Goal: Information Seeking & Learning: Compare options

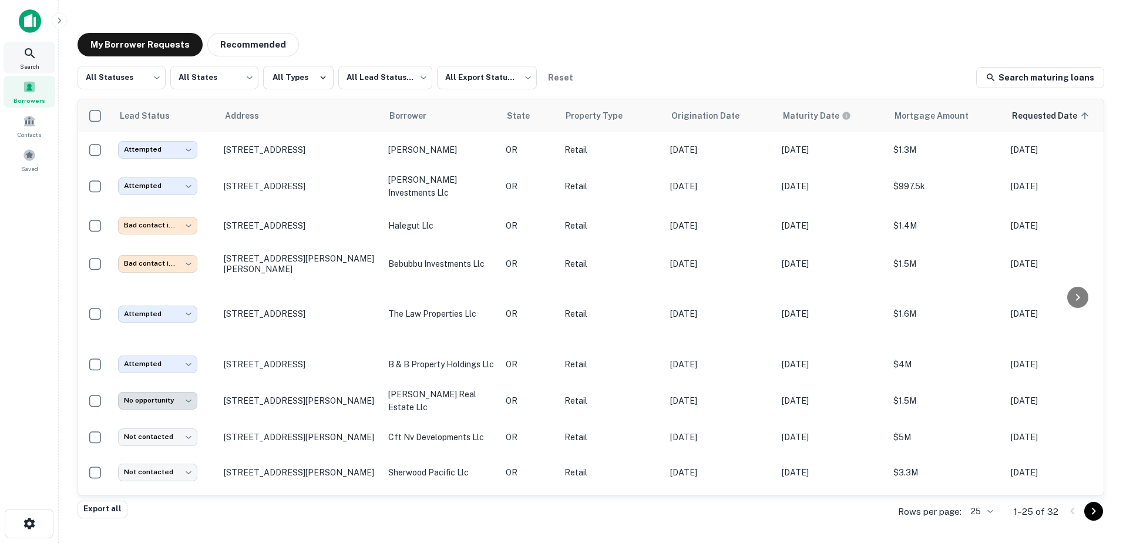
click at [29, 60] on icon at bounding box center [30, 53] width 14 height 14
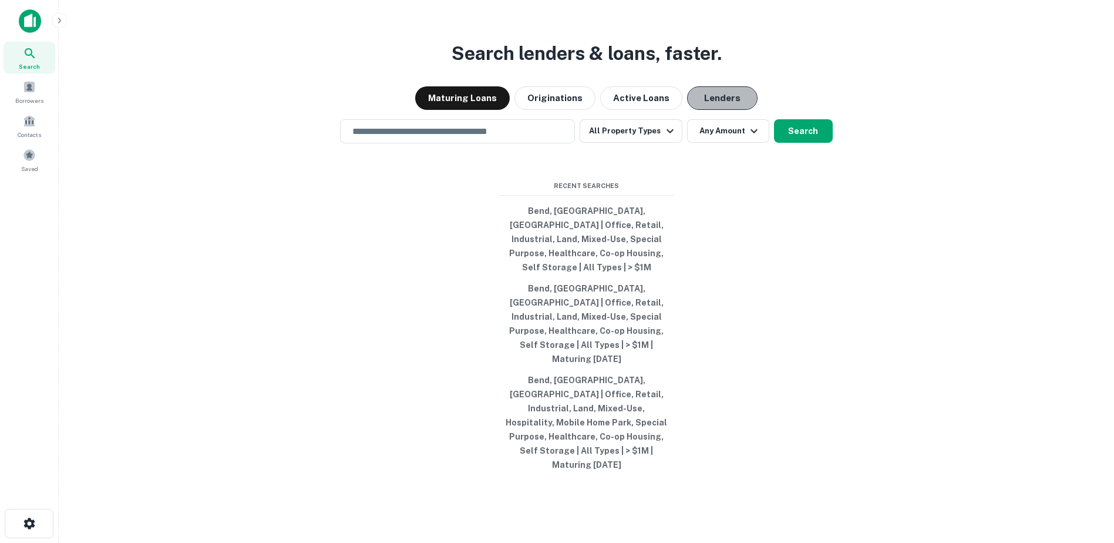
click at [709, 110] on button "Lenders" at bounding box center [722, 97] width 70 height 23
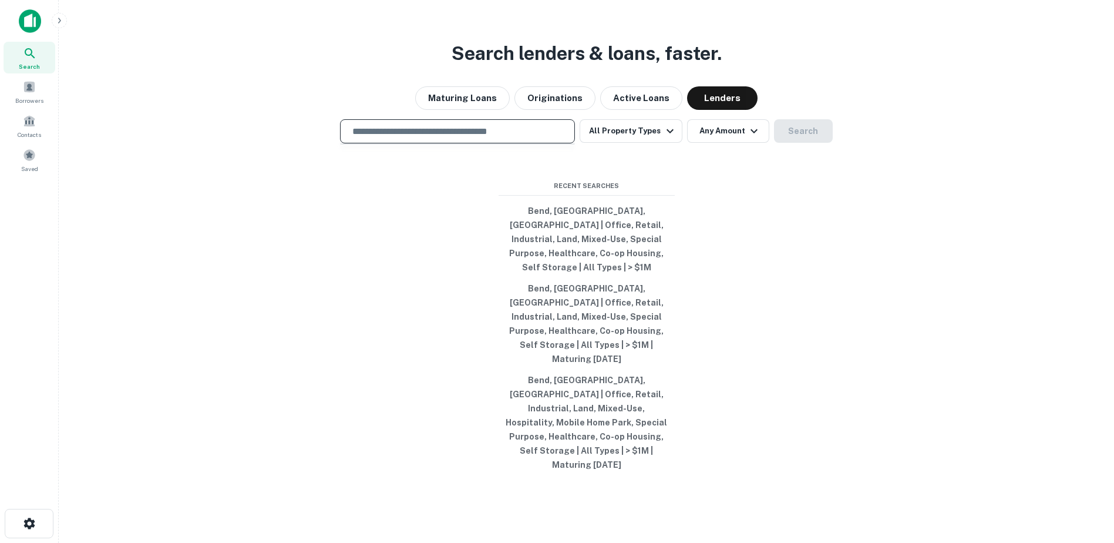
click at [450, 138] on input "text" at bounding box center [457, 132] width 224 height 14
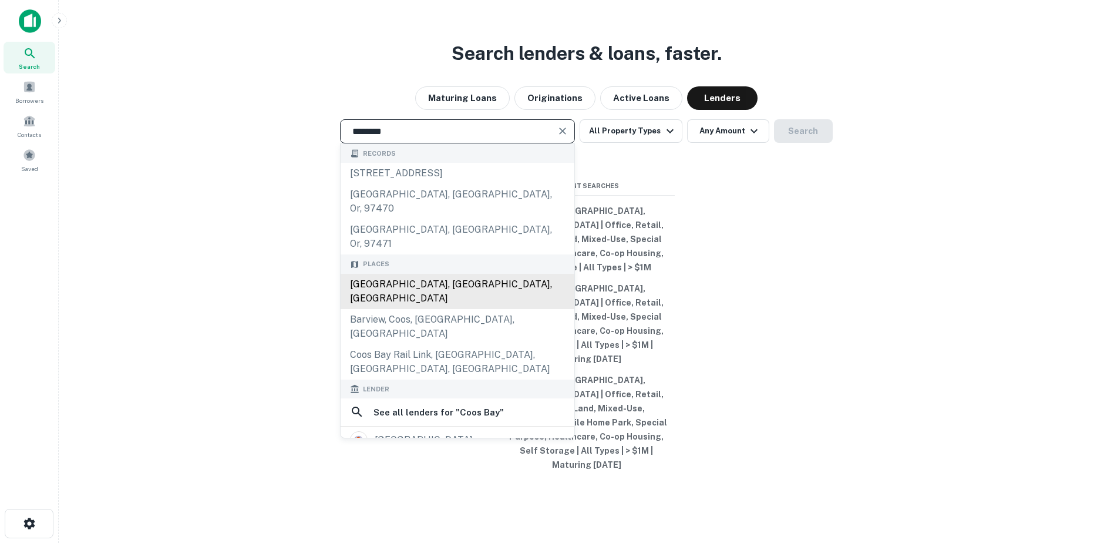
click at [405, 290] on div "[GEOGRAPHIC_DATA], [GEOGRAPHIC_DATA], [GEOGRAPHIC_DATA]" at bounding box center [458, 291] width 234 height 35
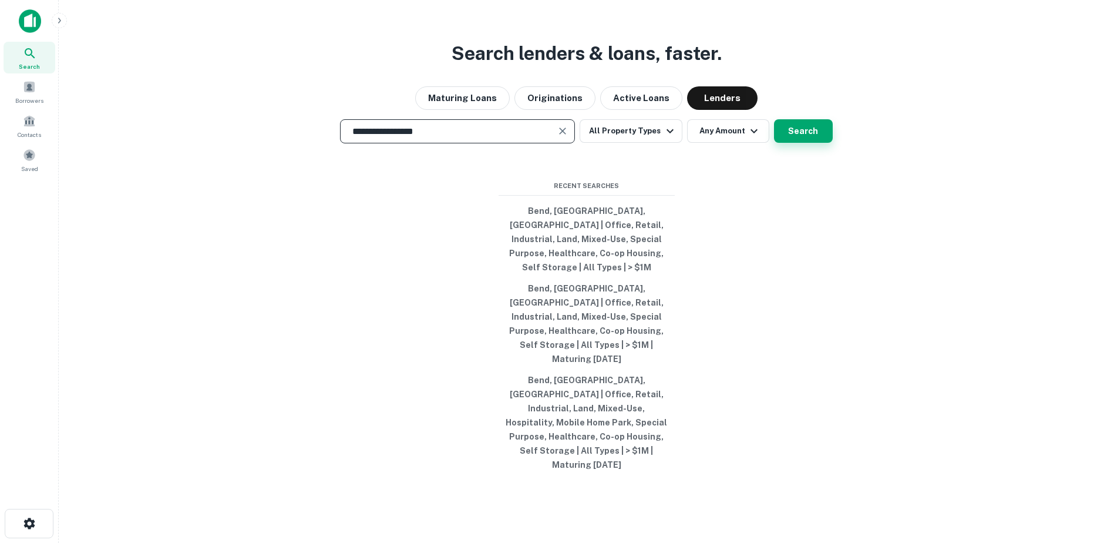
type input "**********"
click at [800, 143] on button "Search" at bounding box center [803, 130] width 59 height 23
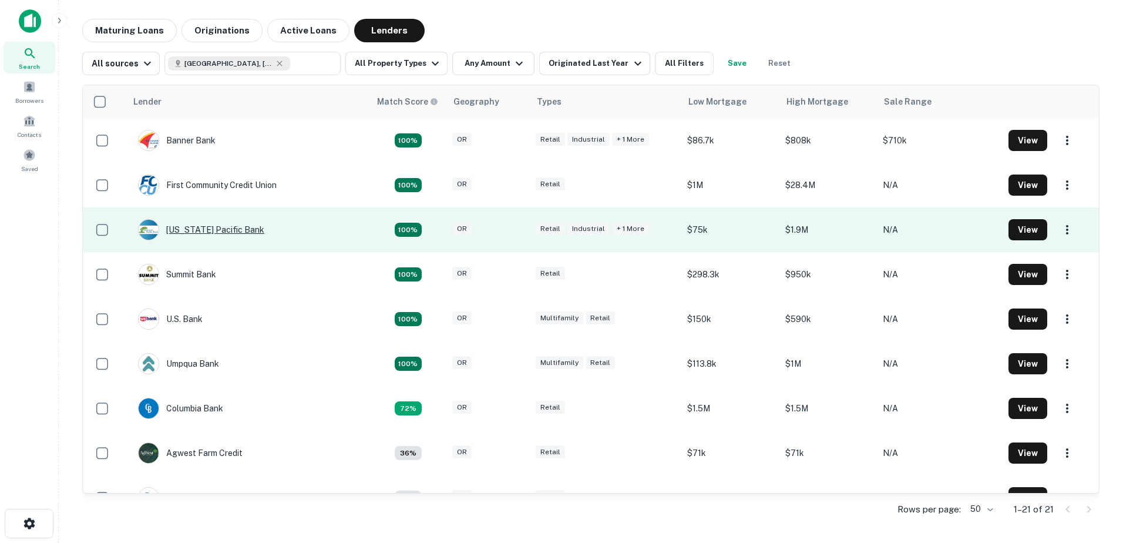
click at [196, 226] on div "[US_STATE] Pacific Bank" at bounding box center [201, 229] width 126 height 21
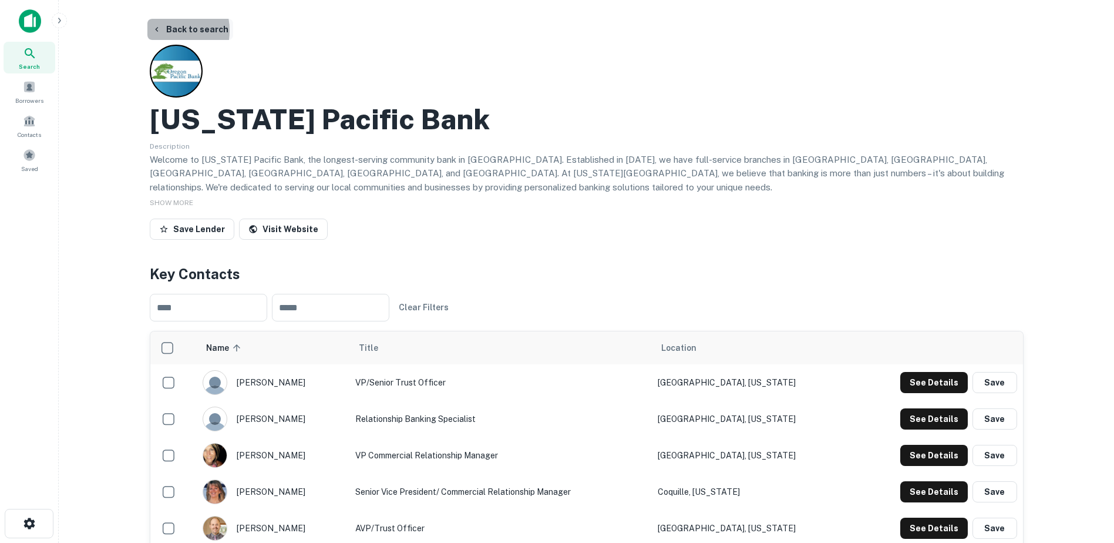
click at [164, 31] on button "Back to search" at bounding box center [190, 29] width 86 height 21
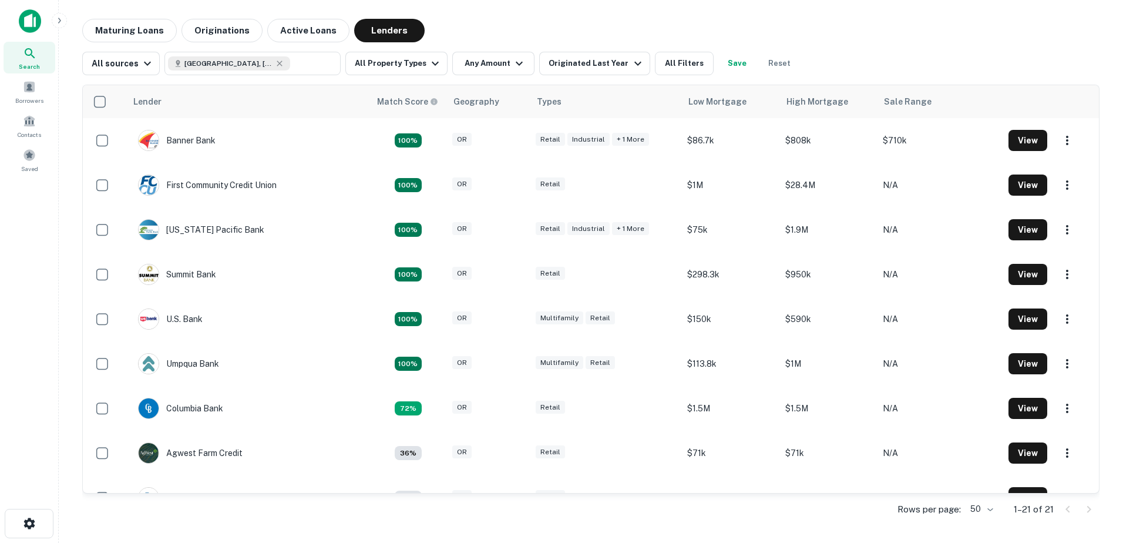
click at [32, 56] on icon at bounding box center [30, 53] width 10 height 10
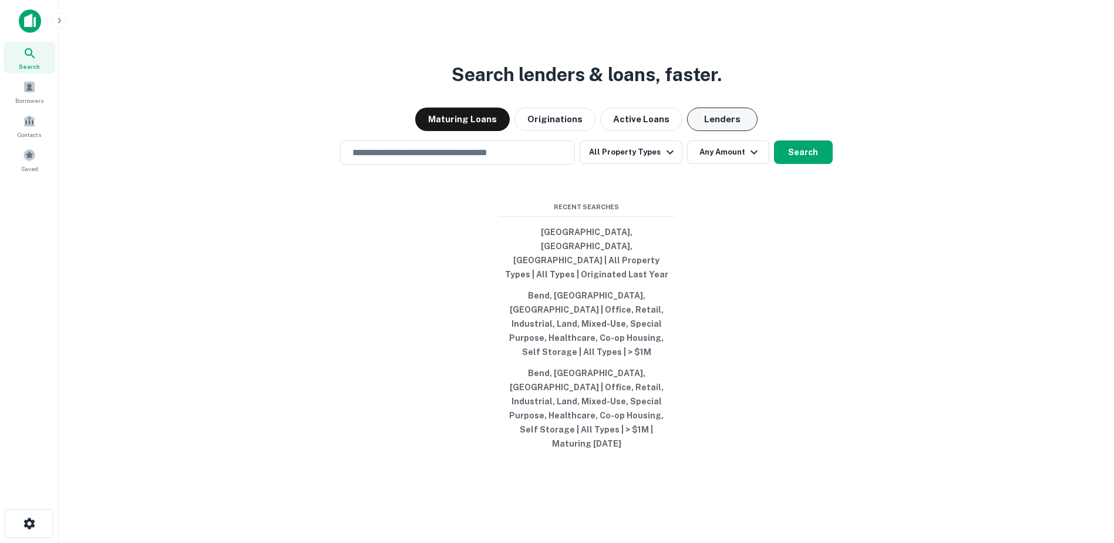
click at [721, 131] on button "Lenders" at bounding box center [722, 118] width 70 height 23
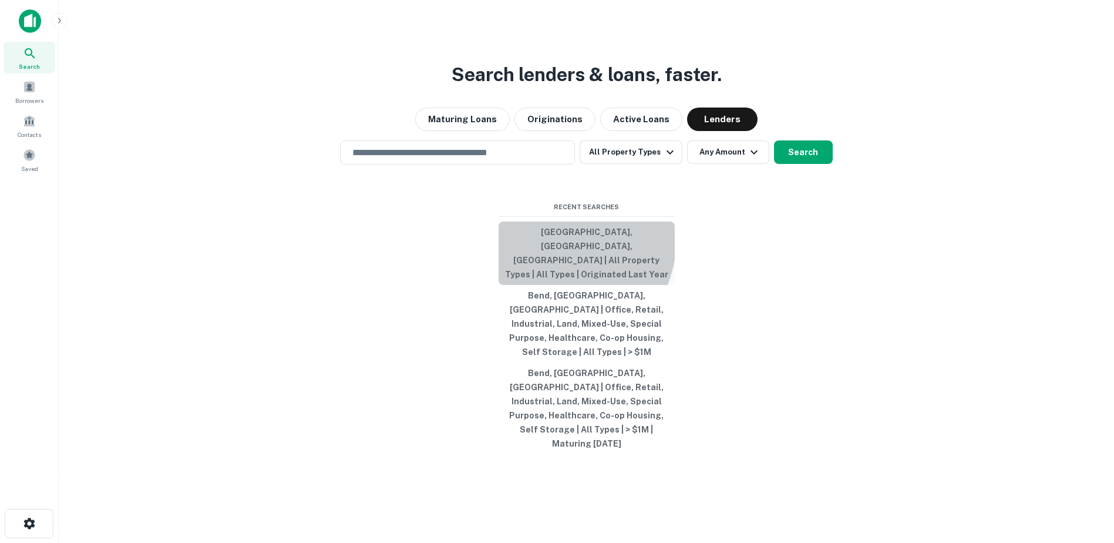
click at [536, 269] on button "[GEOGRAPHIC_DATA], [GEOGRAPHIC_DATA], [GEOGRAPHIC_DATA] | All Property Types | …" at bounding box center [587, 252] width 176 height 63
type input "**********"
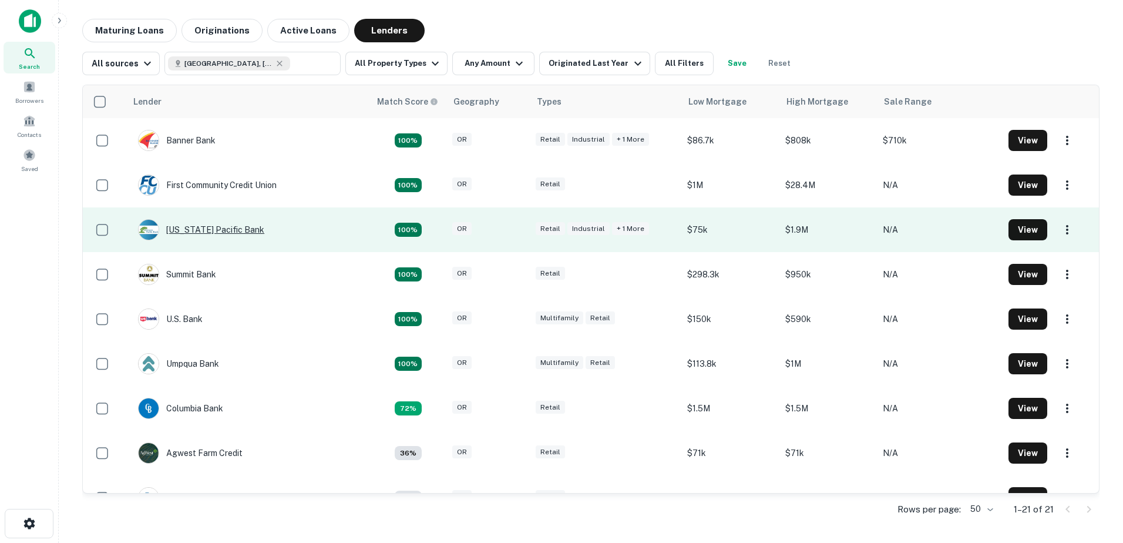
click at [194, 228] on div "[US_STATE] Pacific Bank" at bounding box center [201, 229] width 126 height 21
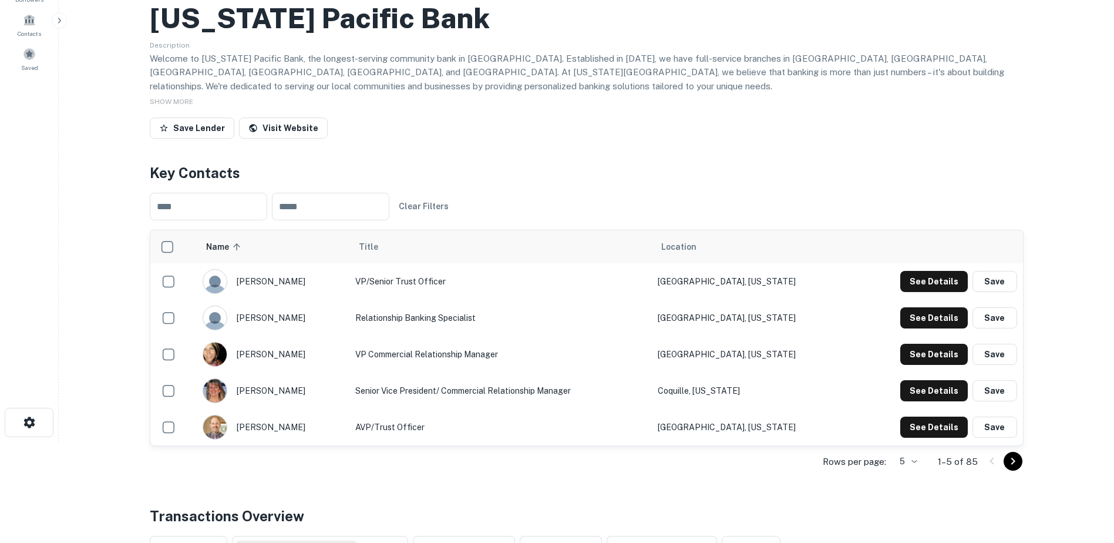
scroll to position [100, 0]
drag, startPoint x: 311, startPoint y: 315, endPoint x: 306, endPoint y: 321, distance: 8.3
click at [306, 321] on div "michelle rannals" at bounding box center [273, 318] width 141 height 25
drag, startPoint x: 306, startPoint y: 321, endPoint x: 282, endPoint y: 321, distance: 23.5
copy div "michelle rannals"
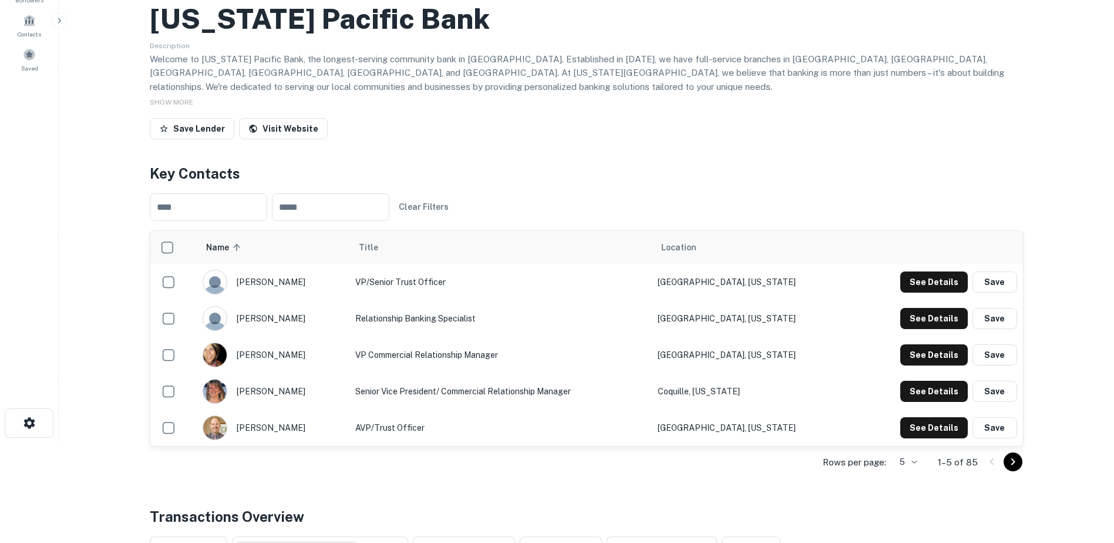
click at [295, 354] on div "pam plummer" at bounding box center [273, 354] width 141 height 25
drag, startPoint x: 300, startPoint y: 356, endPoint x: 275, endPoint y: 355, distance: 25.3
click at [275, 355] on div "pam plummer" at bounding box center [273, 354] width 141 height 25
drag, startPoint x: 275, startPoint y: 355, endPoint x: 294, endPoint y: 355, distance: 19.4
click at [294, 355] on div "pam plummer" at bounding box center [273, 354] width 141 height 25
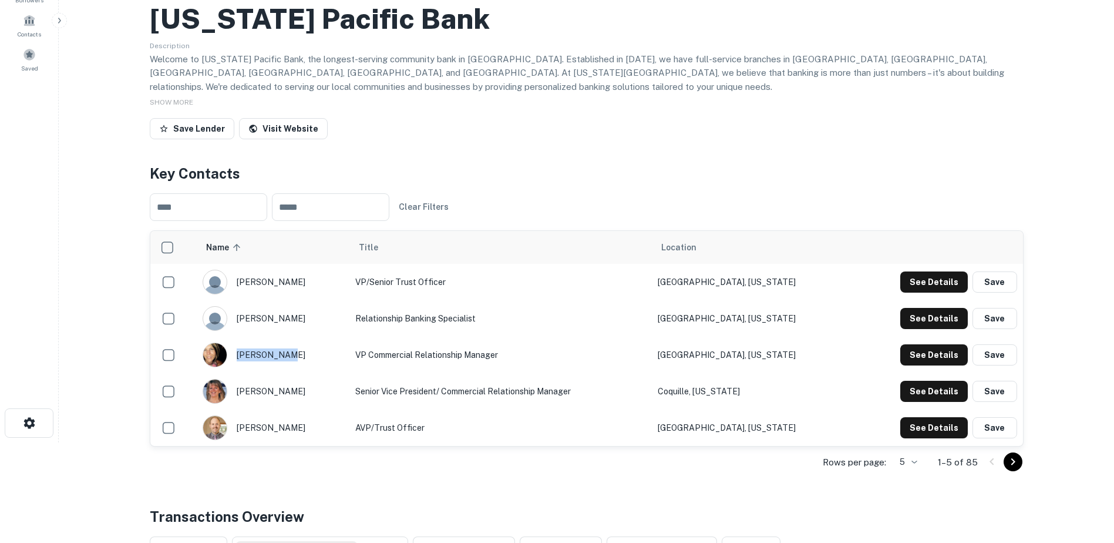
drag, startPoint x: 295, startPoint y: 355, endPoint x: 239, endPoint y: 358, distance: 55.8
click at [239, 358] on div "pam plummer" at bounding box center [273, 354] width 141 height 25
copy div "pam plummer"
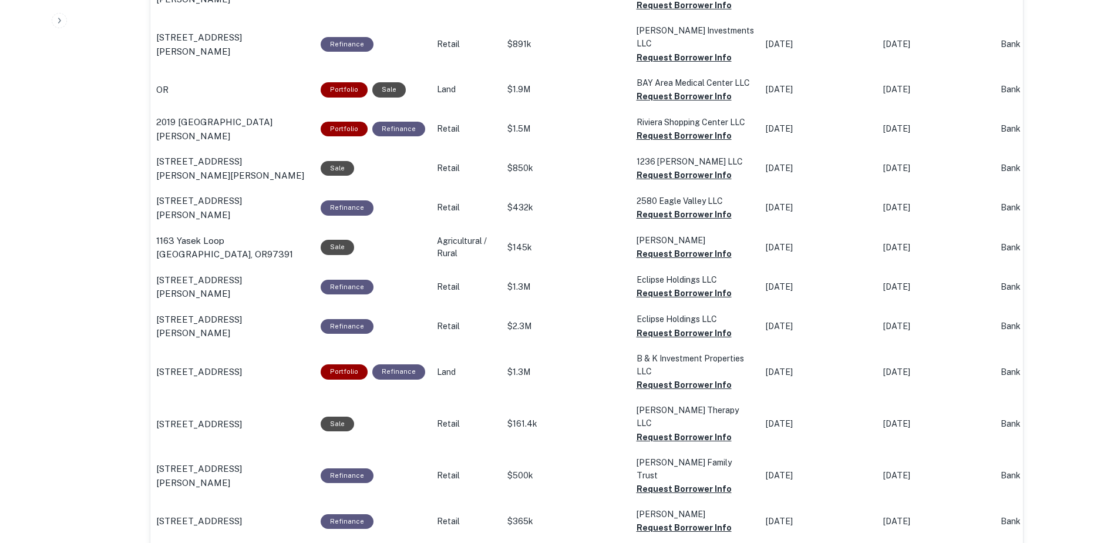
scroll to position [930, 0]
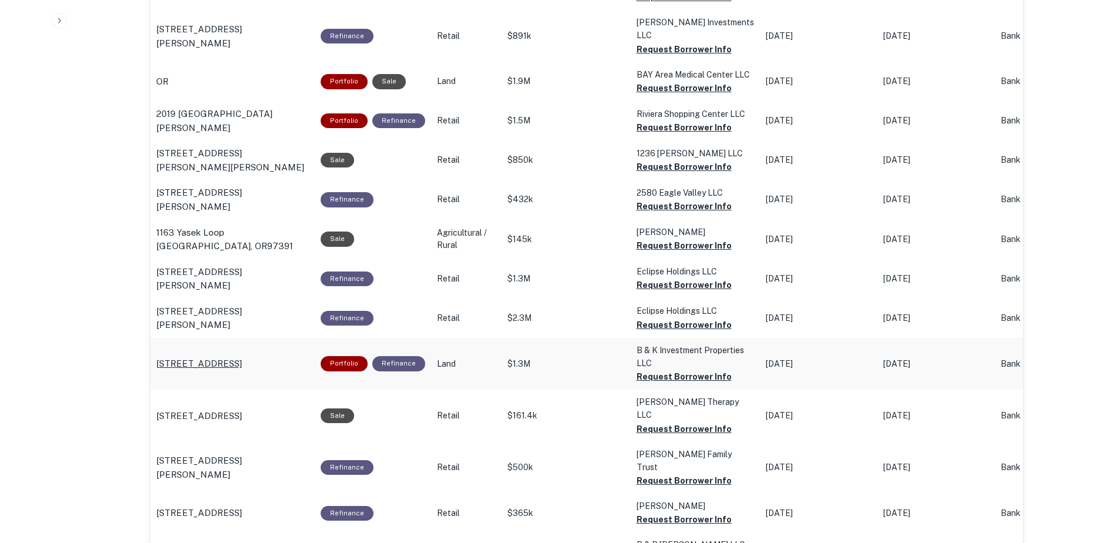
click at [201, 356] on p "1939 Ne Diamond Lake Blvd Roseburg, OR97470" at bounding box center [199, 363] width 86 height 14
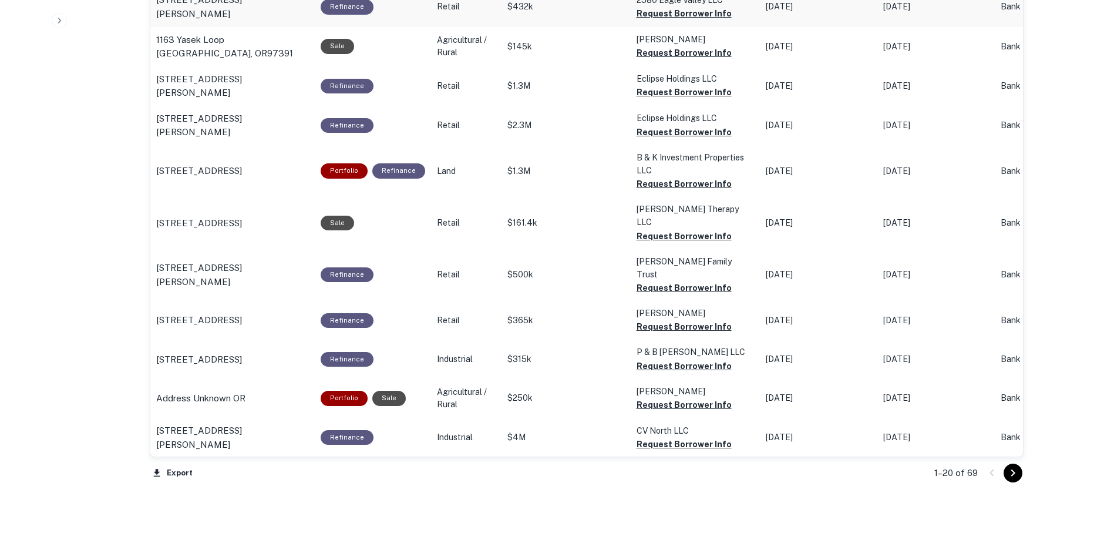
scroll to position [1131, 0]
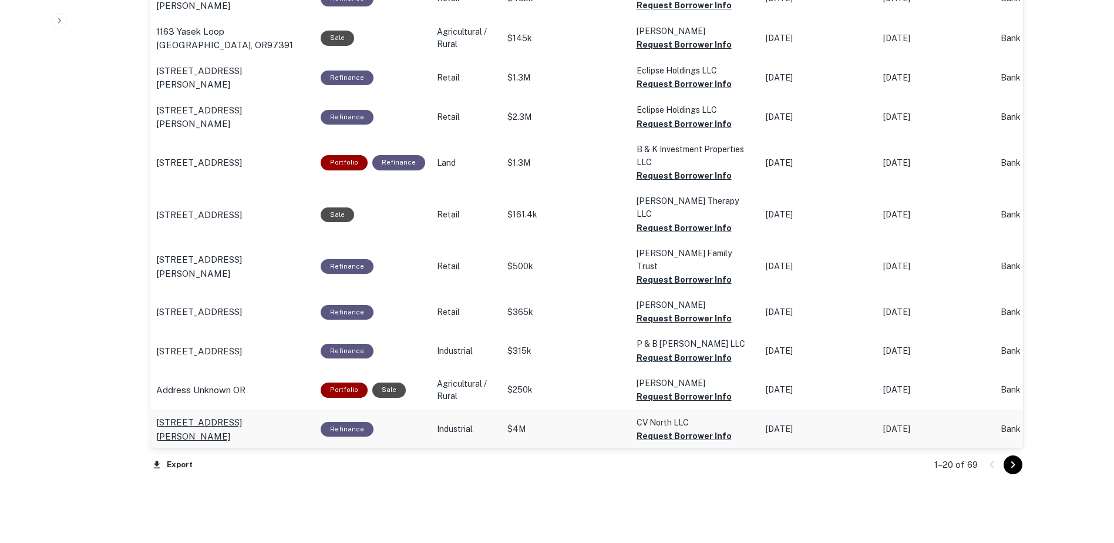
click at [227, 415] on p "133 Weyerhaeuser Dr N Roseburg, OR97470" at bounding box center [232, 429] width 153 height 28
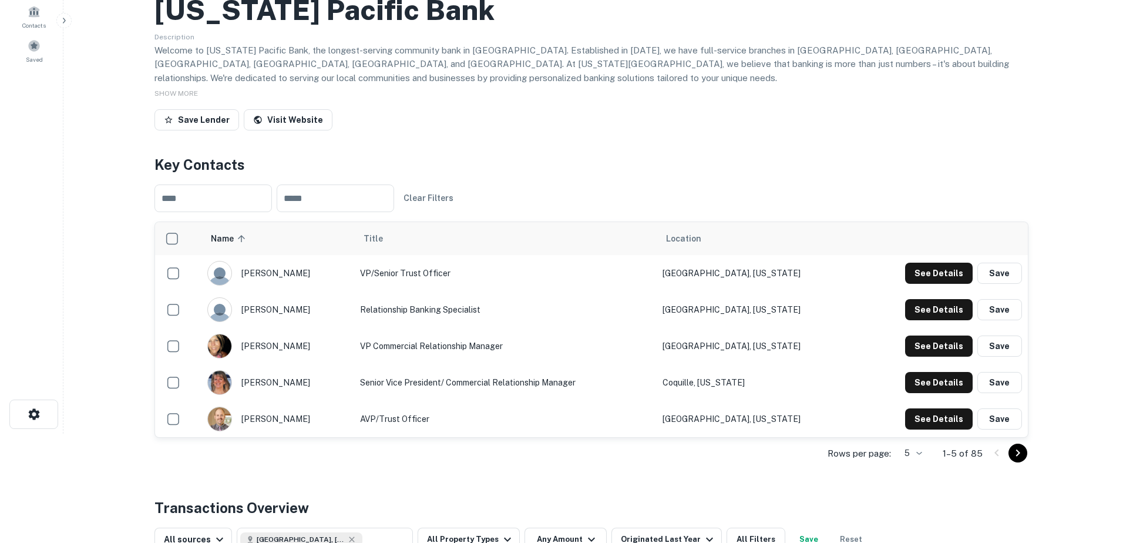
scroll to position [0, 0]
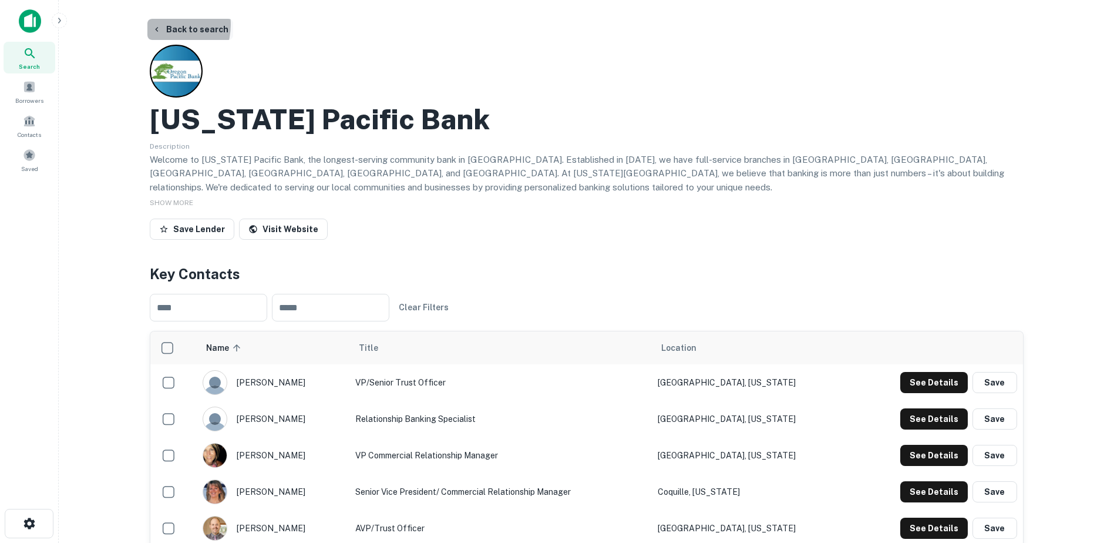
click at [162, 25] on button "Back to search" at bounding box center [190, 29] width 86 height 21
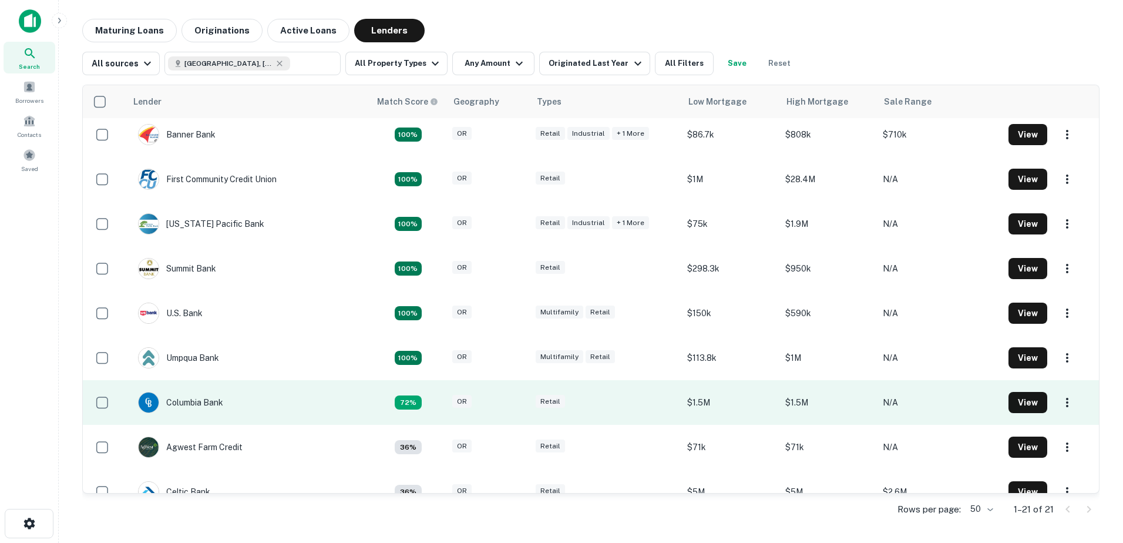
scroll to position [6, 0]
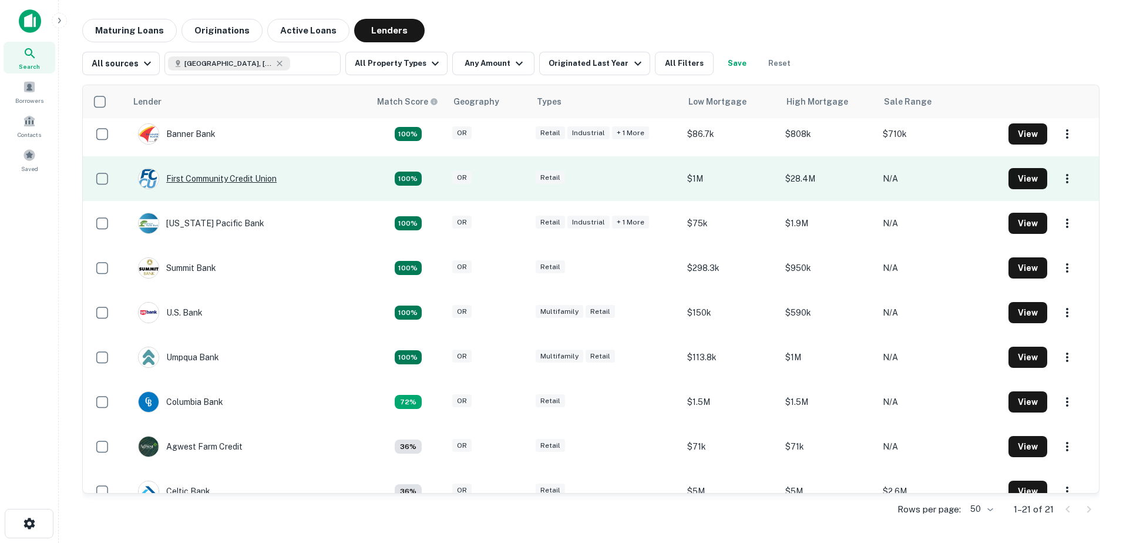
click at [241, 178] on div "First Community Credit Union" at bounding box center [207, 178] width 139 height 21
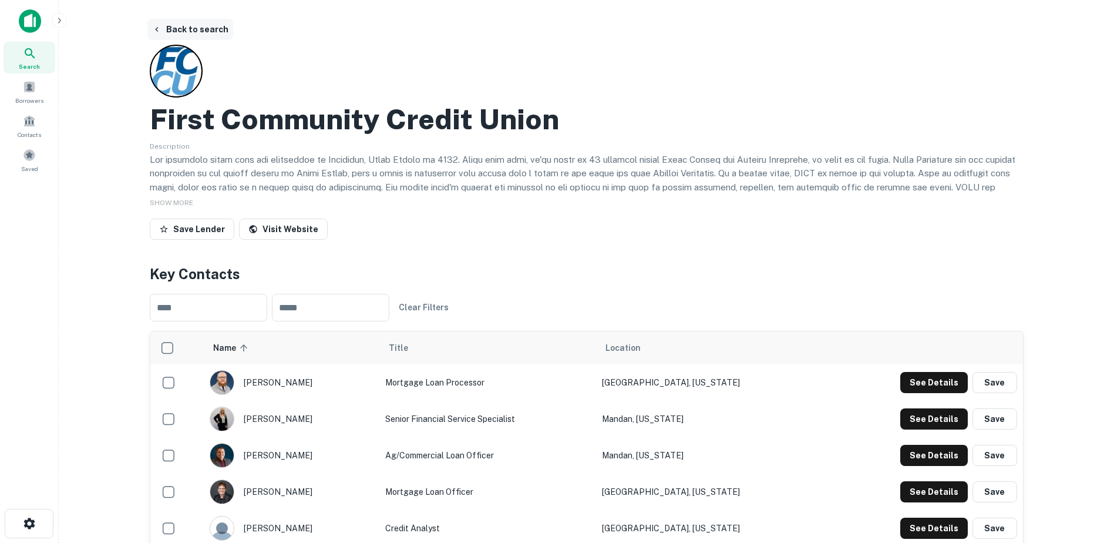
click at [164, 25] on button "Back to search" at bounding box center [190, 29] width 86 height 21
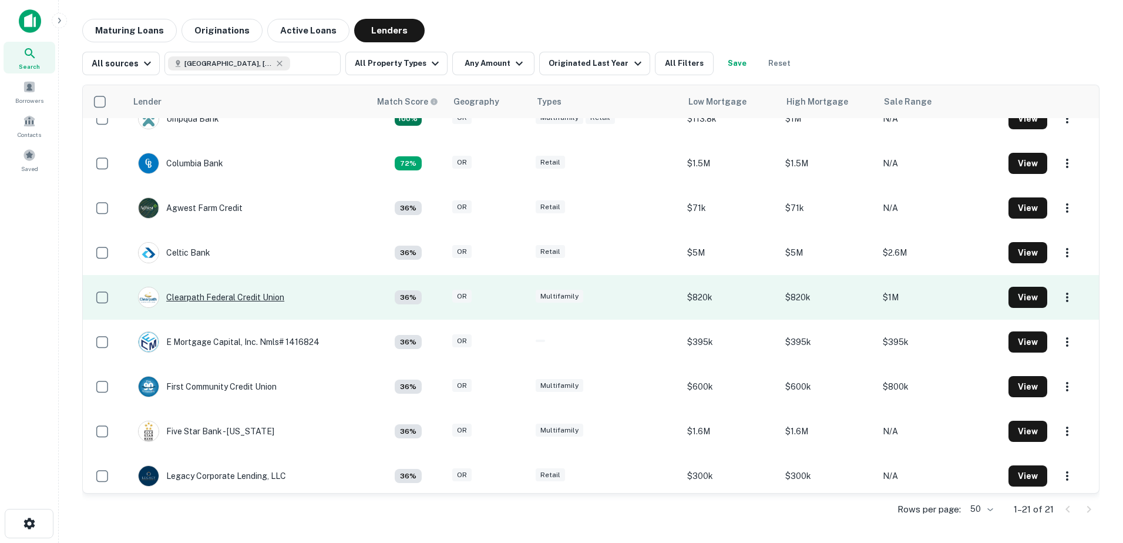
scroll to position [245, 0]
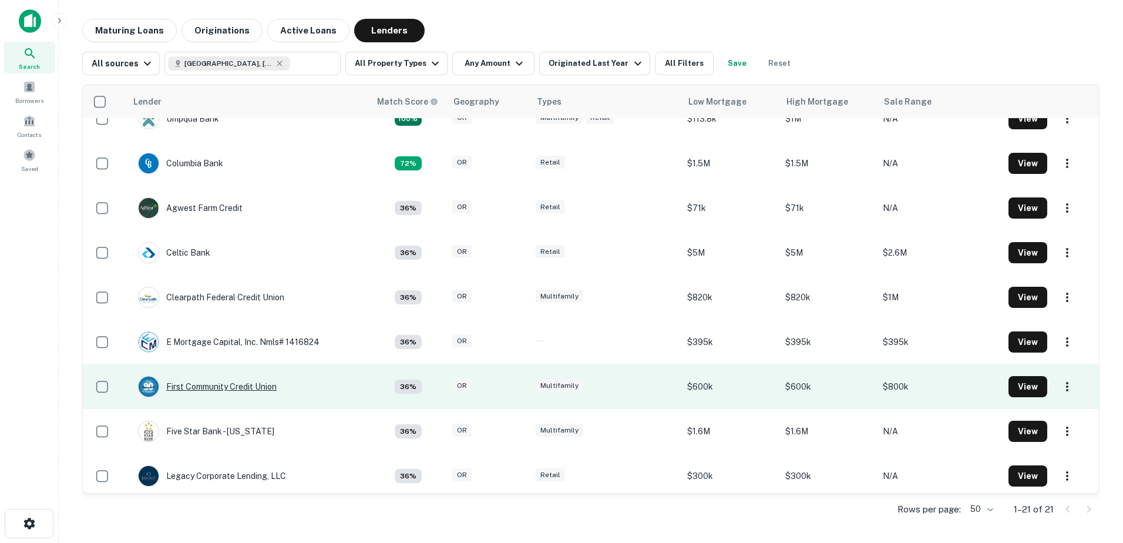
click at [186, 385] on div "First Community Credit Union" at bounding box center [207, 386] width 139 height 21
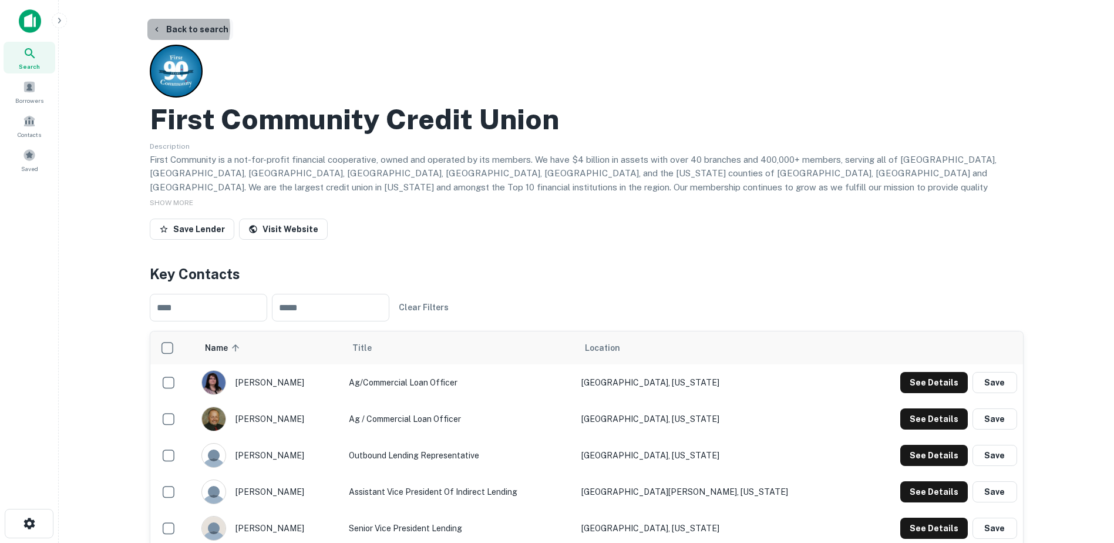
click at [175, 28] on button "Back to search" at bounding box center [190, 29] width 86 height 21
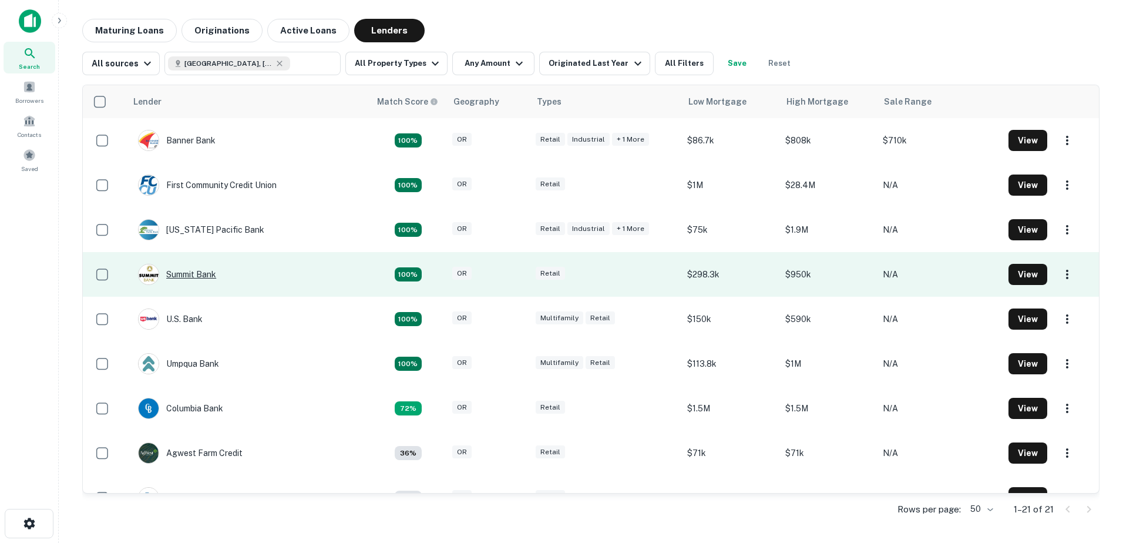
click at [180, 275] on div "Summit Bank" at bounding box center [177, 274] width 78 height 21
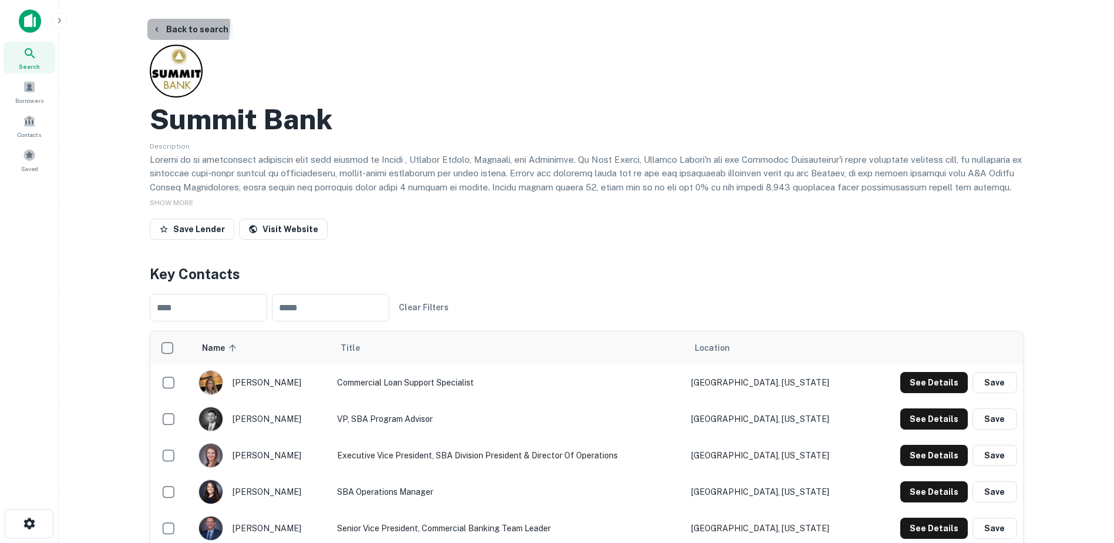
click at [157, 25] on icon "button" at bounding box center [156, 29] width 9 height 9
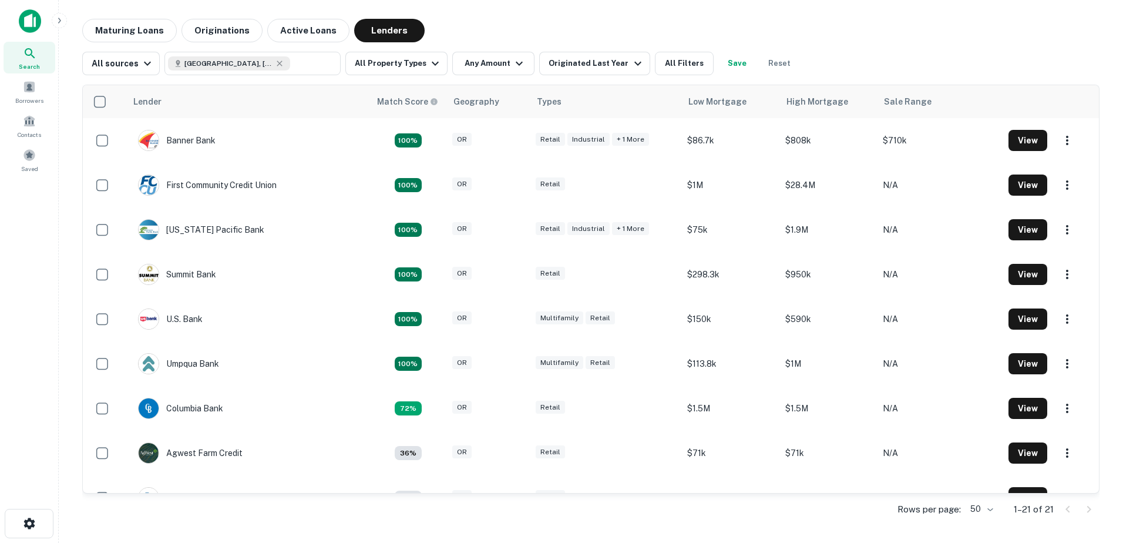
click at [588, 26] on div "Maturing Loans Originations Active Loans Lenders" at bounding box center [590, 30] width 1017 height 23
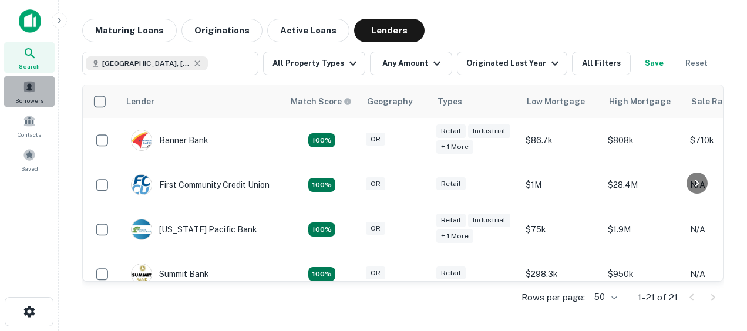
click at [28, 102] on span "Borrowers" at bounding box center [29, 100] width 28 height 9
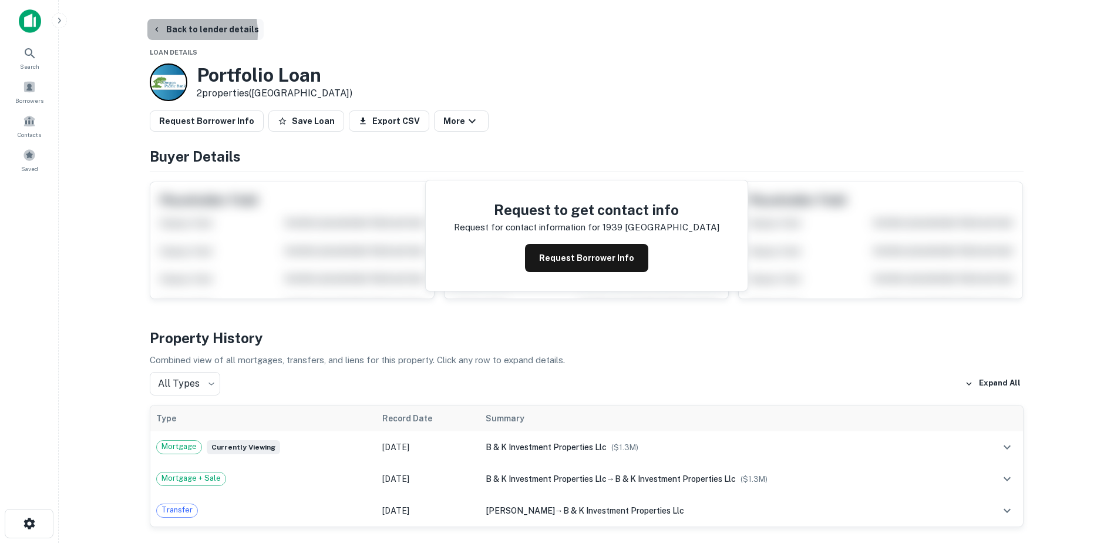
click at [173, 33] on button "Back to lender details" at bounding box center [205, 29] width 116 height 21
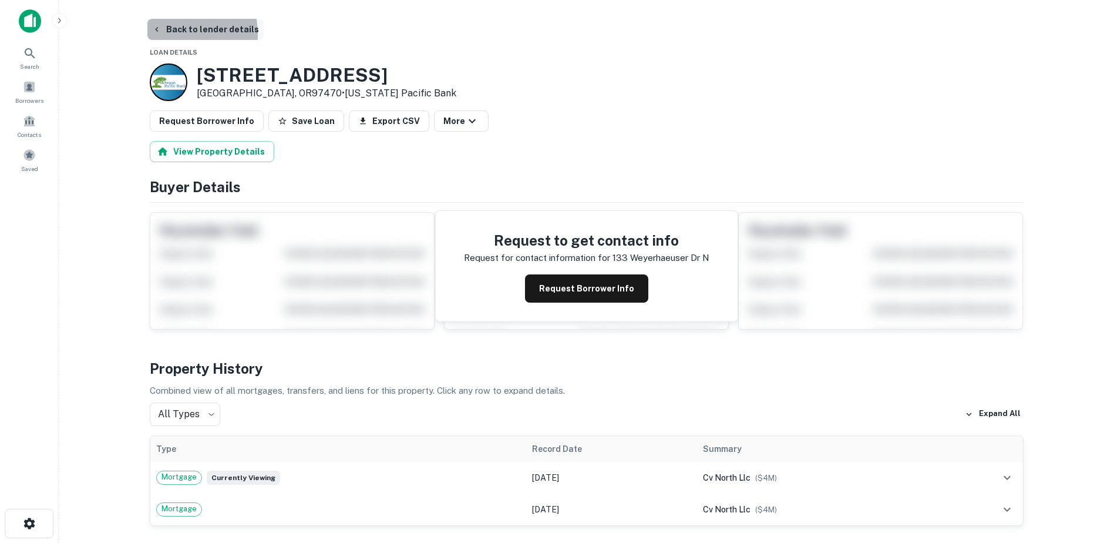
click at [166, 34] on button "Back to lender details" at bounding box center [205, 29] width 116 height 21
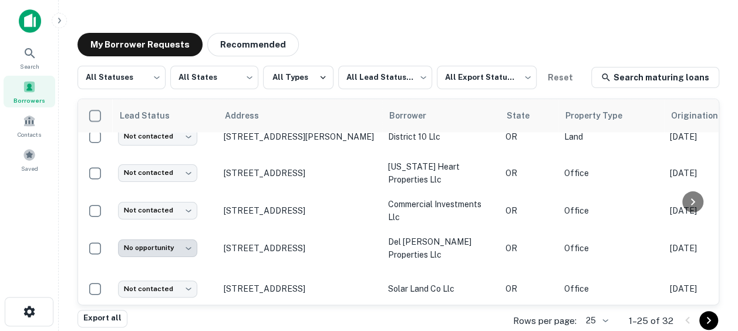
scroll to position [593, 0]
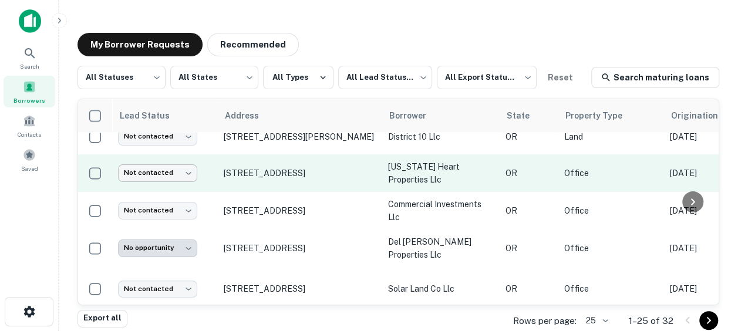
click at [188, 189] on body "**********" at bounding box center [369, 165] width 738 height 331
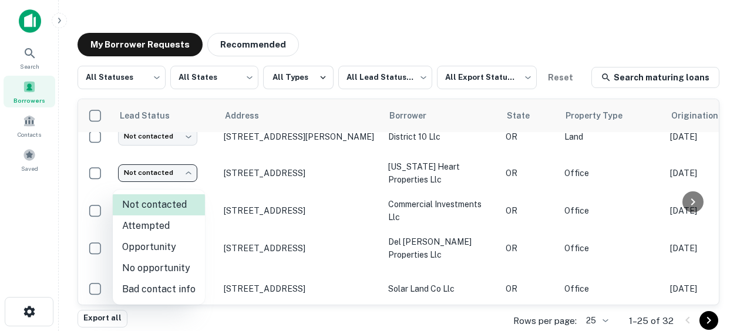
click at [168, 225] on li "Attempted" at bounding box center [159, 226] width 92 height 21
type input "*********"
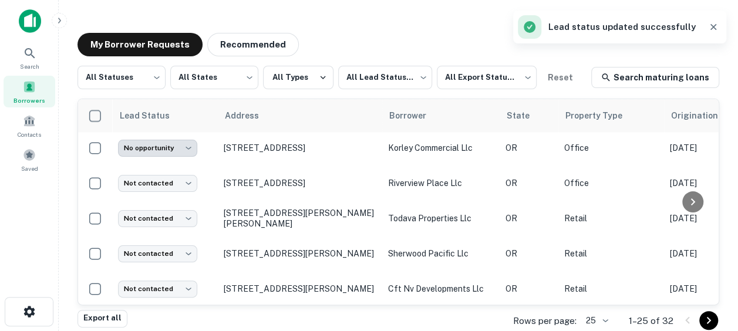
scroll to position [775, 0]
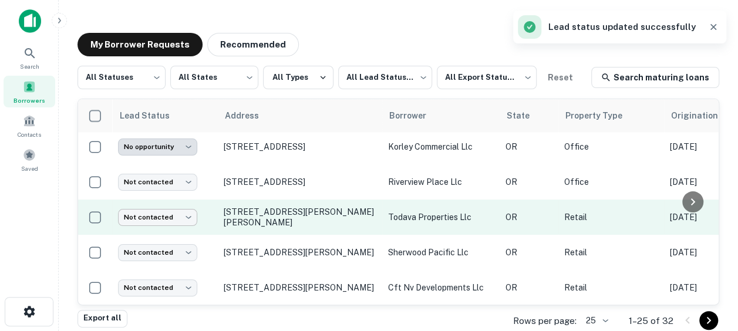
click at [185, 234] on body "**********" at bounding box center [369, 165] width 738 height 331
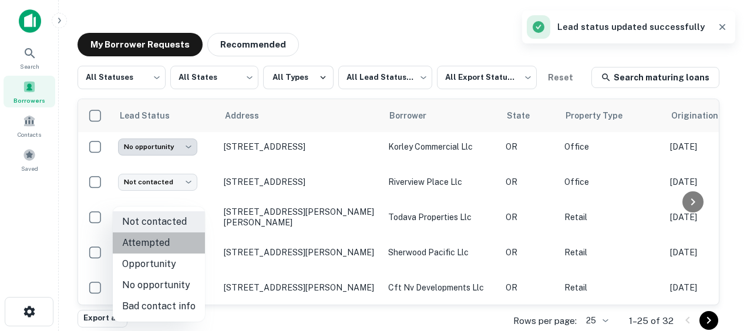
click at [168, 245] on li "Attempted" at bounding box center [159, 243] width 92 height 21
type input "*********"
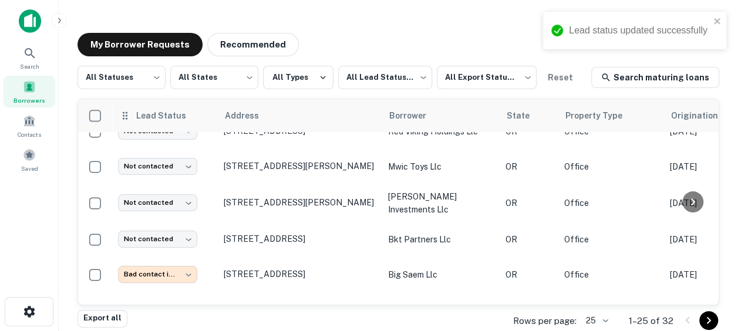
scroll to position [0, 0]
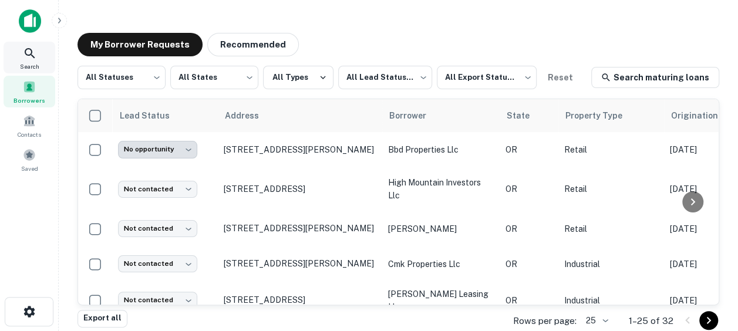
click at [41, 53] on div "Search" at bounding box center [30, 58] width 52 height 32
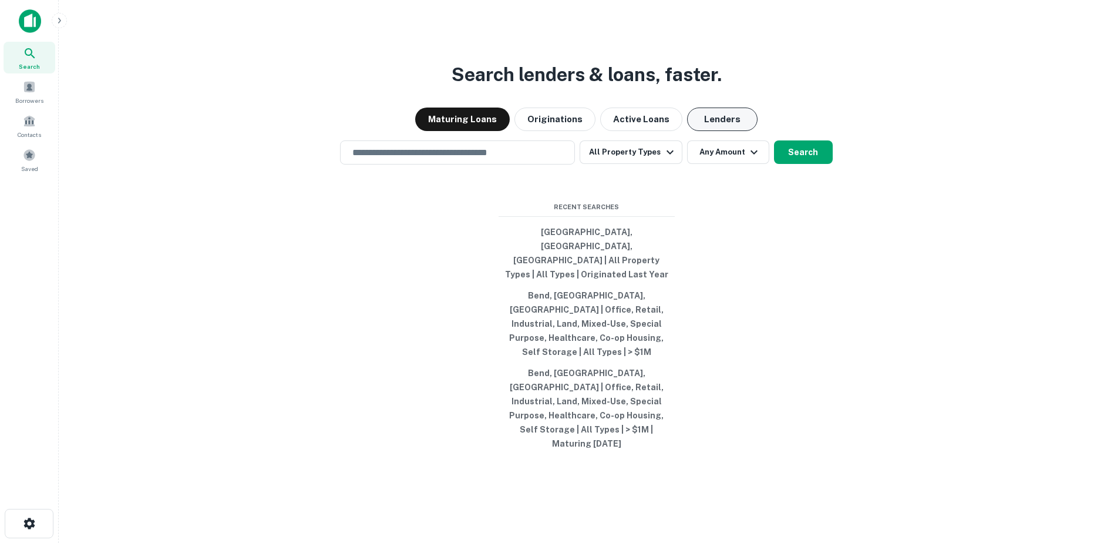
click at [732, 131] on button "Lenders" at bounding box center [722, 118] width 70 height 23
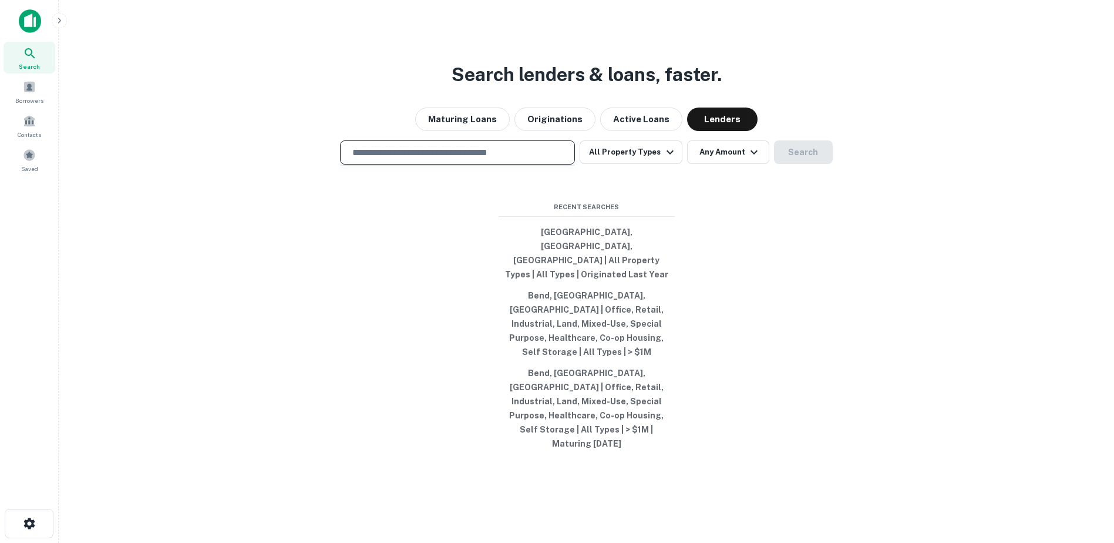
click at [476, 159] on input "text" at bounding box center [457, 153] width 224 height 14
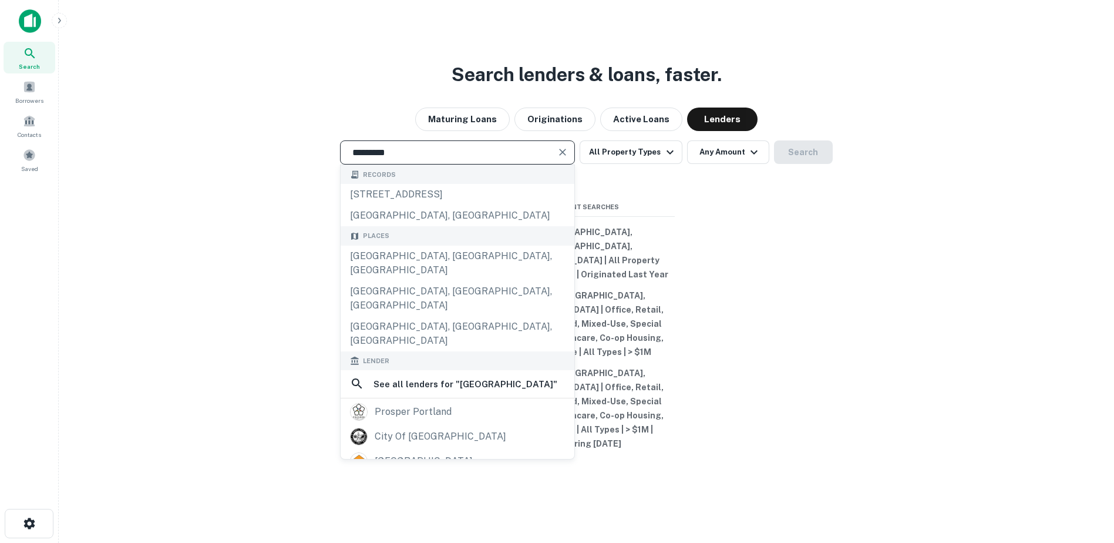
click at [691, 241] on div "Search lenders & loans, faster. Maturing Loans Originations Active Loans Lender…" at bounding box center [586, 299] width 1037 height 543
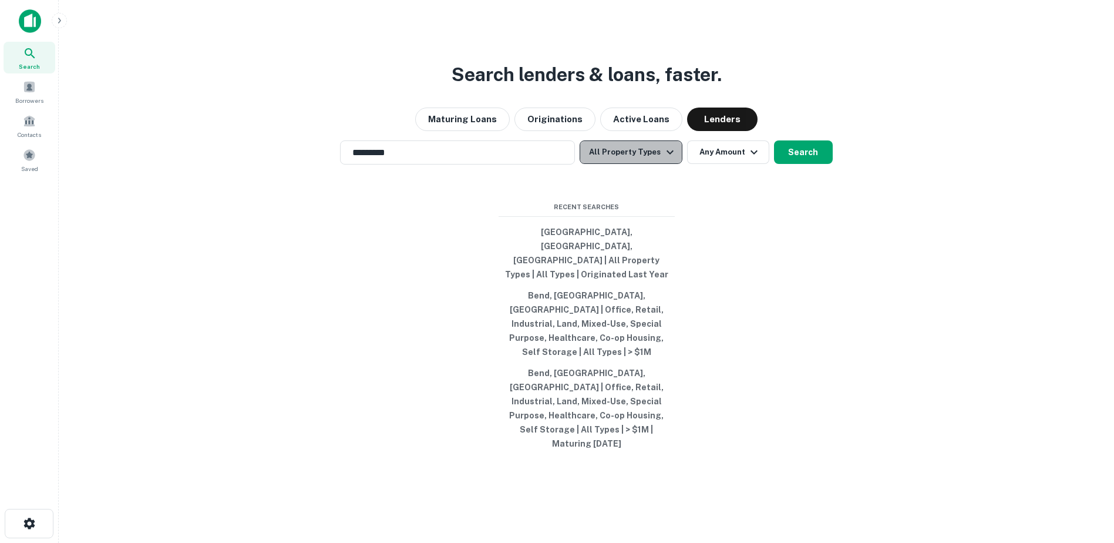
click at [675, 164] on button "All Property Types" at bounding box center [631, 151] width 102 height 23
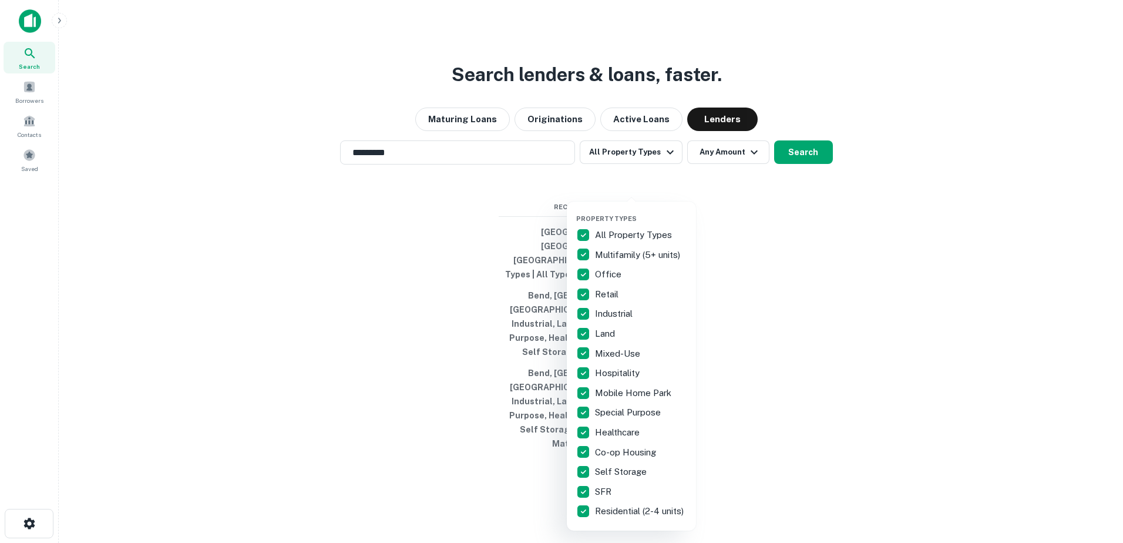
click at [622, 234] on p "All Property Types" at bounding box center [634, 235] width 79 height 14
click at [617, 252] on p "Multifamily (5+ units)" at bounding box center [639, 255] width 88 height 14
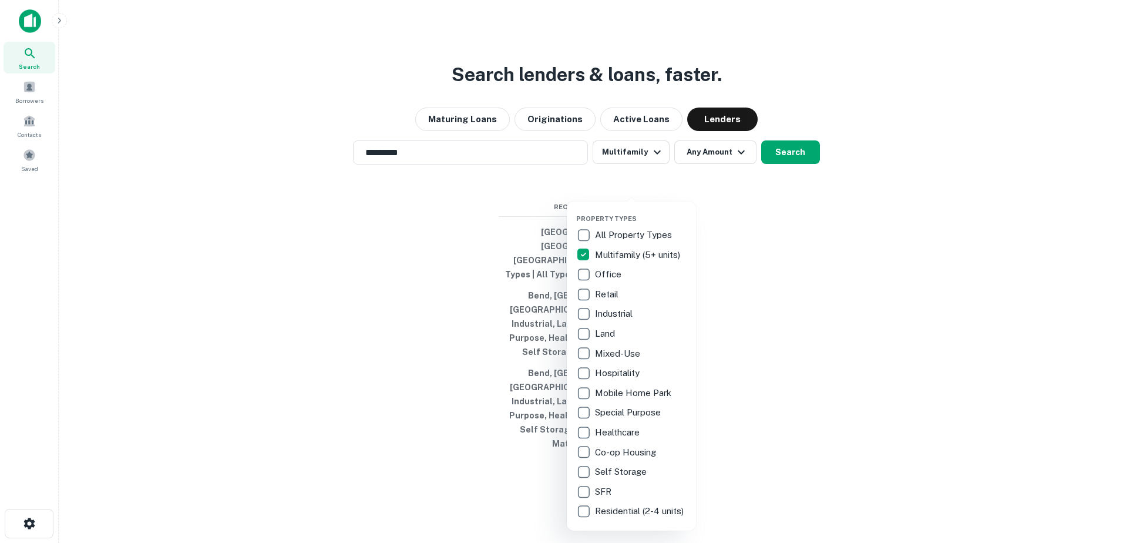
click at [609, 331] on p "Residential (2-4 units)" at bounding box center [640, 511] width 91 height 14
click at [601, 331] on p "SFR" at bounding box center [603, 492] width 19 height 14
click at [536, 218] on div at bounding box center [561, 271] width 1123 height 543
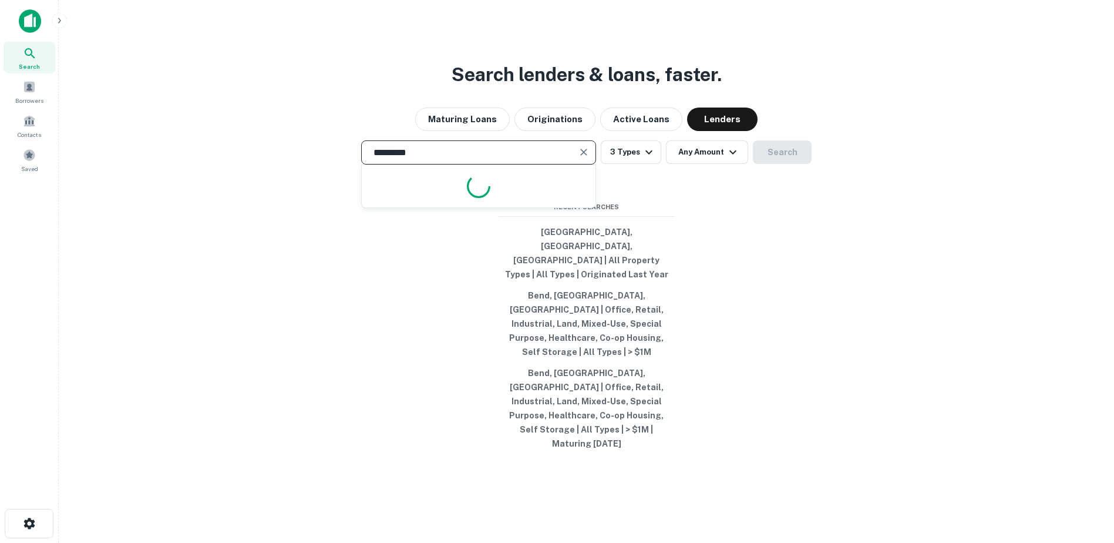
click at [566, 159] on input "********" at bounding box center [469, 153] width 207 height 14
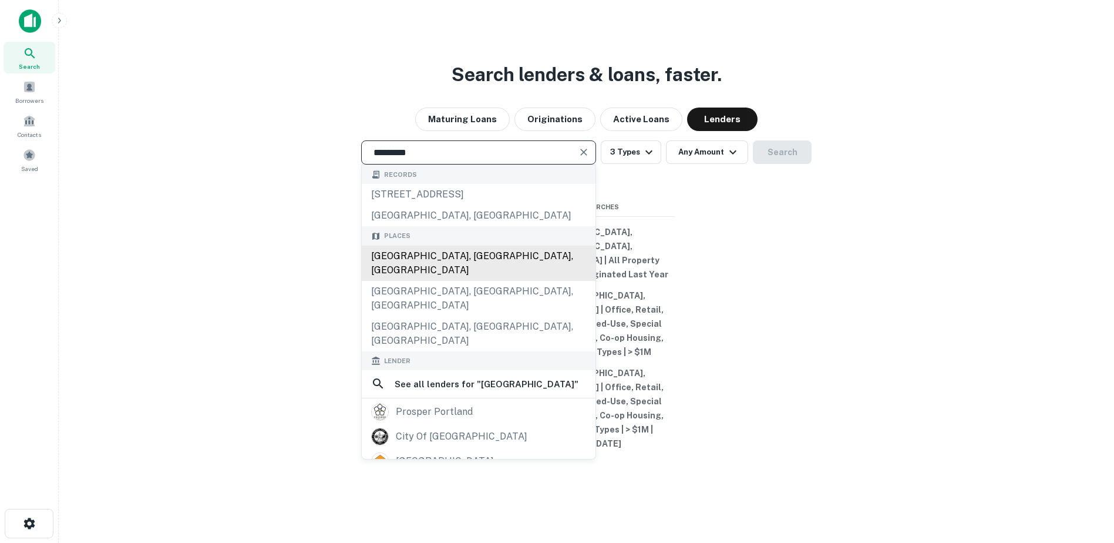
type input "**********"
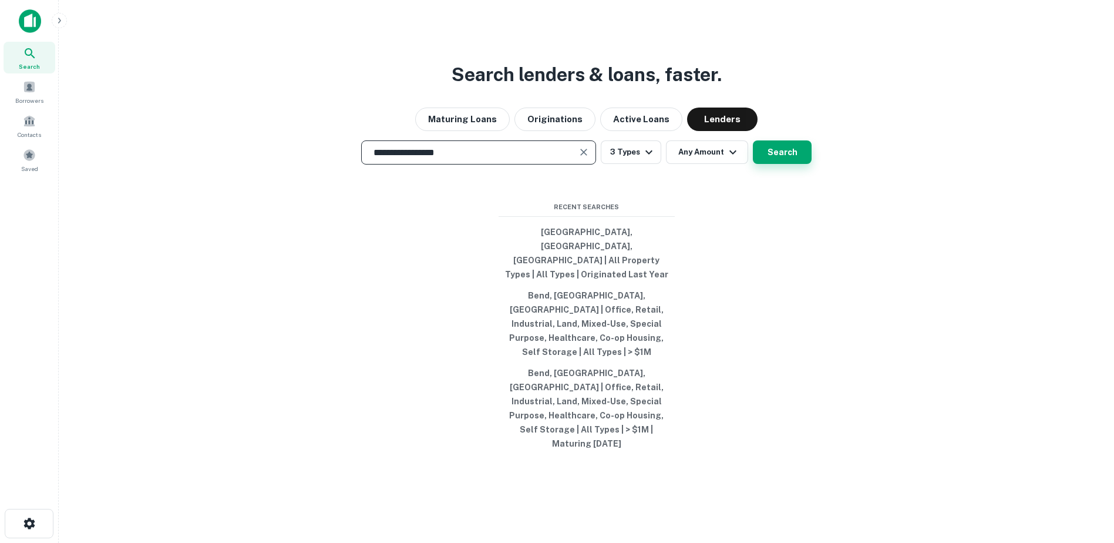
click at [738, 164] on button "Search" at bounding box center [782, 151] width 59 height 23
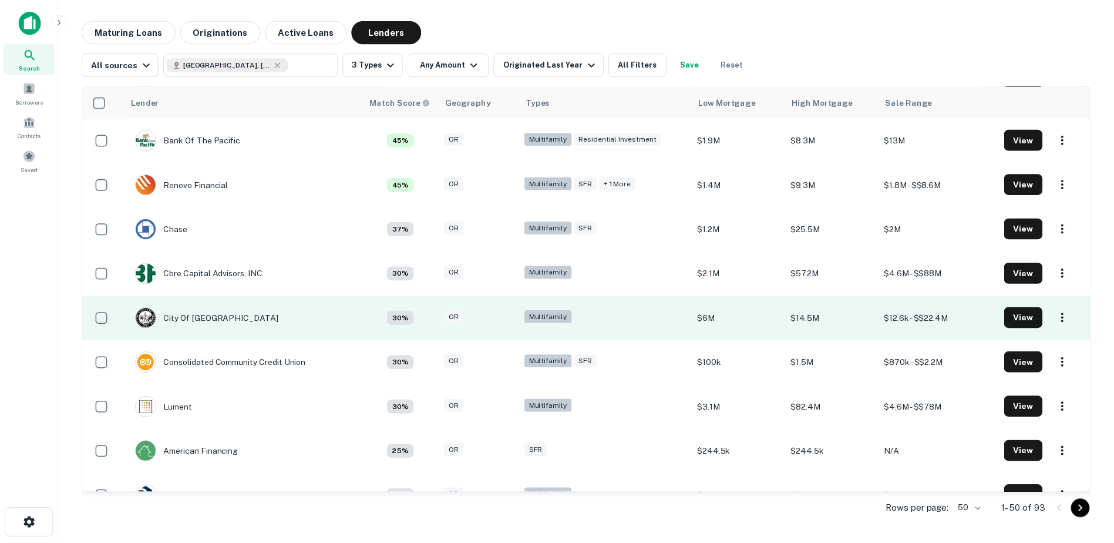
scroll to position [273, 0]
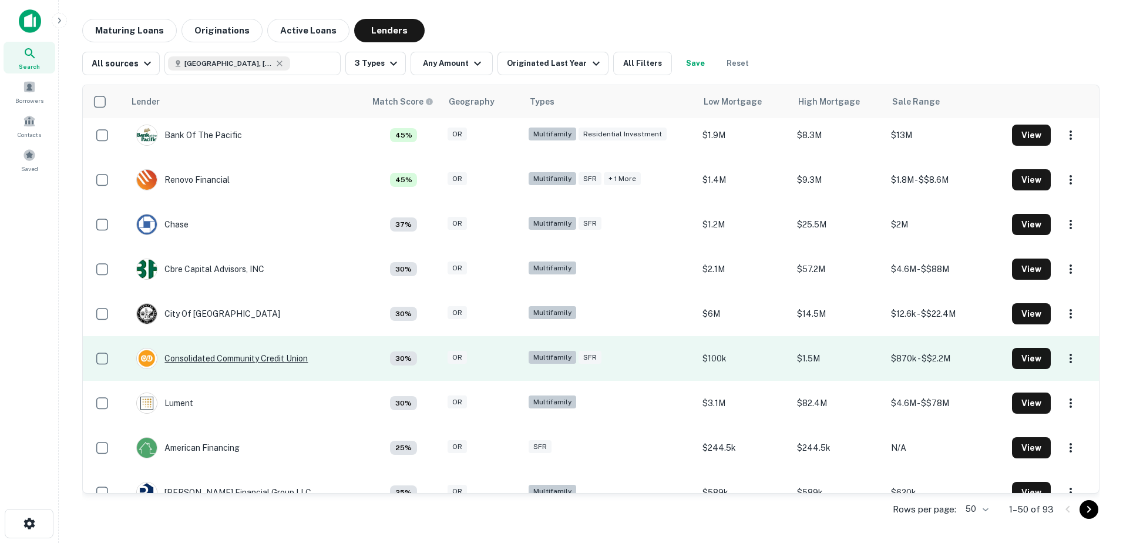
click at [204, 331] on div "Consolidated Community Credit Union" at bounding box center [221, 358] width 171 height 21
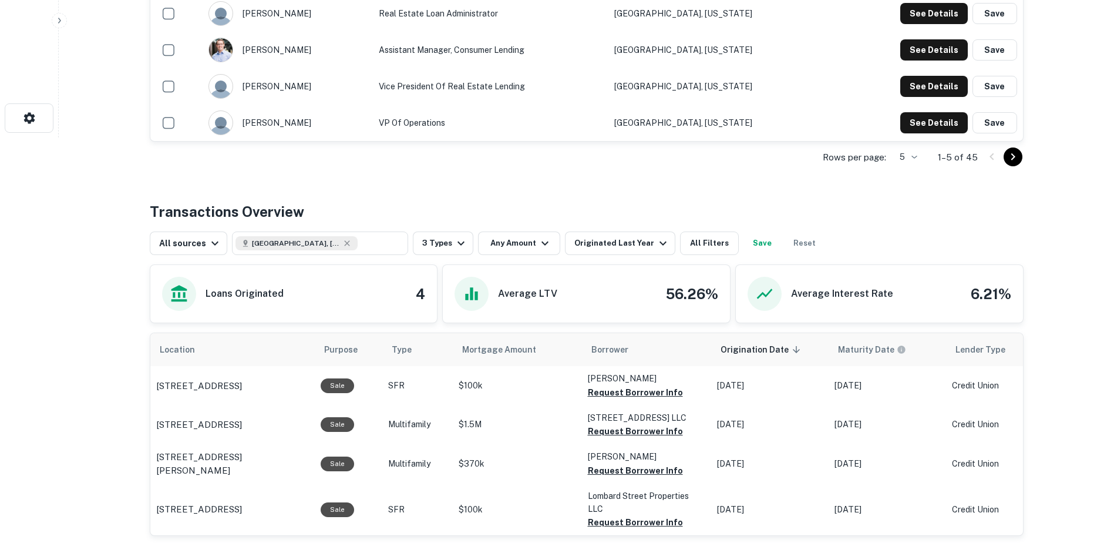
scroll to position [425, 0]
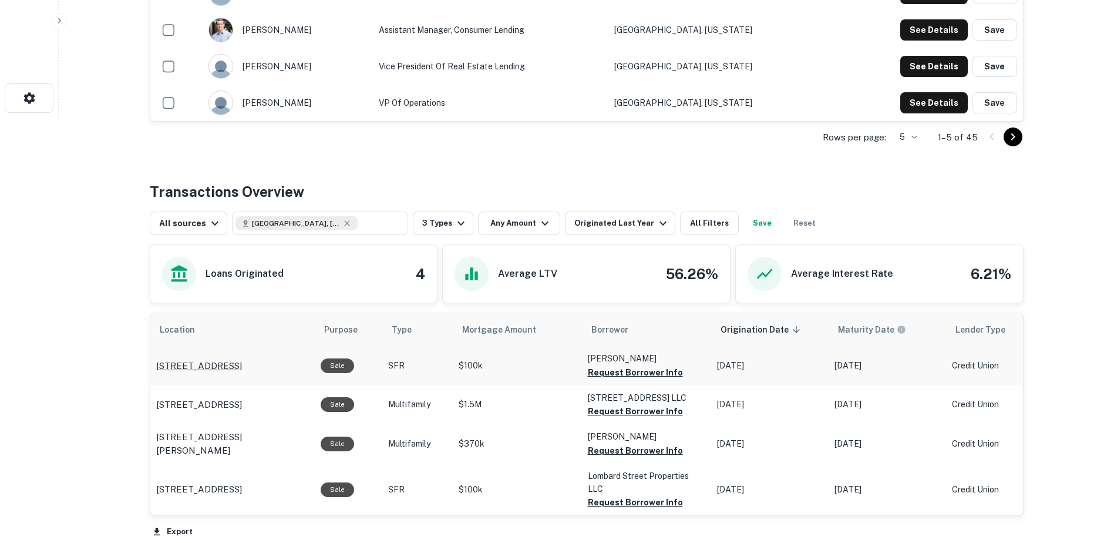
click at [242, 331] on p "2744 Se 35th Pl Portland, OR97202" at bounding box center [199, 366] width 86 height 14
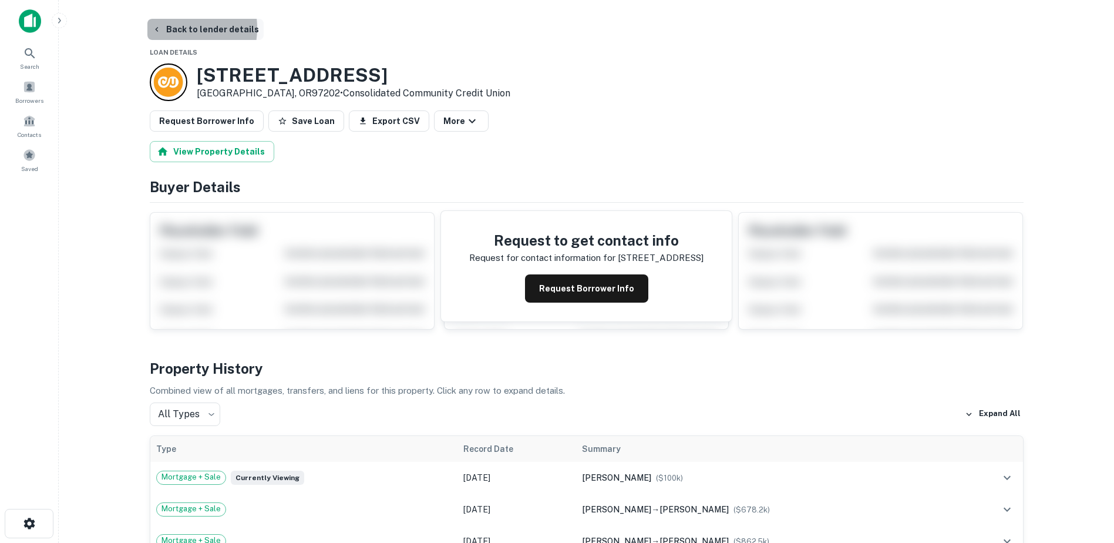
click at [176, 28] on button "Back to lender details" at bounding box center [205, 29] width 116 height 21
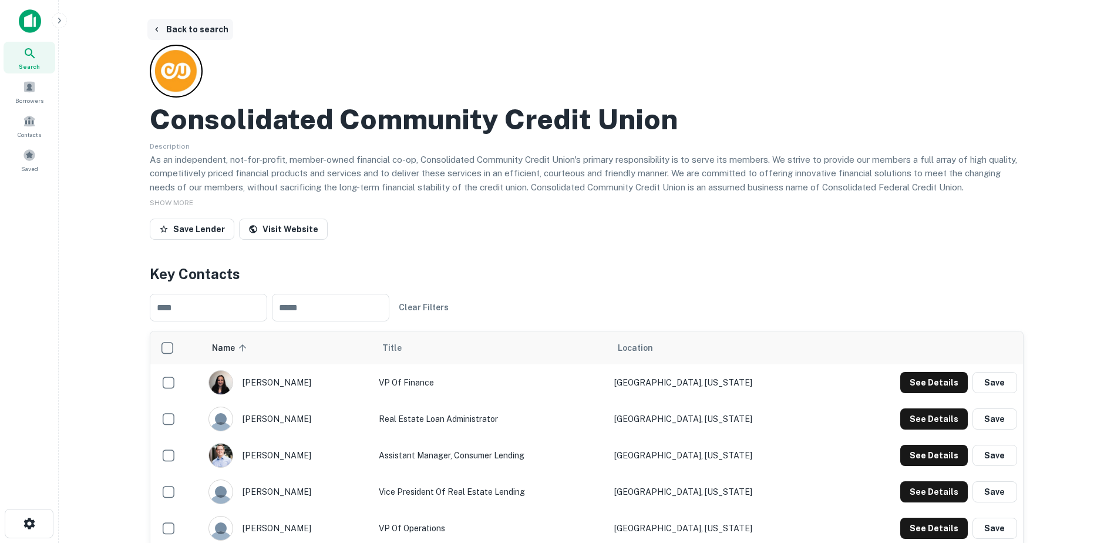
click at [167, 28] on button "Back to search" at bounding box center [190, 29] width 86 height 21
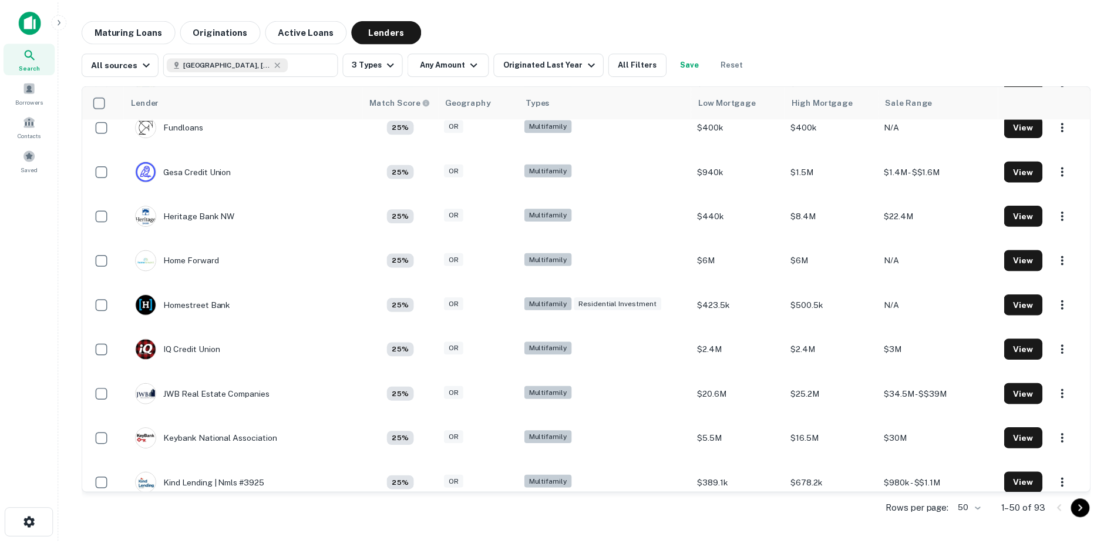
scroll to position [995, 0]
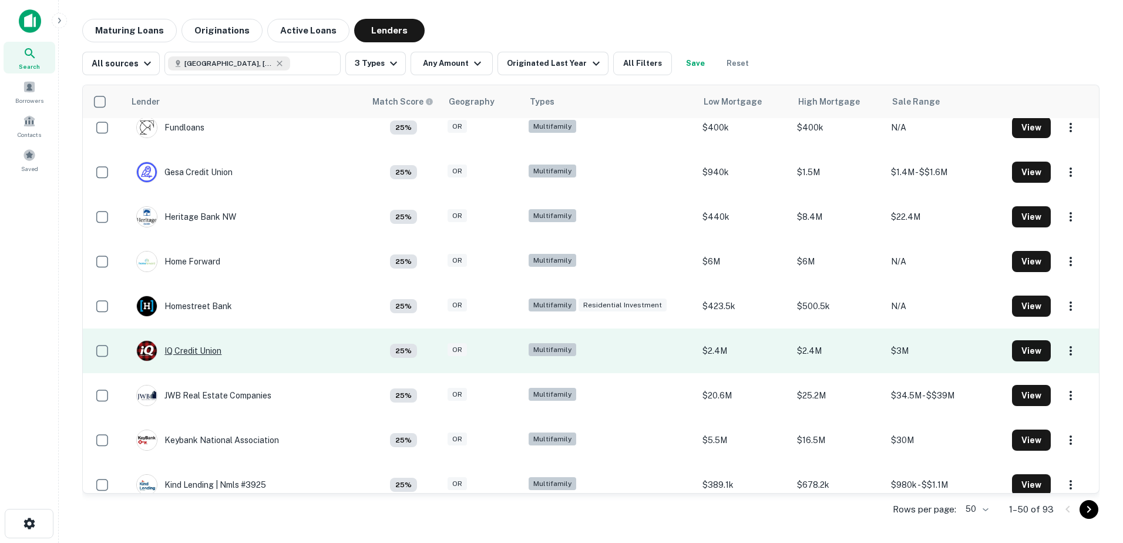
click at [201, 351] on div "IQ Credit Union" at bounding box center [178, 350] width 85 height 21
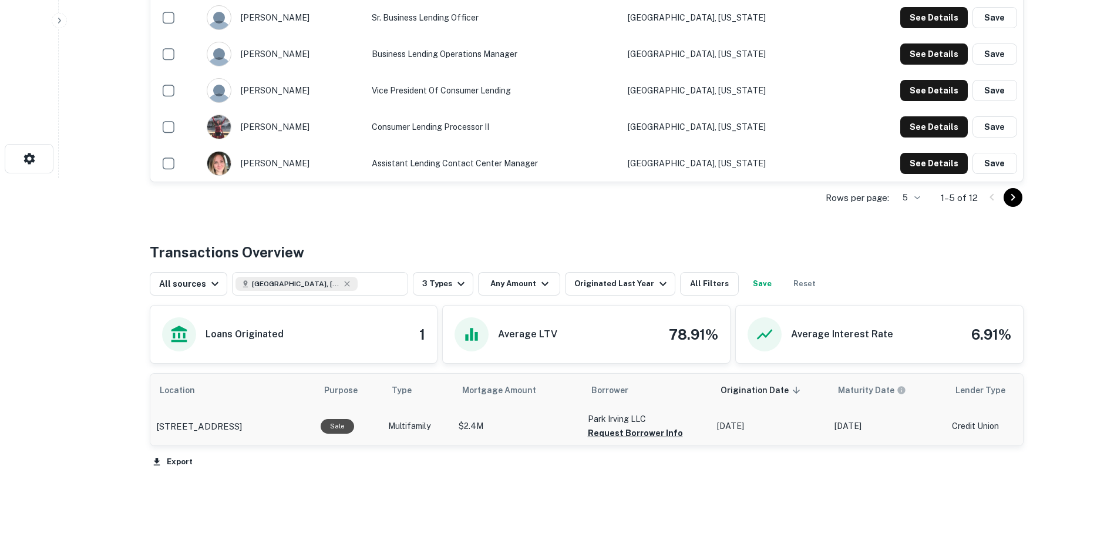
scroll to position [368, 0]
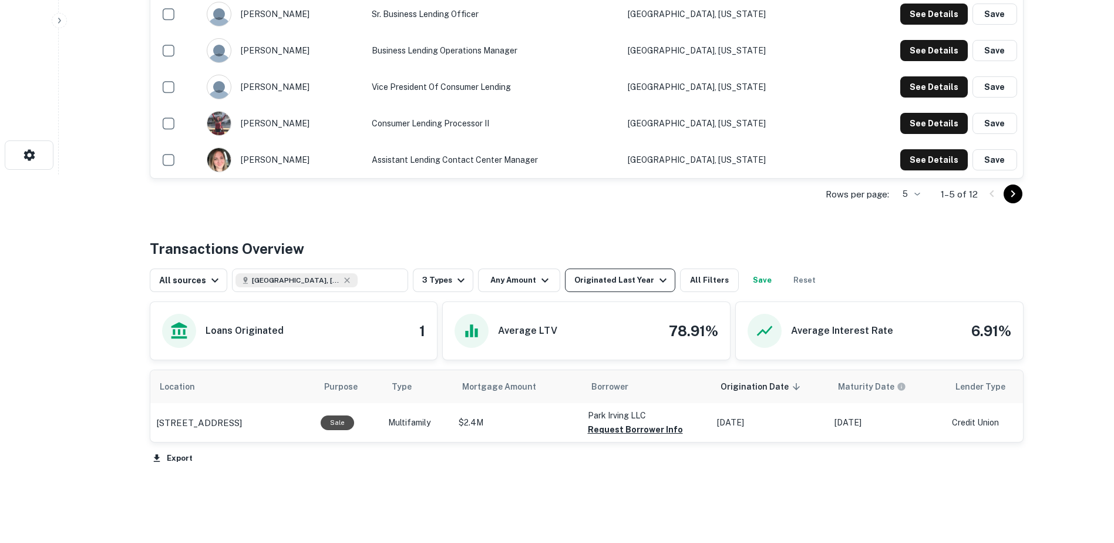
click at [656, 281] on icon "button" at bounding box center [663, 280] width 14 height 14
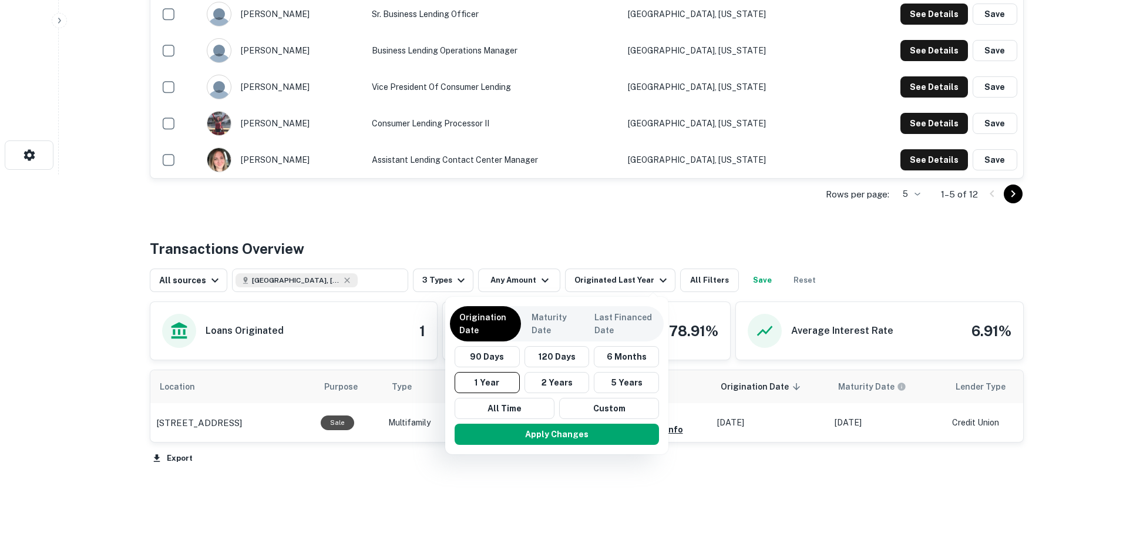
click at [587, 233] on div at bounding box center [561, 271] width 1123 height 543
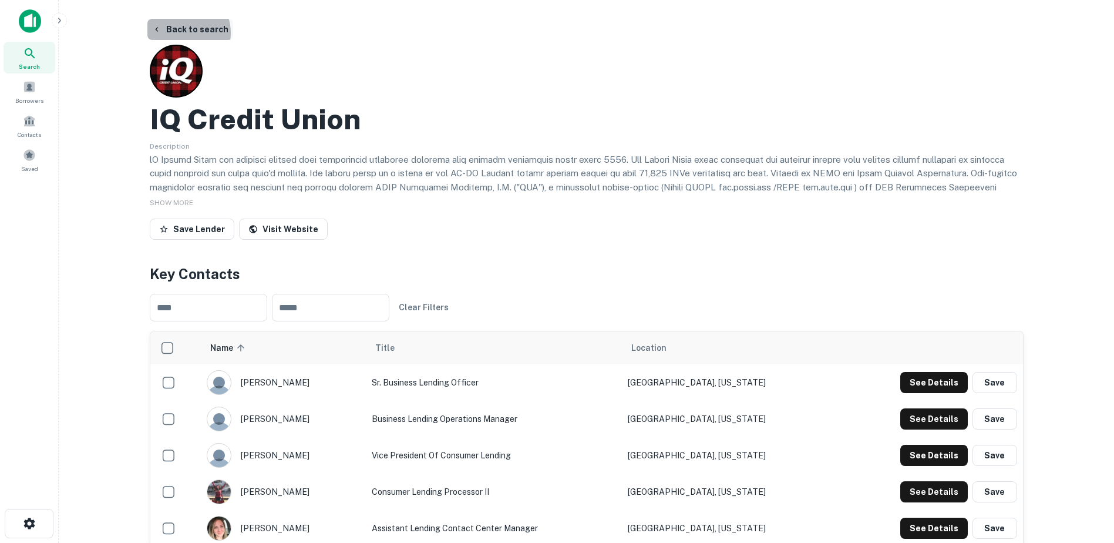
click at [182, 33] on button "Back to search" at bounding box center [190, 29] width 86 height 21
click at [170, 31] on button "Back to search" at bounding box center [190, 29] width 86 height 21
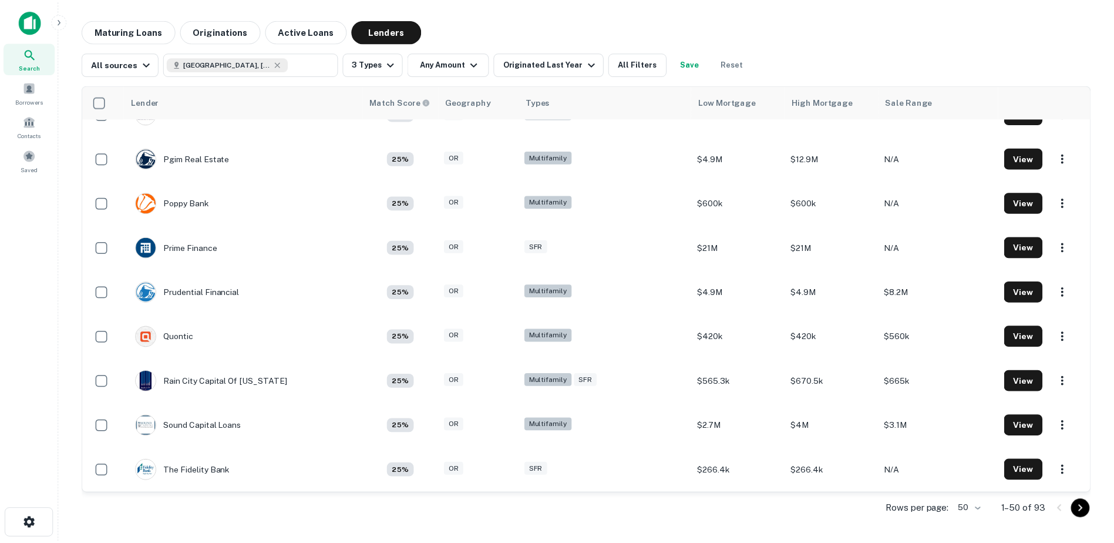
scroll to position [1679, 0]
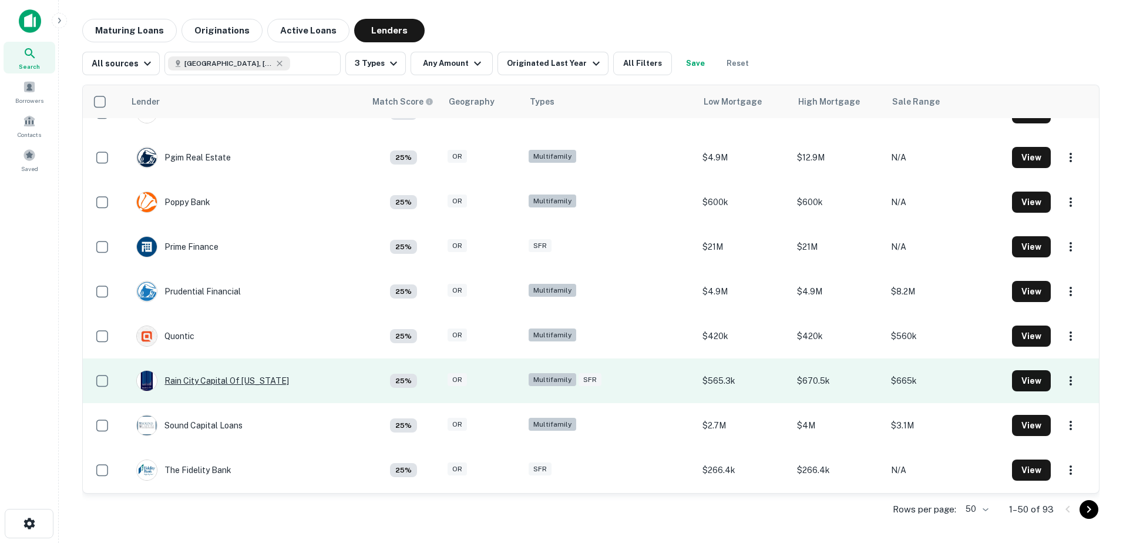
click at [230, 378] on div "Rain City Capital Of [US_STATE]" at bounding box center [212, 380] width 153 height 21
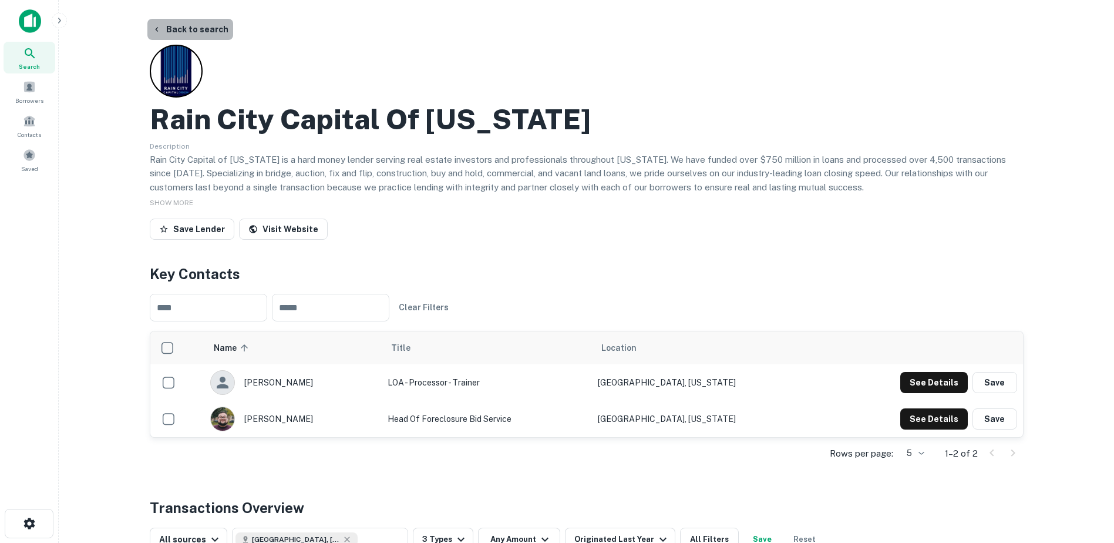
click at [196, 29] on button "Back to search" at bounding box center [190, 29] width 86 height 21
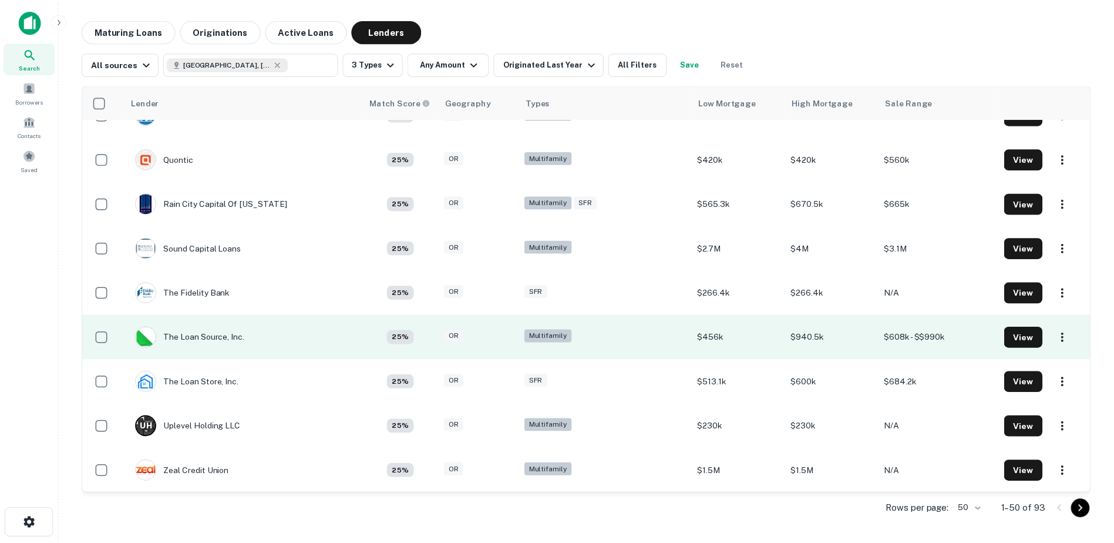
scroll to position [1857, 0]
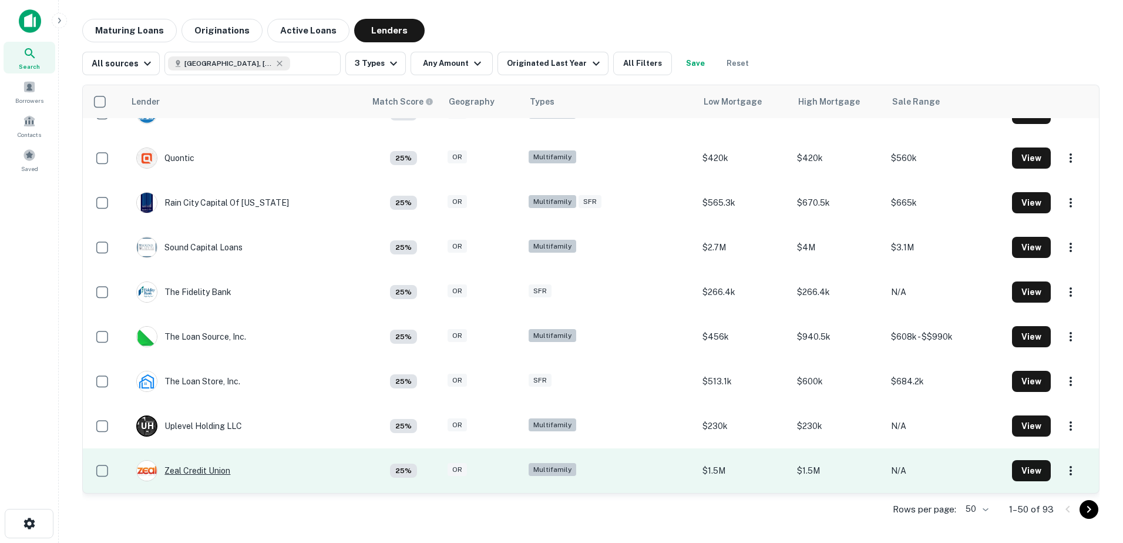
click at [208, 469] on div "Zeal Credit Union" at bounding box center [183, 470] width 94 height 21
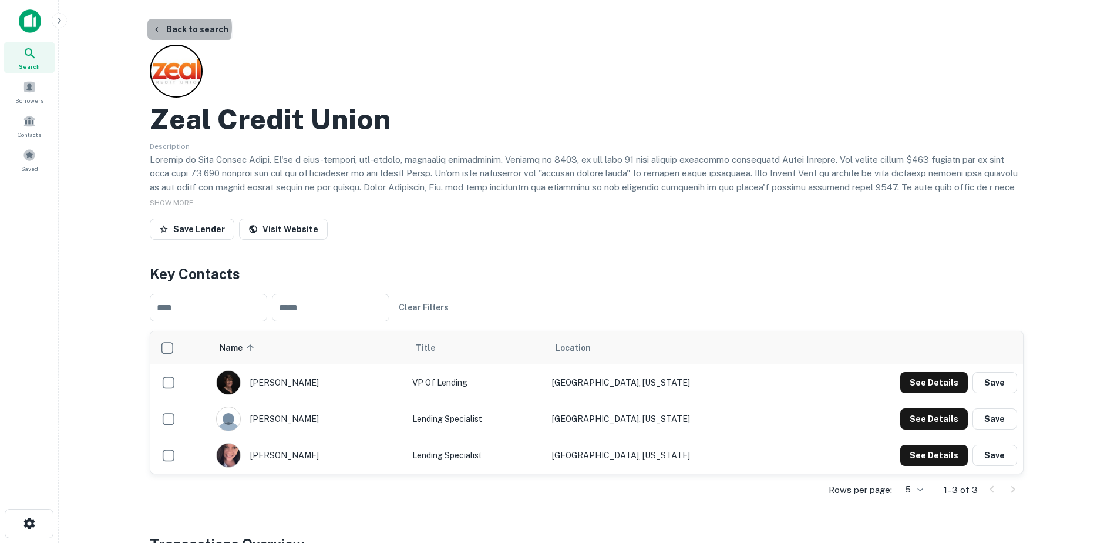
click at [188, 28] on button "Back to search" at bounding box center [190, 29] width 86 height 21
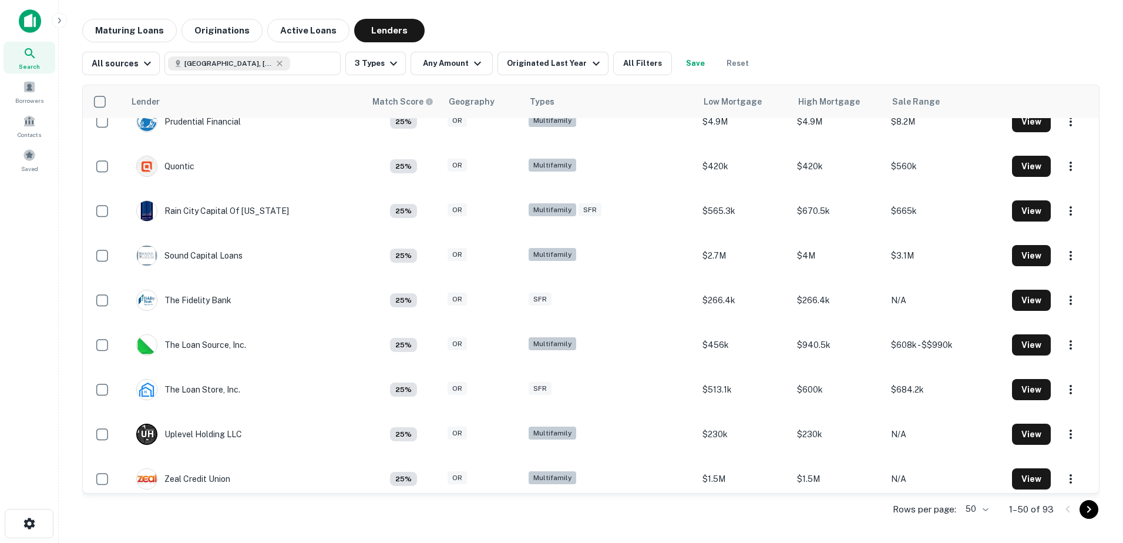
scroll to position [1857, 0]
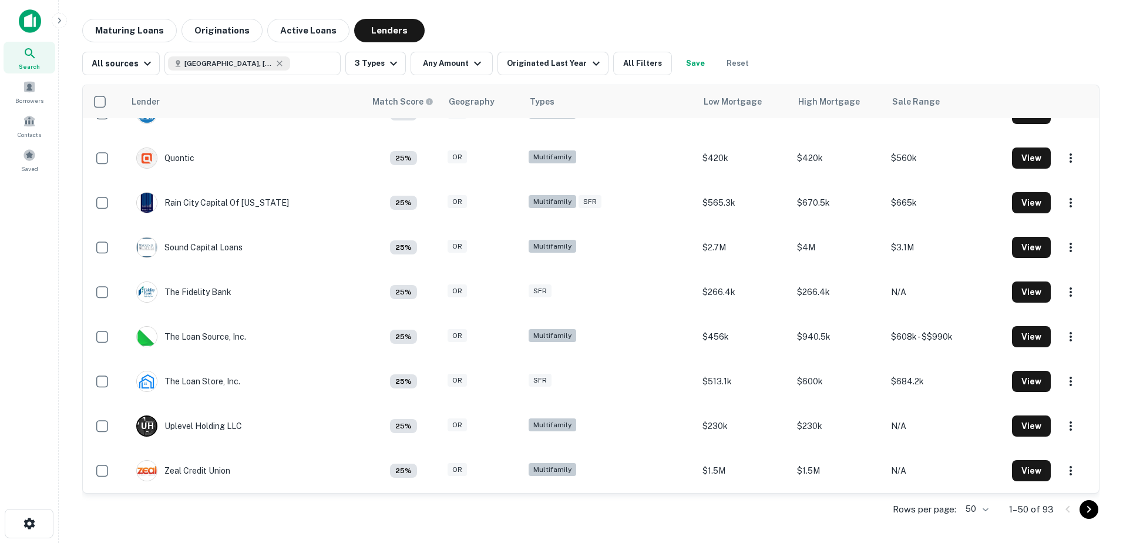
click at [1090, 505] on icon "Go to next page" at bounding box center [1089, 509] width 14 height 14
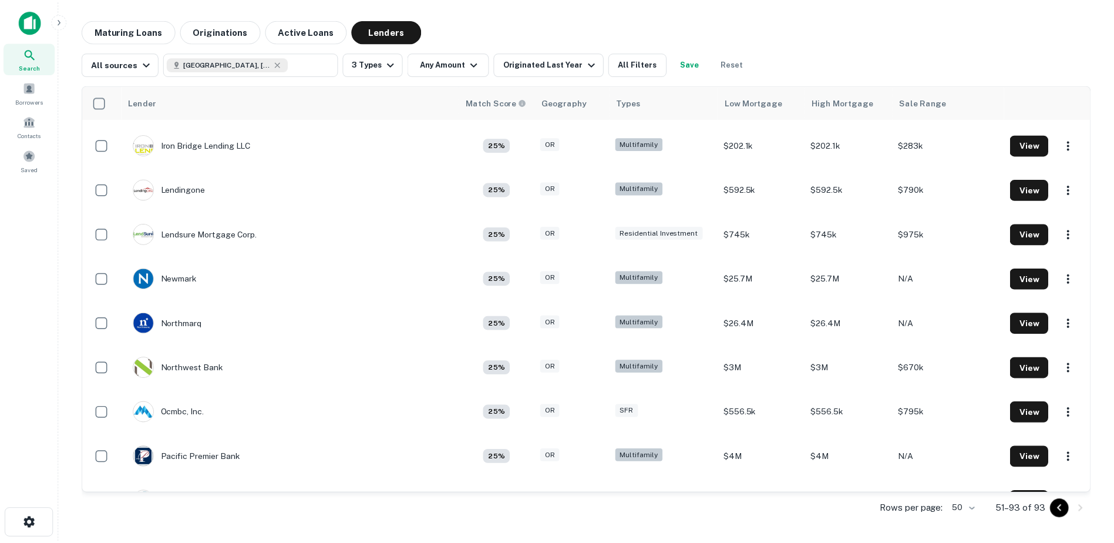
scroll to position [799, 0]
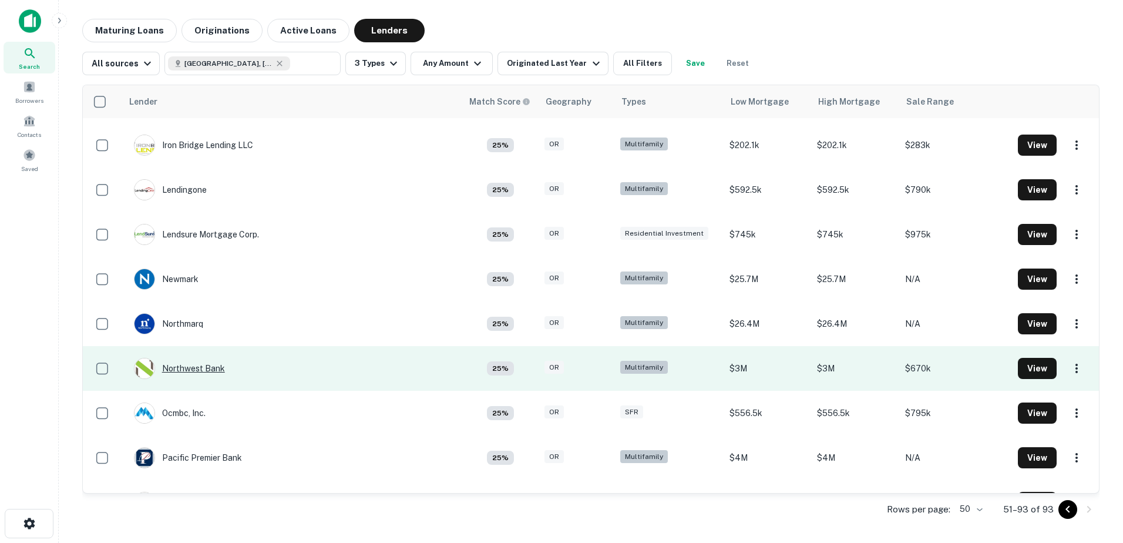
click at [188, 364] on div "Northwest Bank" at bounding box center [179, 368] width 91 height 21
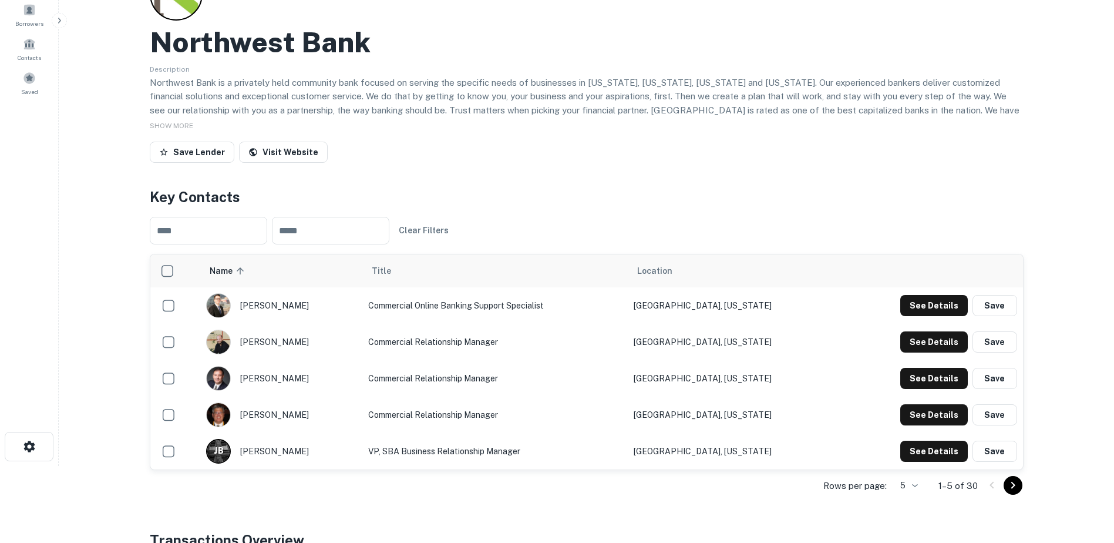
scroll to position [100, 0]
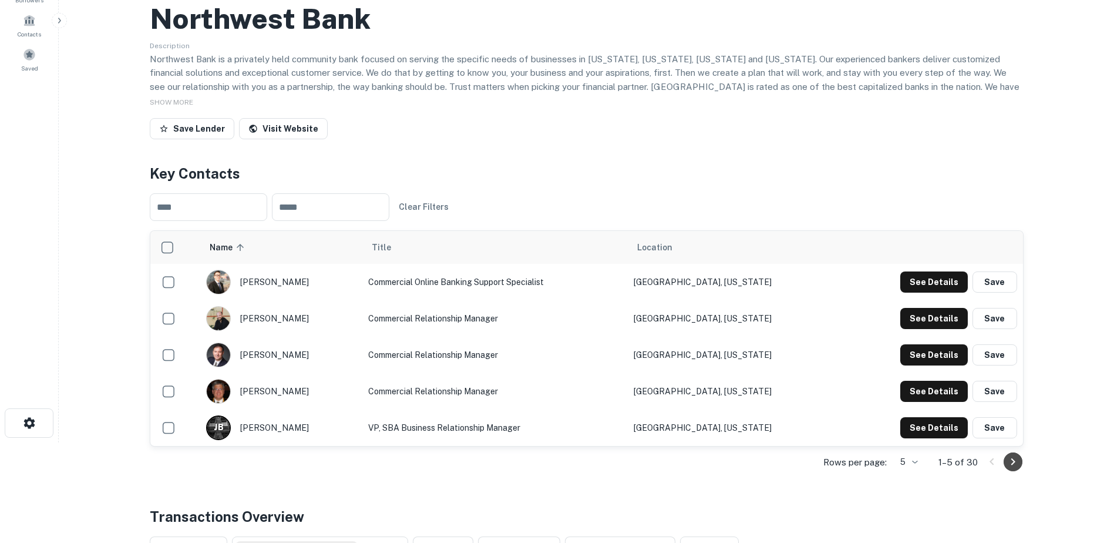
click at [1017, 462] on icon "Go to next page" at bounding box center [1013, 462] width 14 height 14
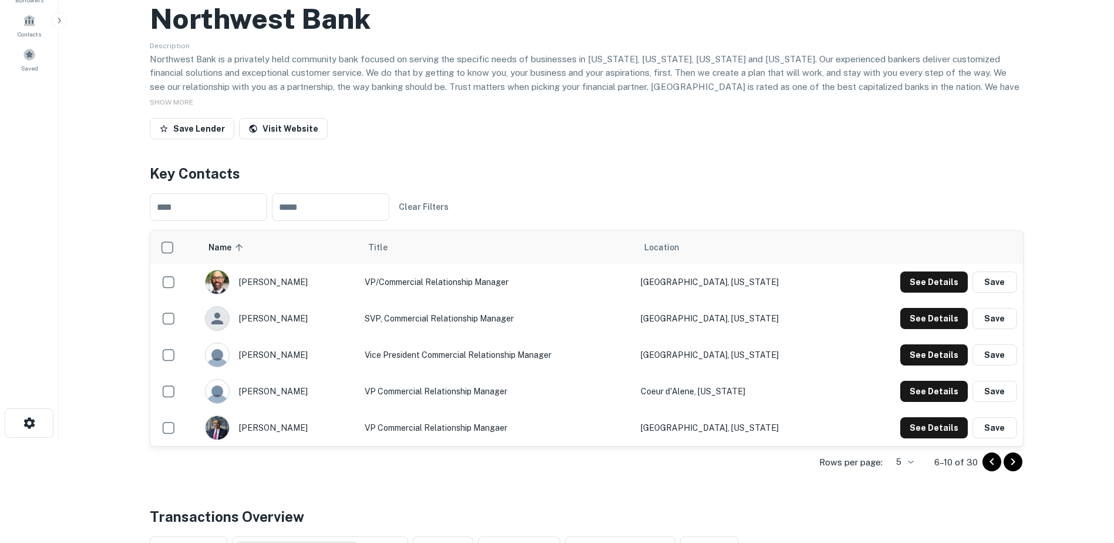
click at [1020, 462] on icon "Go to next page" at bounding box center [1013, 462] width 14 height 14
click at [1012, 459] on icon "Go to next page" at bounding box center [1013, 462] width 14 height 14
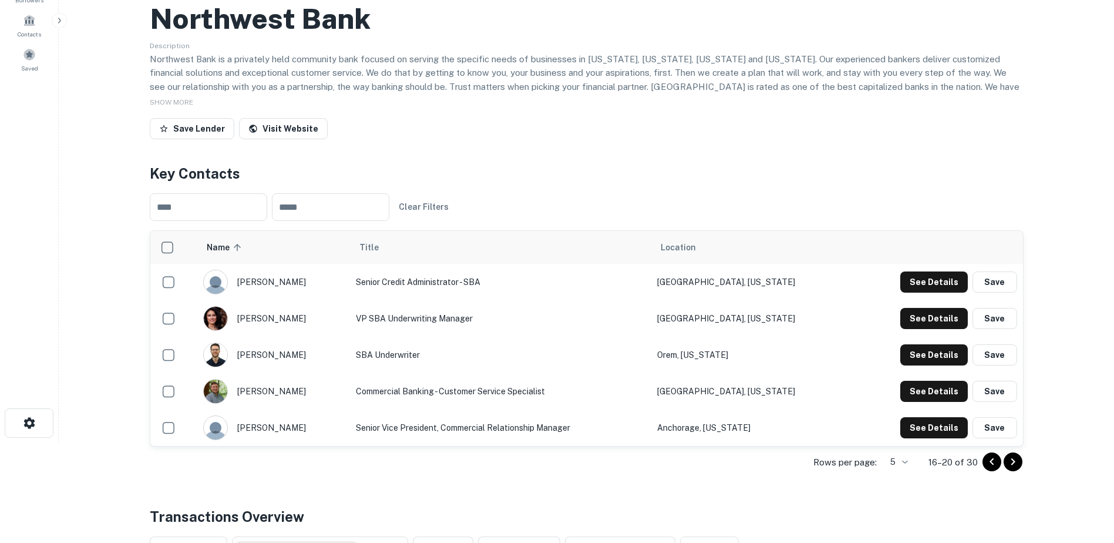
click at [1017, 459] on icon "Go to next page" at bounding box center [1013, 462] width 14 height 14
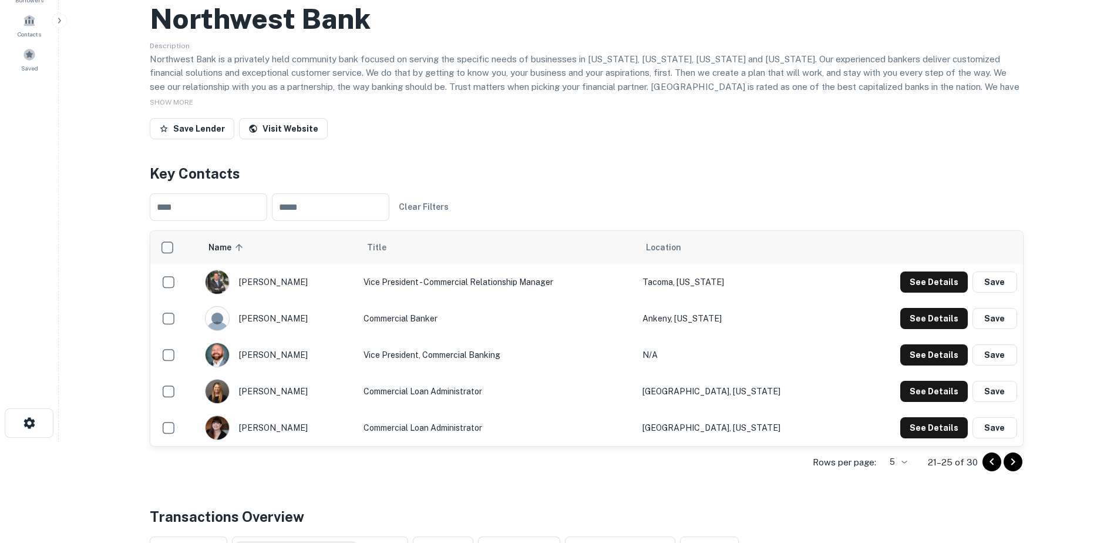
click at [1014, 459] on icon "Go to next page" at bounding box center [1013, 462] width 14 height 14
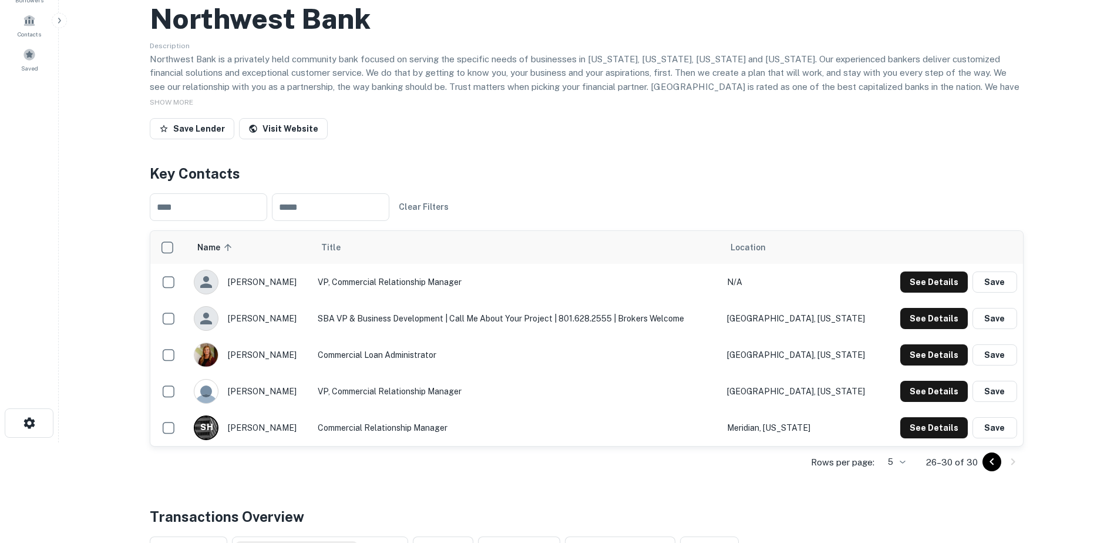
click at [990, 462] on icon "Go to previous page" at bounding box center [992, 462] width 14 height 14
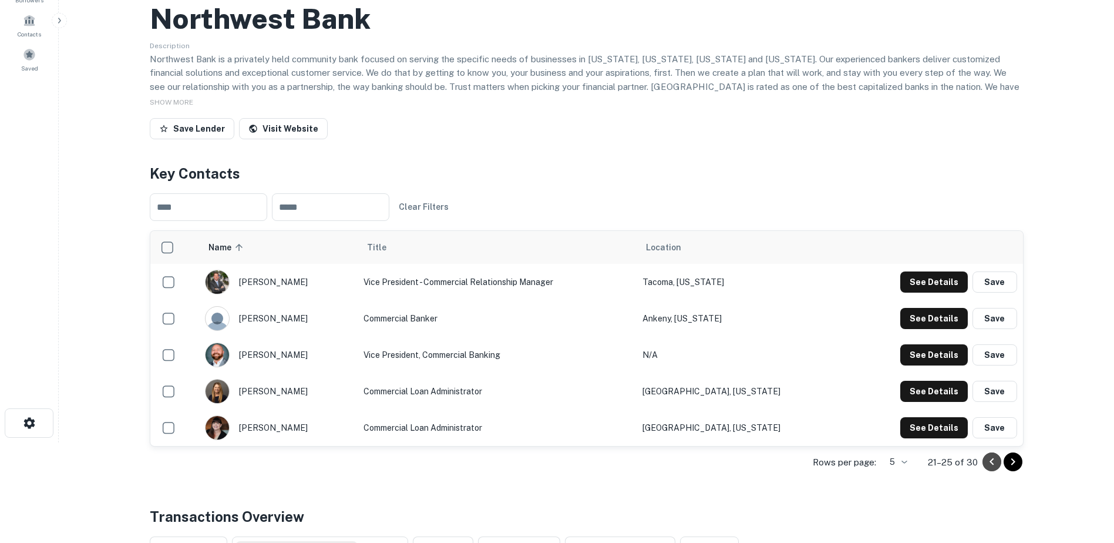
click at [990, 462] on icon "Go to previous page" at bounding box center [992, 462] width 14 height 14
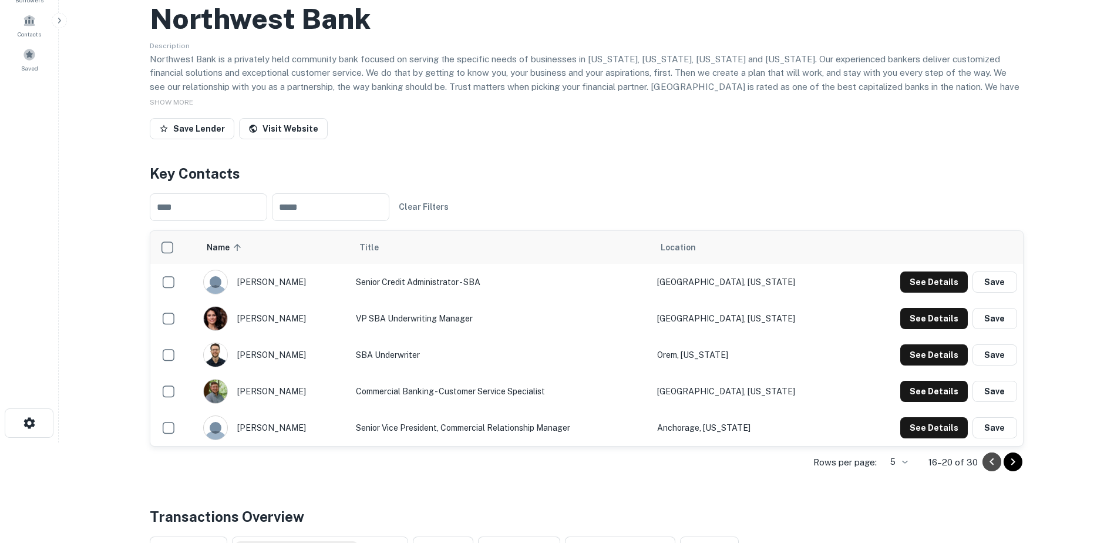
click at [990, 462] on icon "Go to previous page" at bounding box center [992, 462] width 14 height 14
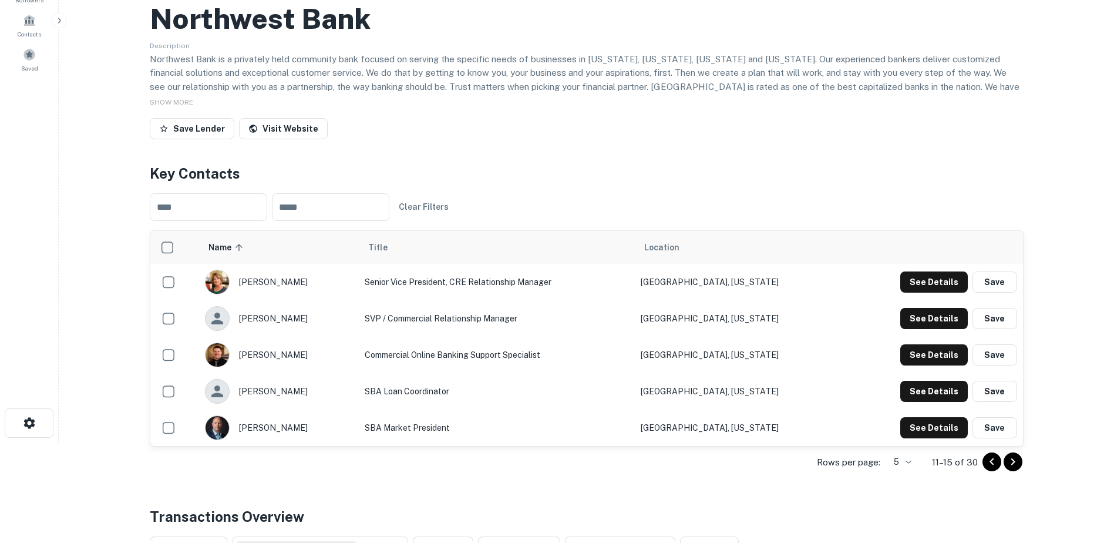
click at [990, 462] on icon "Go to previous page" at bounding box center [992, 462] width 14 height 14
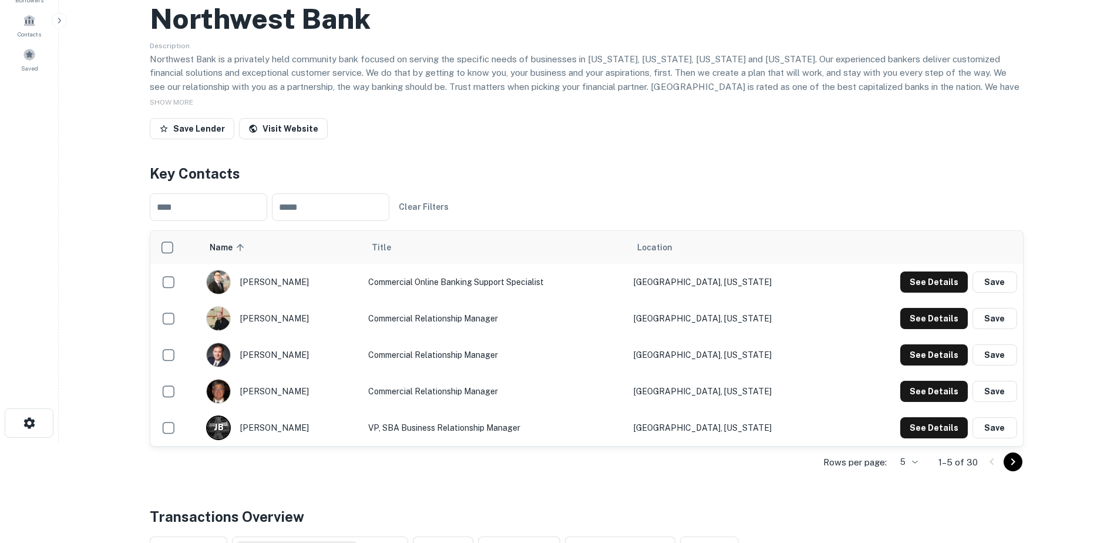
click at [990, 462] on div at bounding box center [1003, 461] width 40 height 19
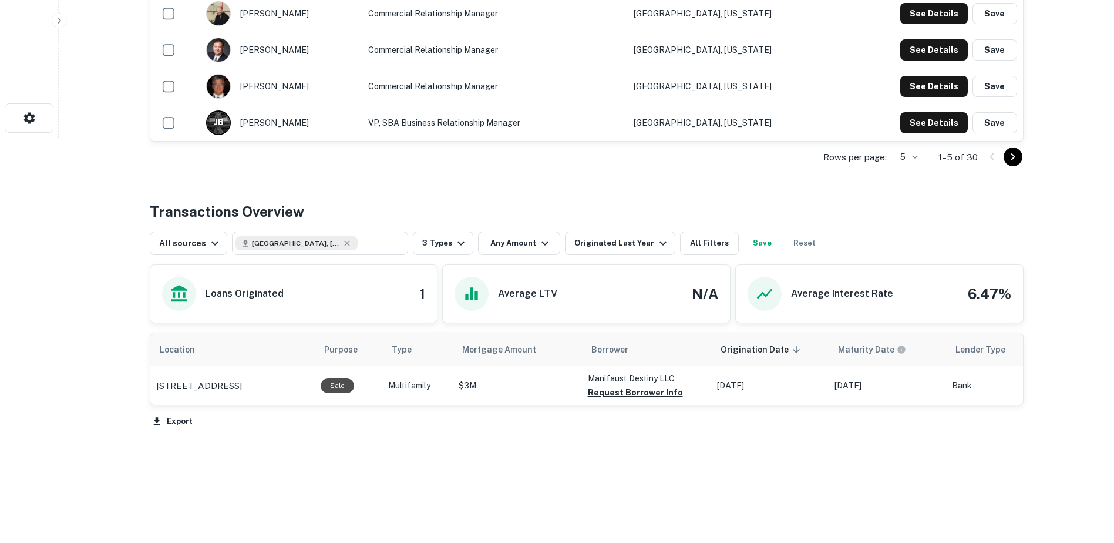
scroll to position [405, 0]
click at [230, 383] on p "4248 Se 15th Ave Portland, OR97202" at bounding box center [199, 386] width 86 height 14
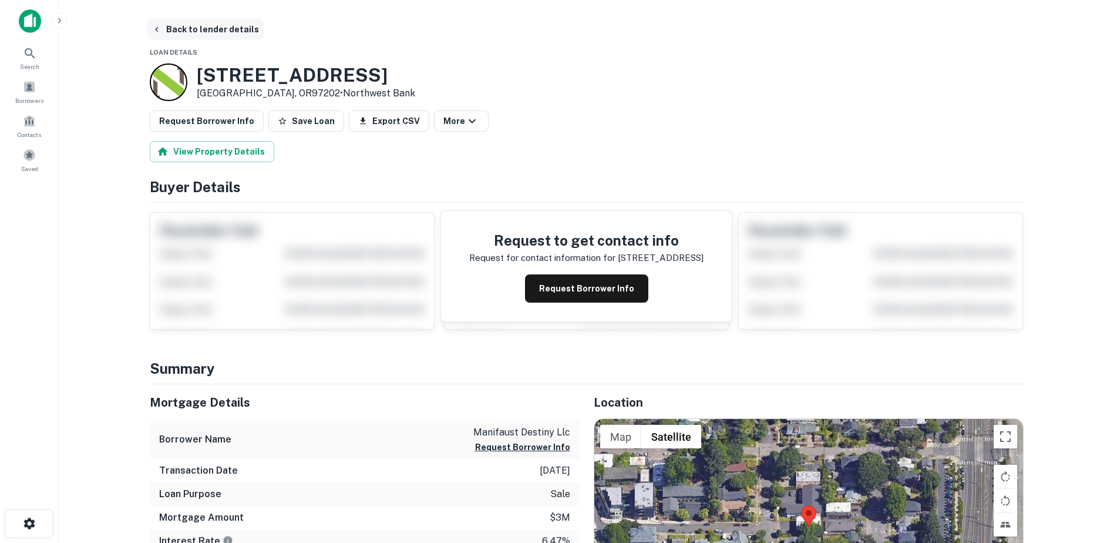
click at [183, 29] on button "Back to lender details" at bounding box center [205, 29] width 116 height 21
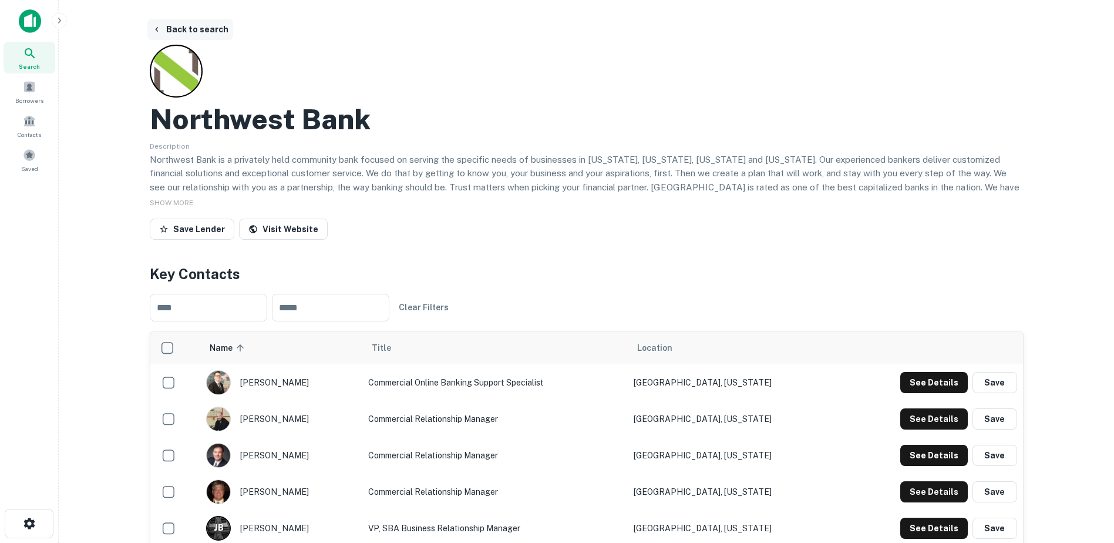
click at [184, 28] on button "Back to search" at bounding box center [190, 29] width 86 height 21
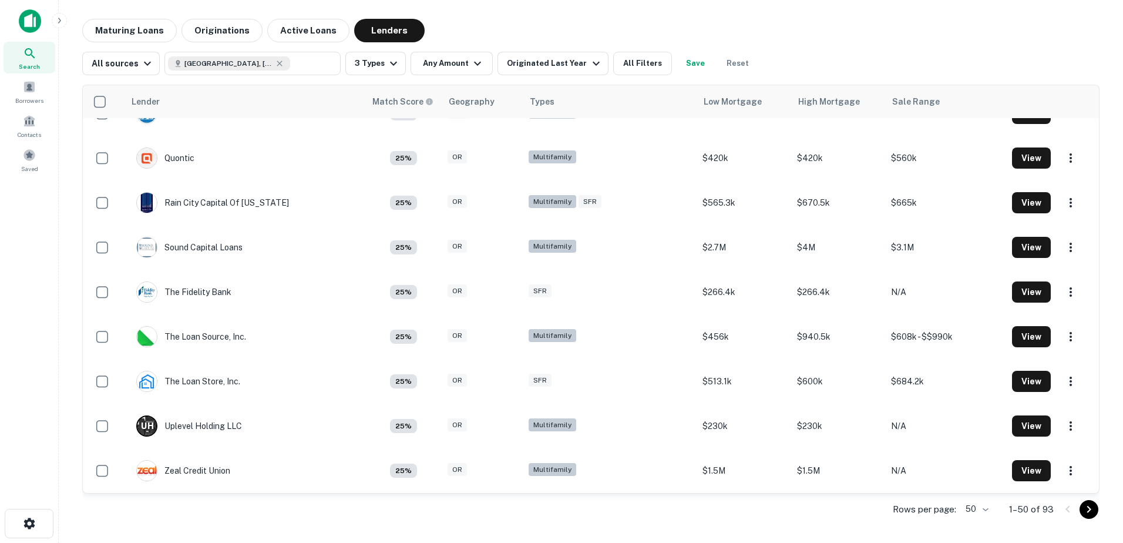
scroll to position [1857, 0]
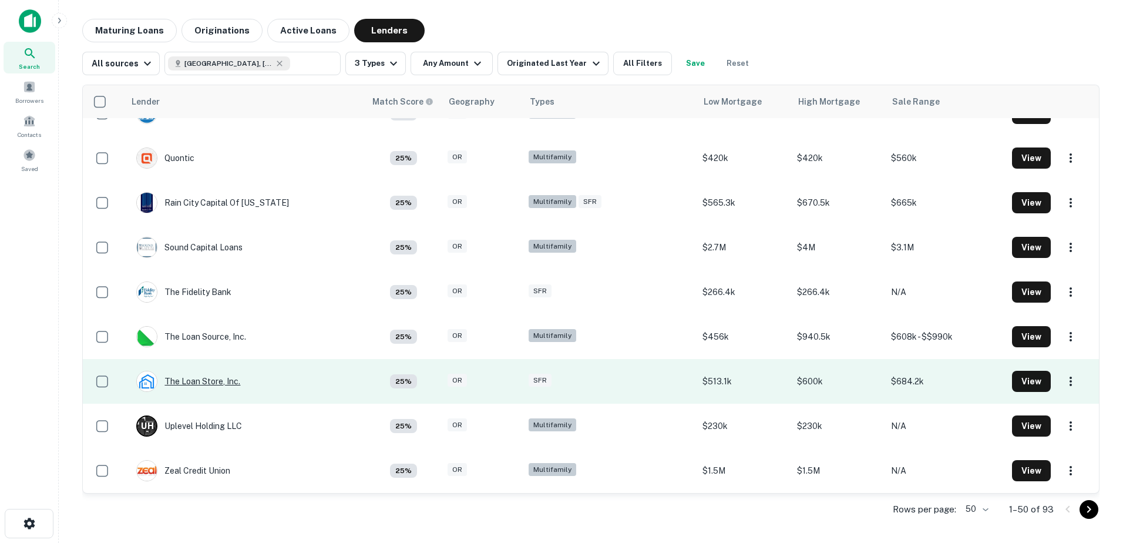
click at [177, 382] on div "The Loan Store, Inc." at bounding box center [188, 381] width 104 height 21
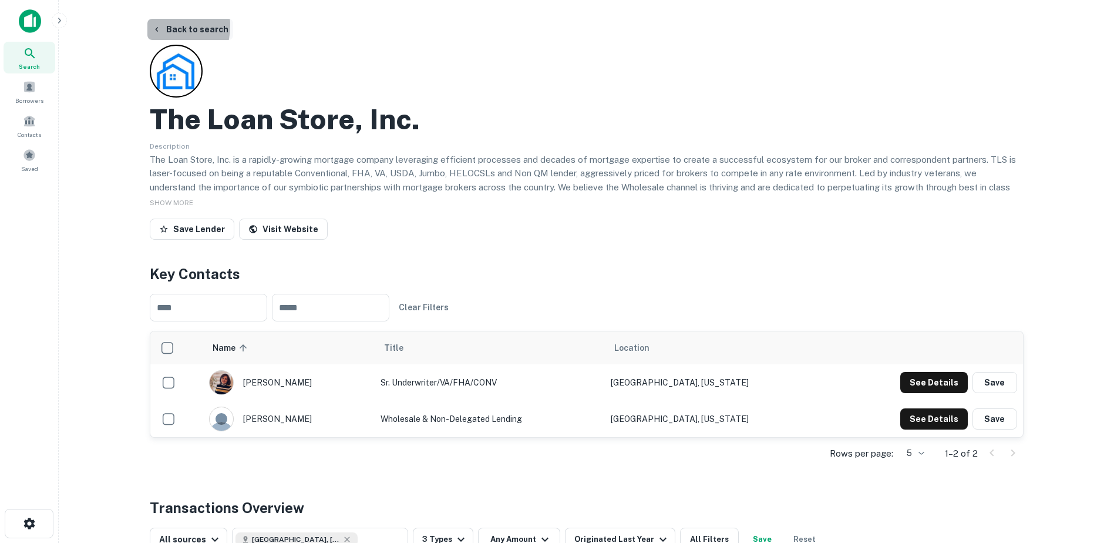
click at [147, 25] on button "Back to search" at bounding box center [190, 29] width 86 height 21
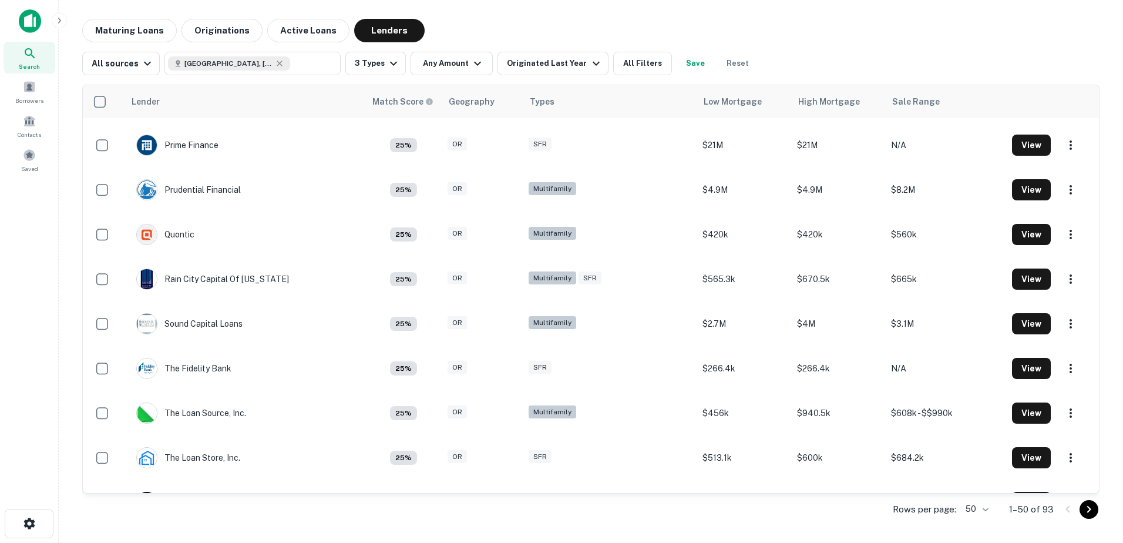
scroll to position [1857, 0]
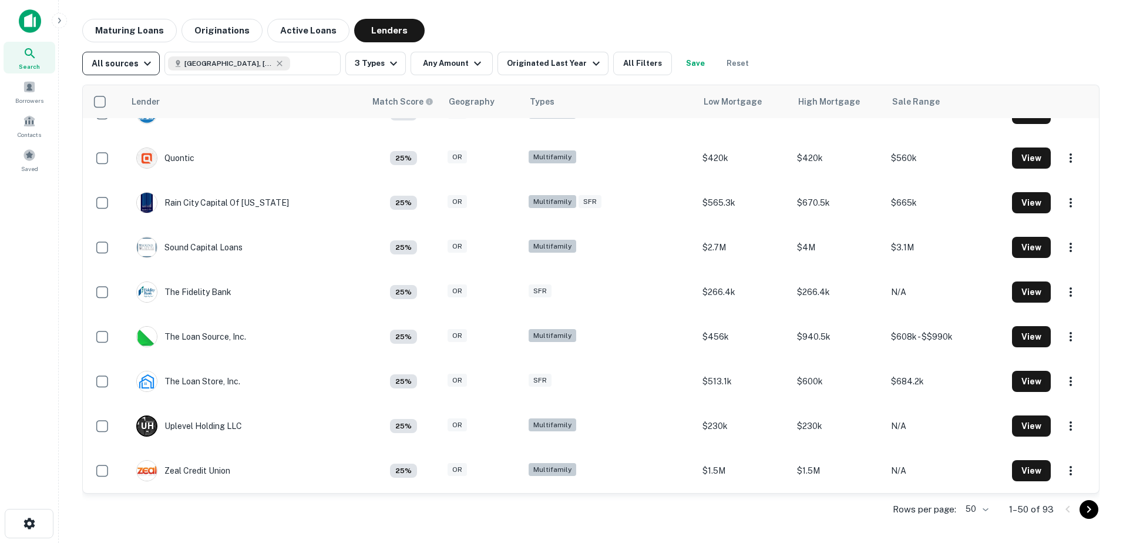
click at [140, 69] on icon "button" at bounding box center [147, 63] width 14 height 14
click at [140, 69] on div at bounding box center [561, 271] width 1123 height 543
click at [443, 72] on button "Any Amount" at bounding box center [452, 63] width 82 height 23
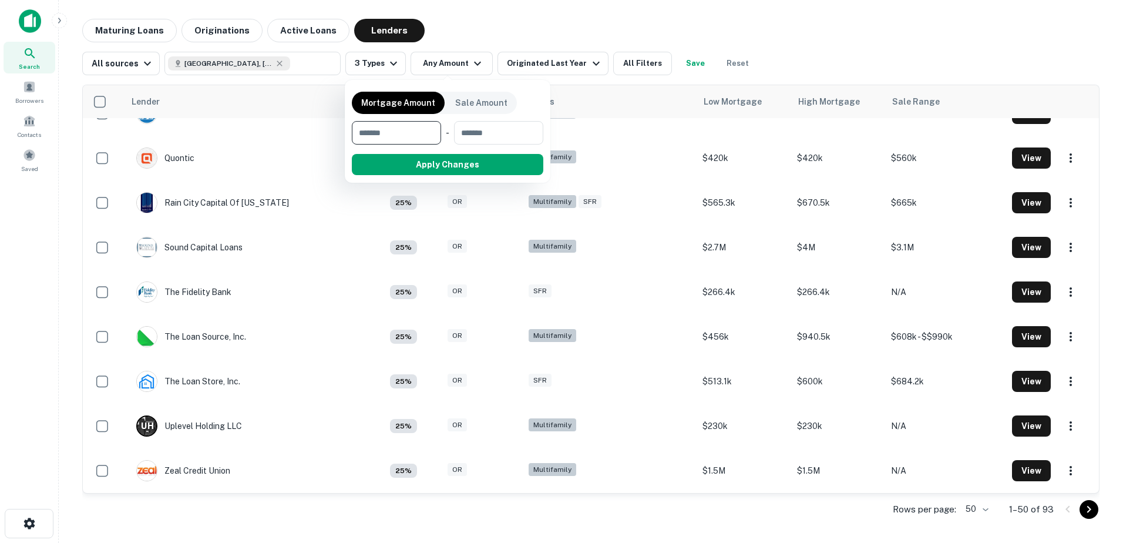
click at [562, 55] on div at bounding box center [561, 271] width 1123 height 543
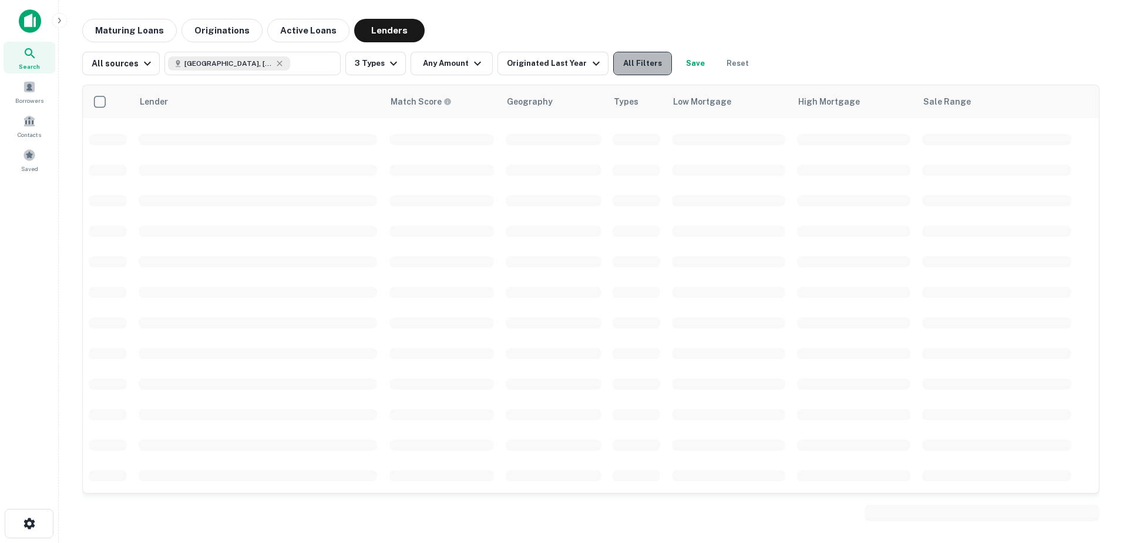
click at [640, 66] on button "All Filters" at bounding box center [642, 63] width 59 height 23
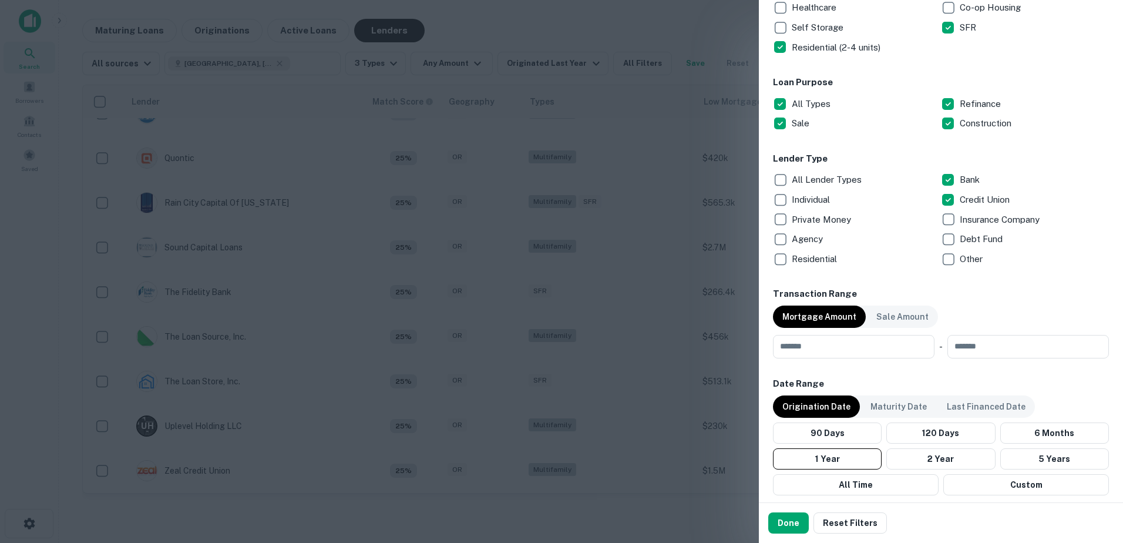
scroll to position [334, 0]
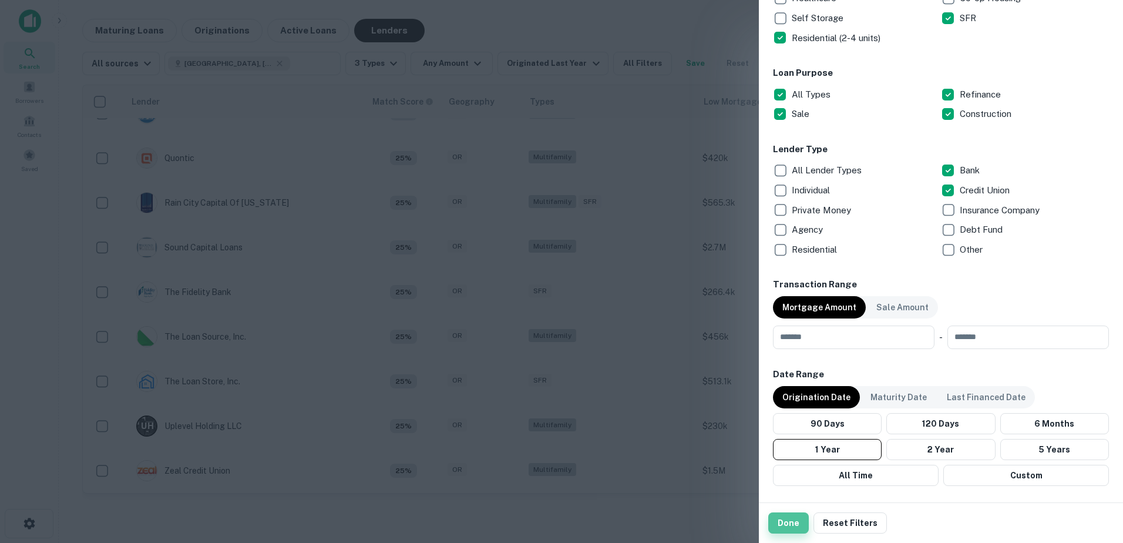
click at [790, 524] on button "Done" at bounding box center [788, 522] width 41 height 21
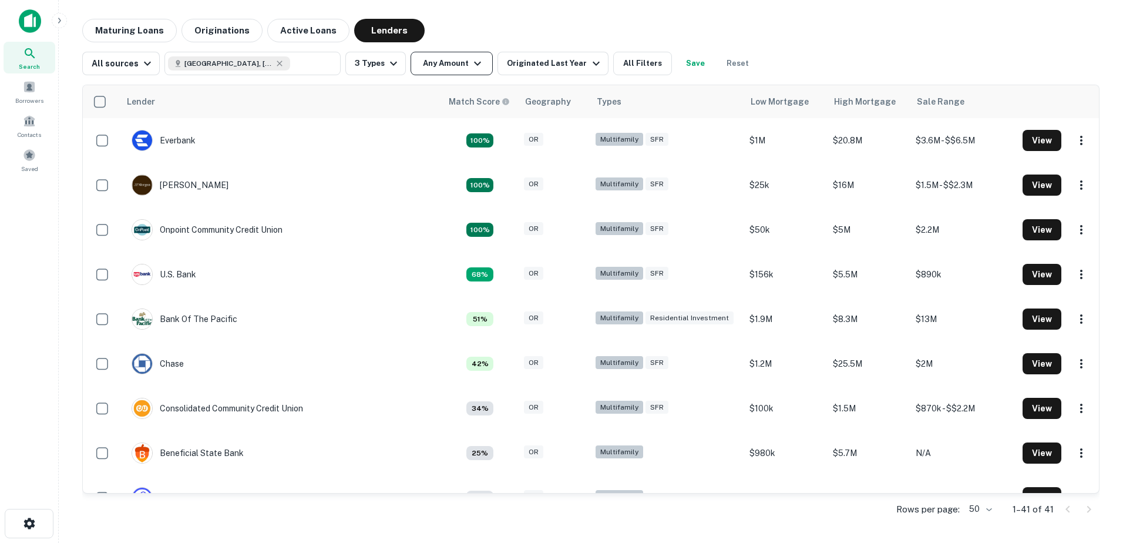
click at [445, 61] on button "Any Amount" at bounding box center [452, 63] width 82 height 23
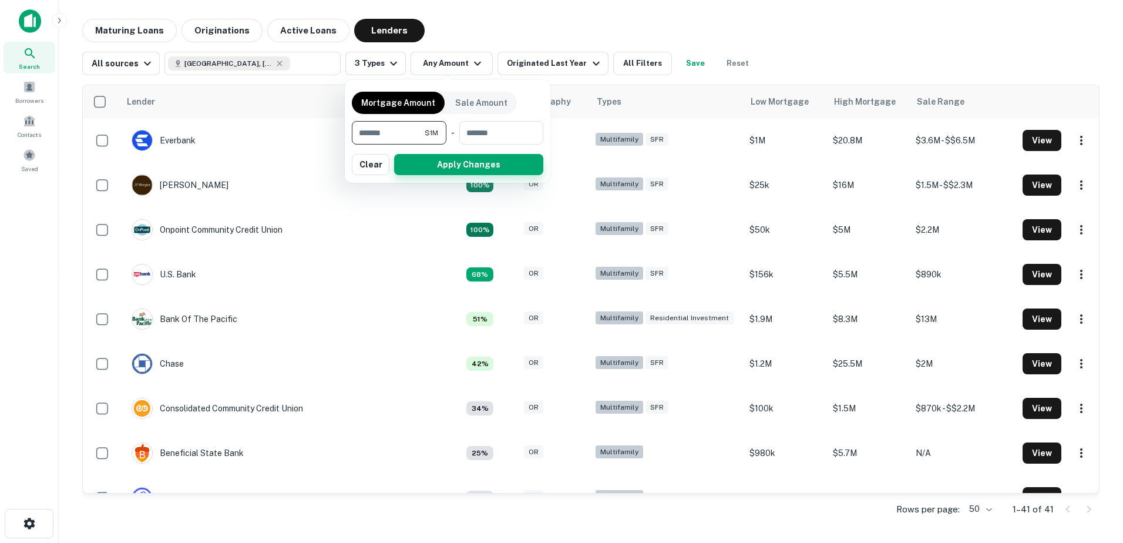
type input "*******"
click at [432, 161] on button "Apply Changes" at bounding box center [468, 164] width 149 height 21
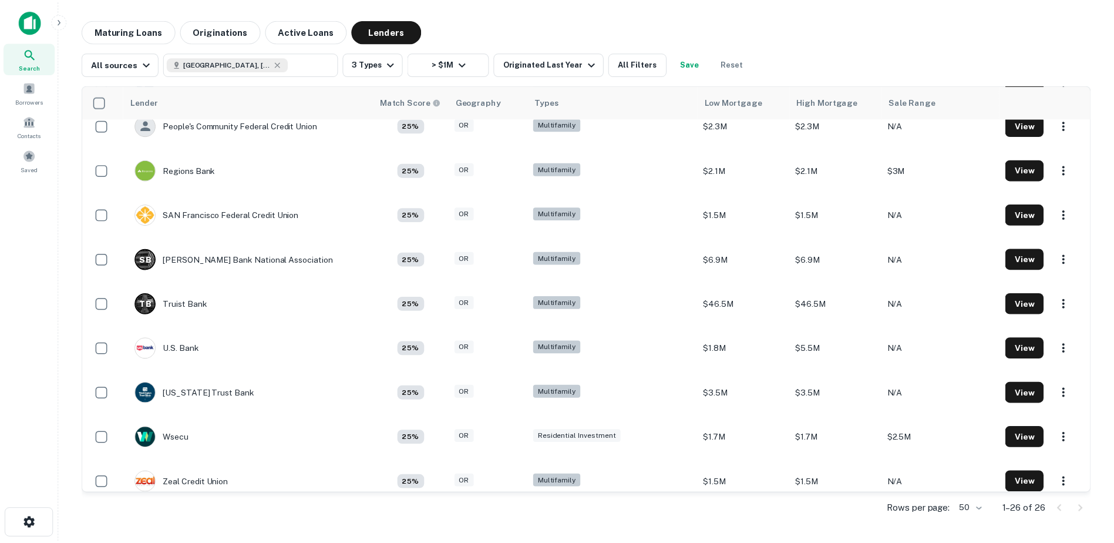
scroll to position [786, 0]
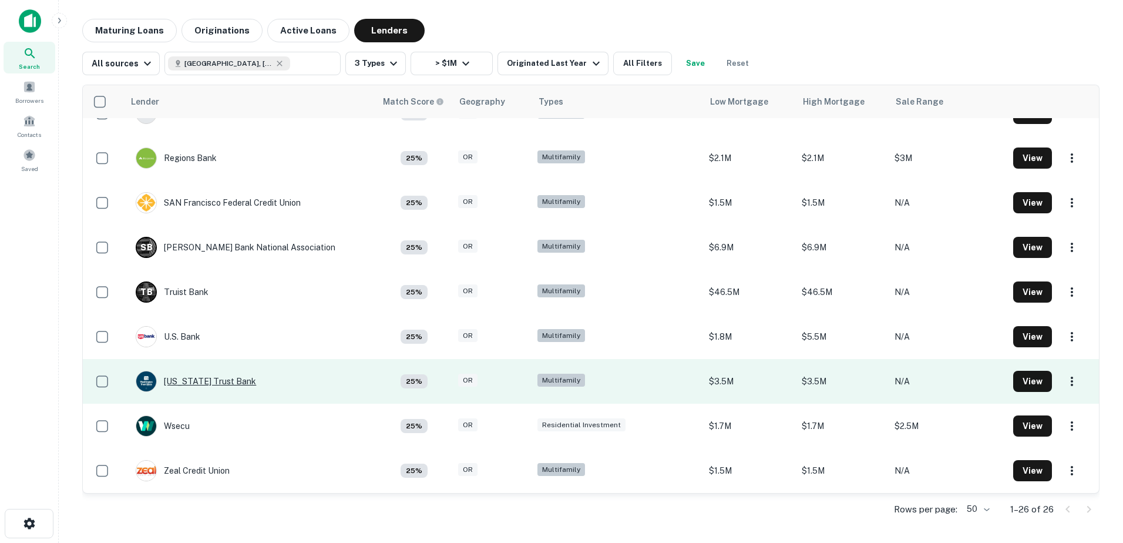
click at [192, 386] on div "Washington Trust Bank" at bounding box center [196, 381] width 120 height 21
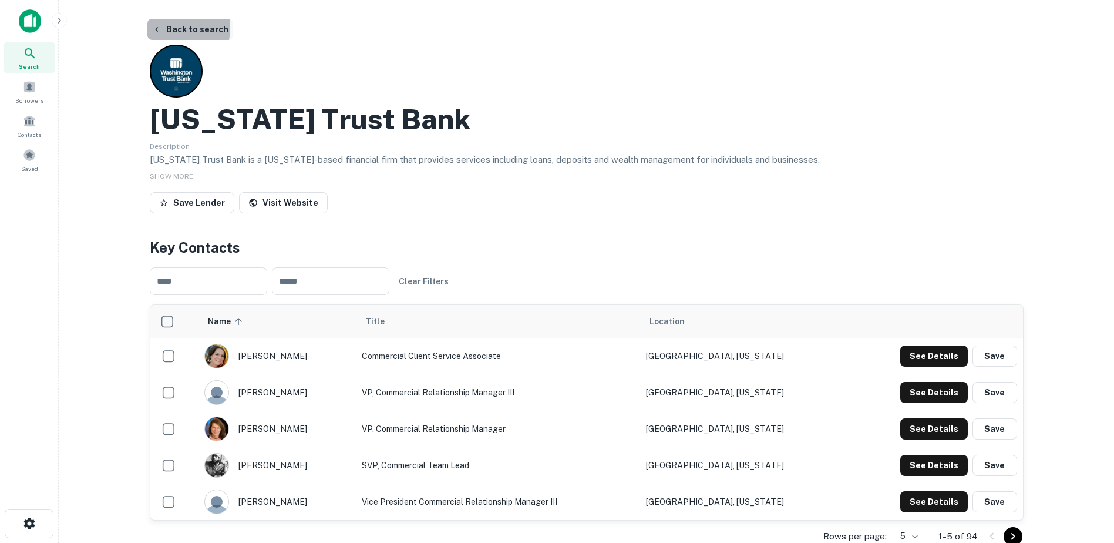
click at [168, 28] on button "Back to search" at bounding box center [190, 29] width 86 height 21
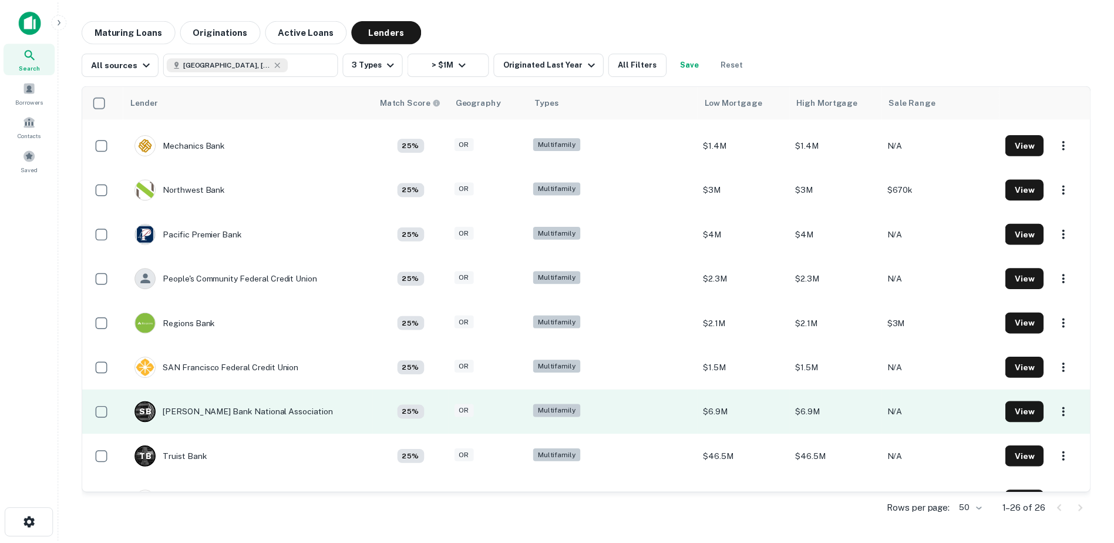
scroll to position [786, 0]
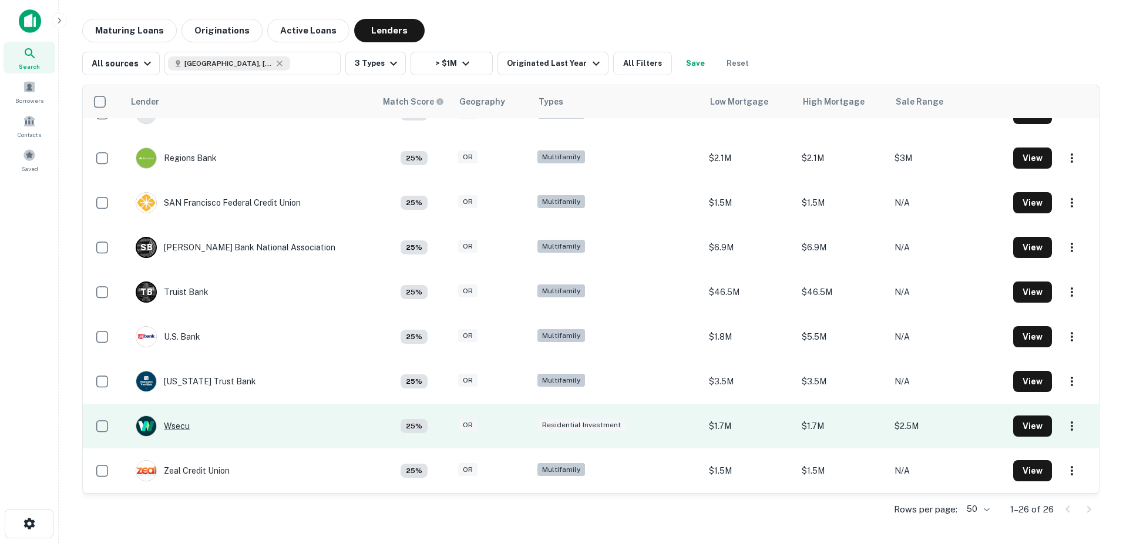
click at [181, 426] on div "Wsecu" at bounding box center [163, 425] width 54 height 21
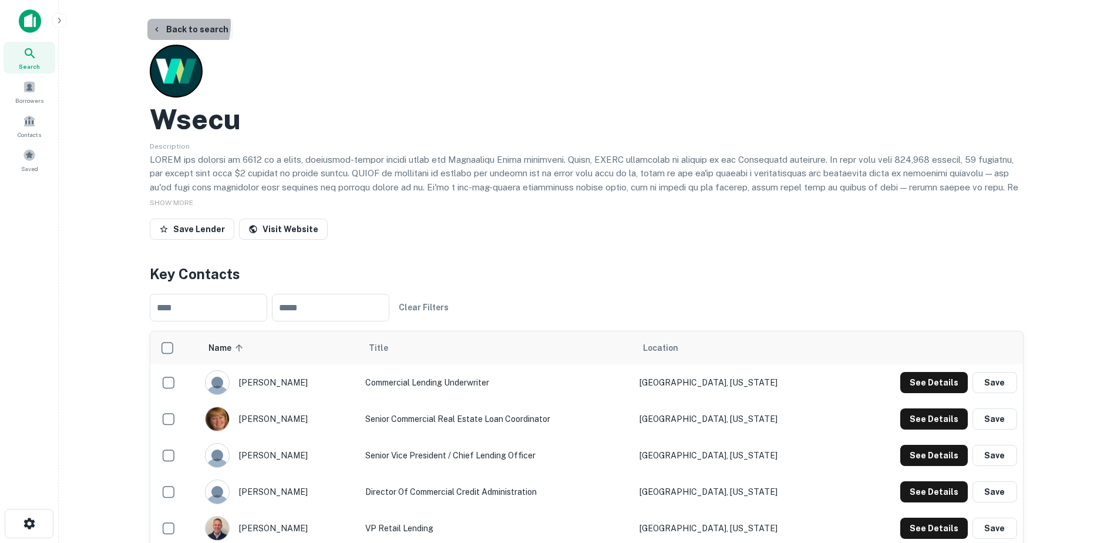
click at [162, 24] on button "Back to search" at bounding box center [190, 29] width 86 height 21
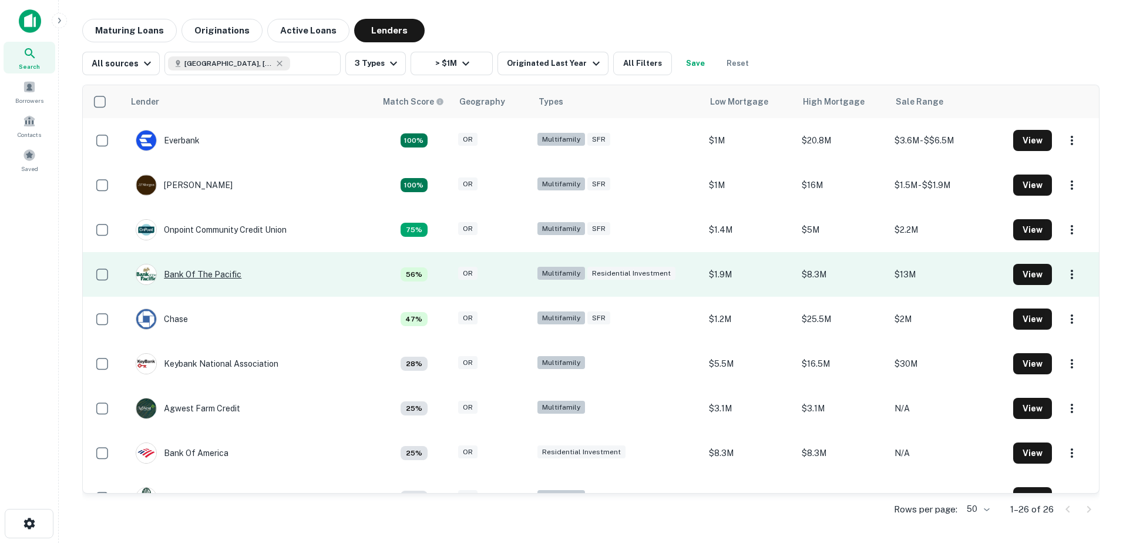
click at [204, 275] on div "Bank Of The Pacific" at bounding box center [189, 274] width 106 height 21
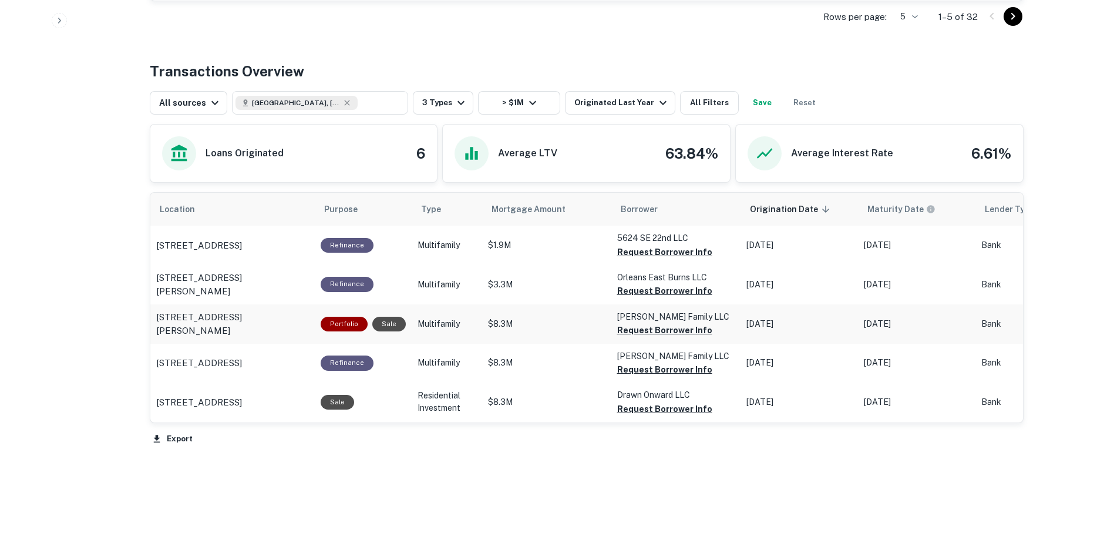
scroll to position [545, 0]
click at [223, 396] on p "5812 Se 92nd Ave Portland, OR97266" at bounding box center [199, 403] width 86 height 14
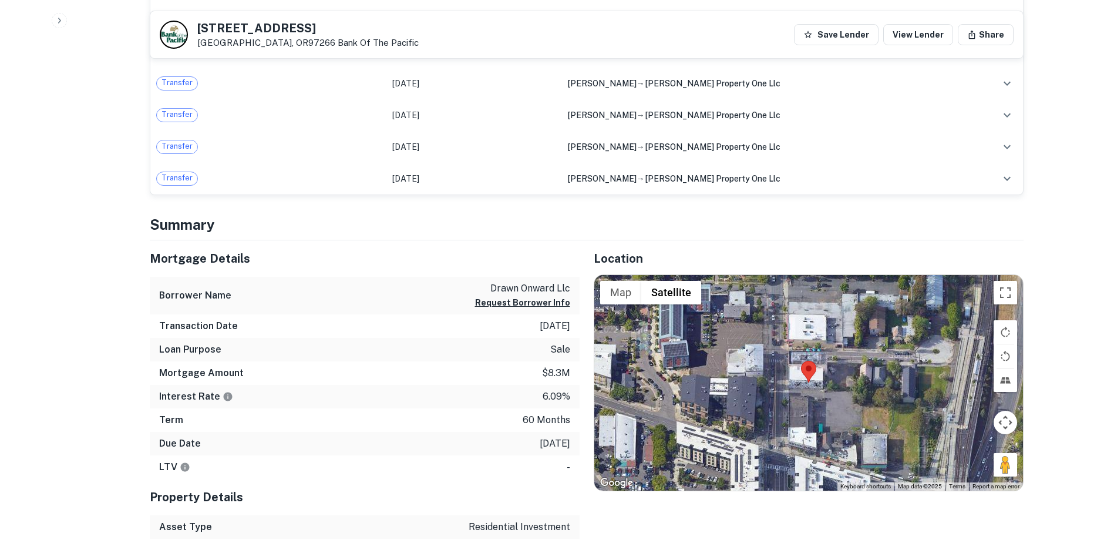
scroll to position [1058, 0]
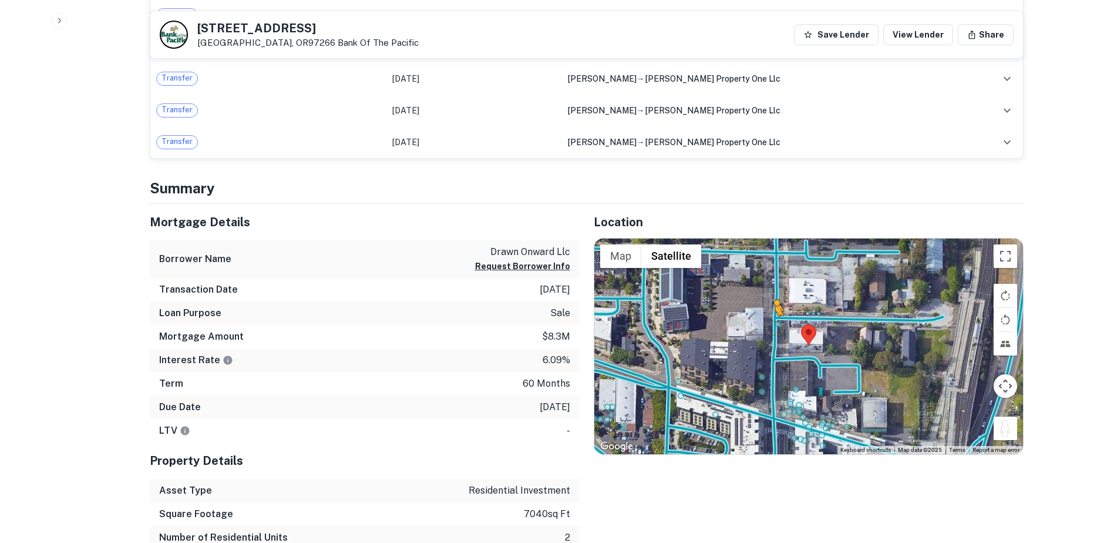
drag, startPoint x: 1004, startPoint y: 431, endPoint x: 774, endPoint y: 327, distance: 252.1
click at [774, 327] on div "To activate drag with keyboard, press Alt + Enter. Once in keyboard drag state,…" at bounding box center [808, 346] width 429 height 216
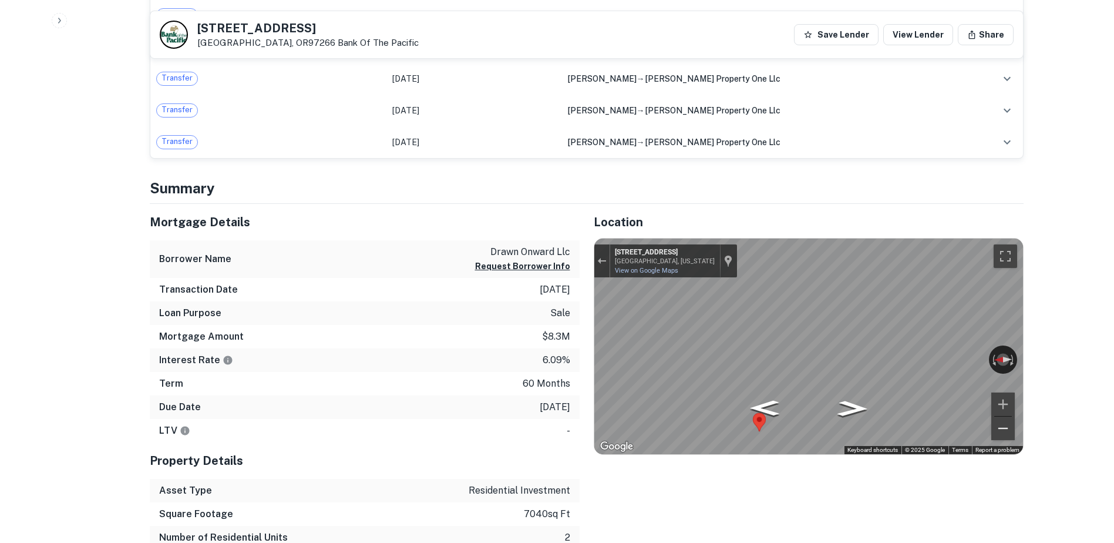
click at [1004, 434] on button "Zoom out" at bounding box center [1002, 427] width 23 height 23
click at [1005, 434] on button "Zoom out" at bounding box center [1002, 427] width 23 height 23
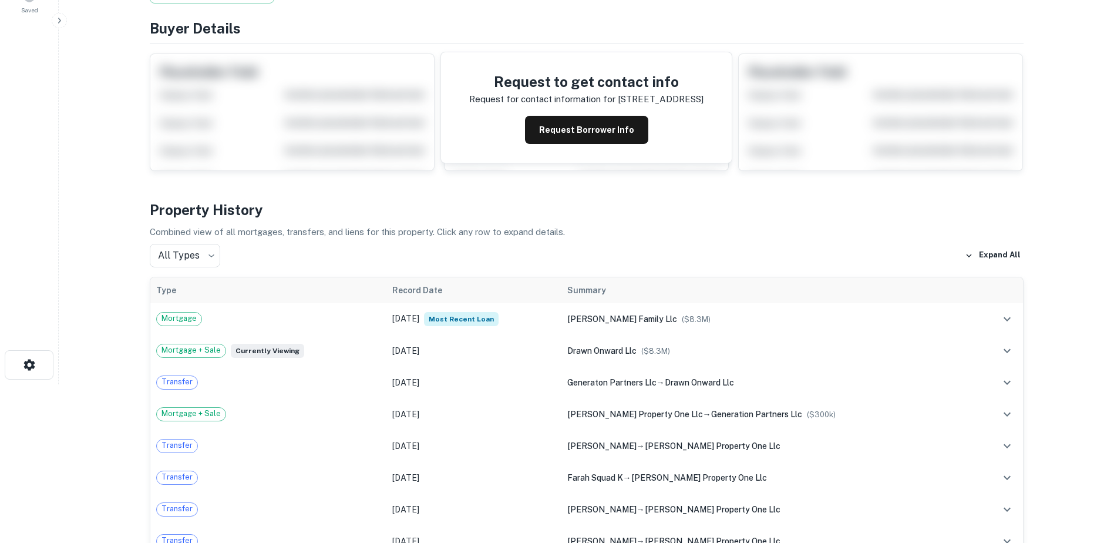
scroll to position [0, 0]
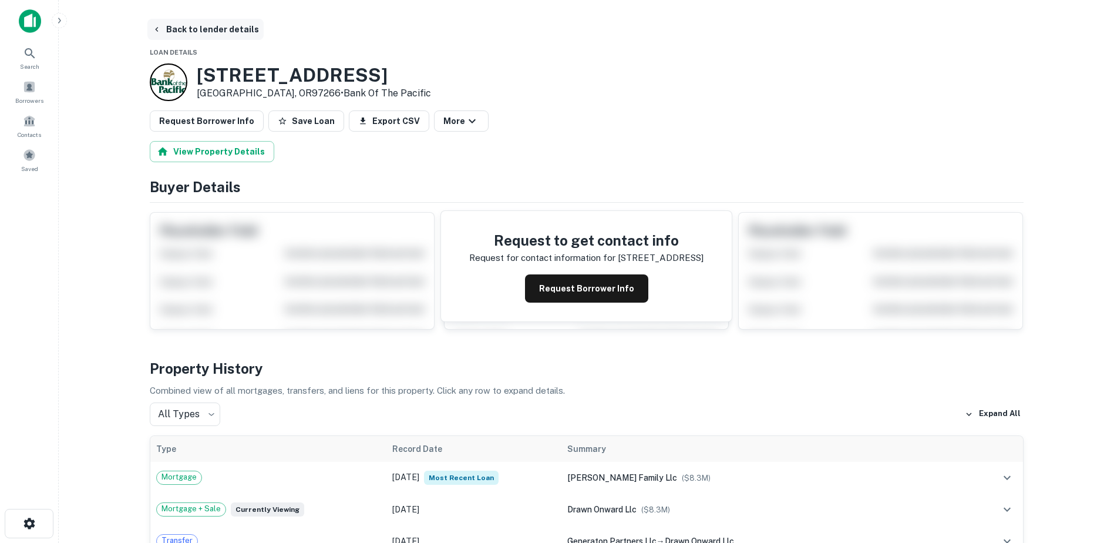
click at [167, 22] on button "Back to lender details" at bounding box center [205, 29] width 116 height 21
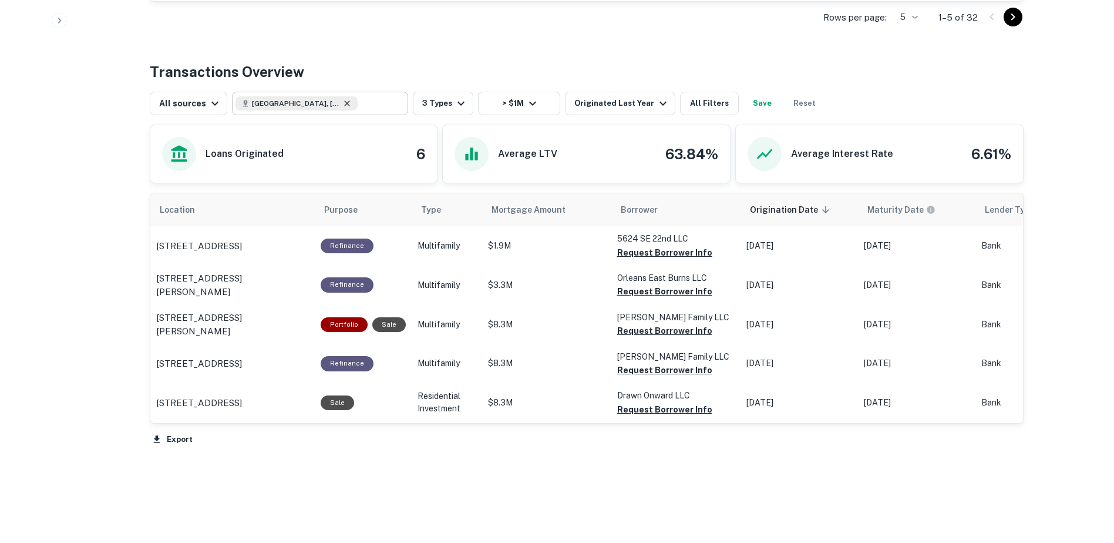
click at [344, 103] on icon at bounding box center [346, 102] width 5 height 5
type input "**********"
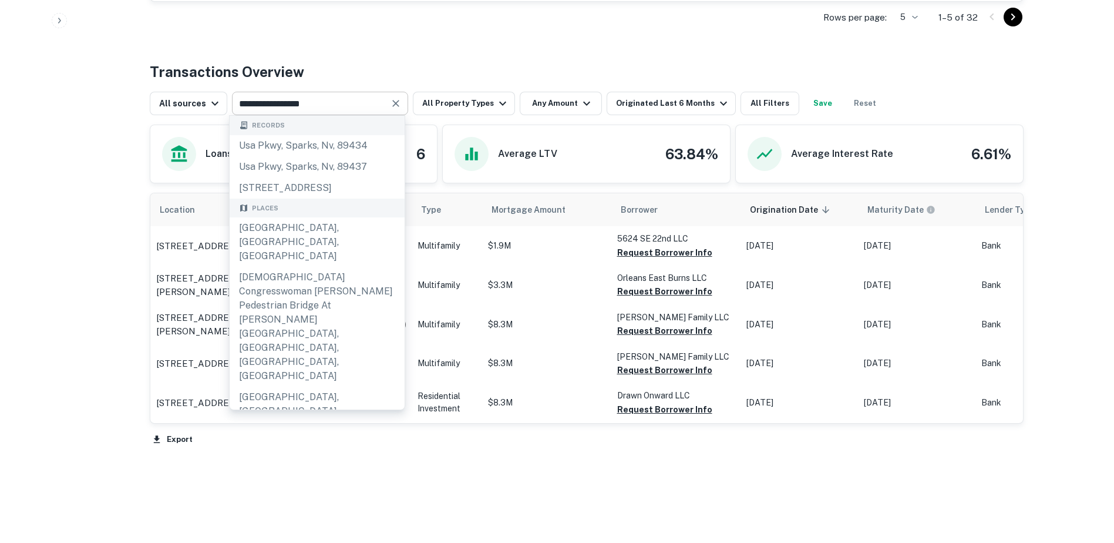
click at [334, 63] on div "Transactions Overview" at bounding box center [587, 71] width 874 height 21
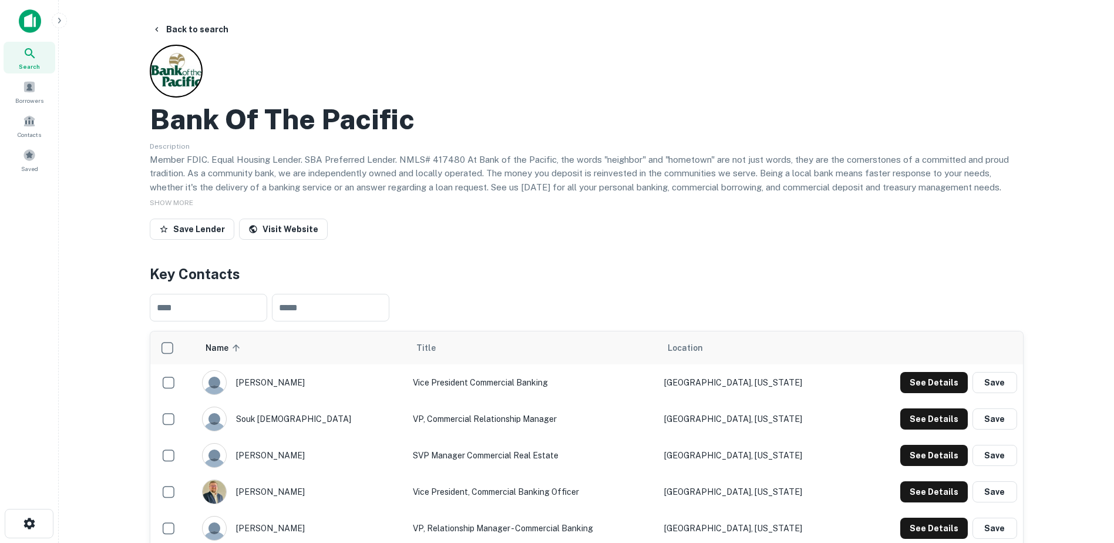
click at [33, 50] on icon at bounding box center [30, 53] width 14 height 14
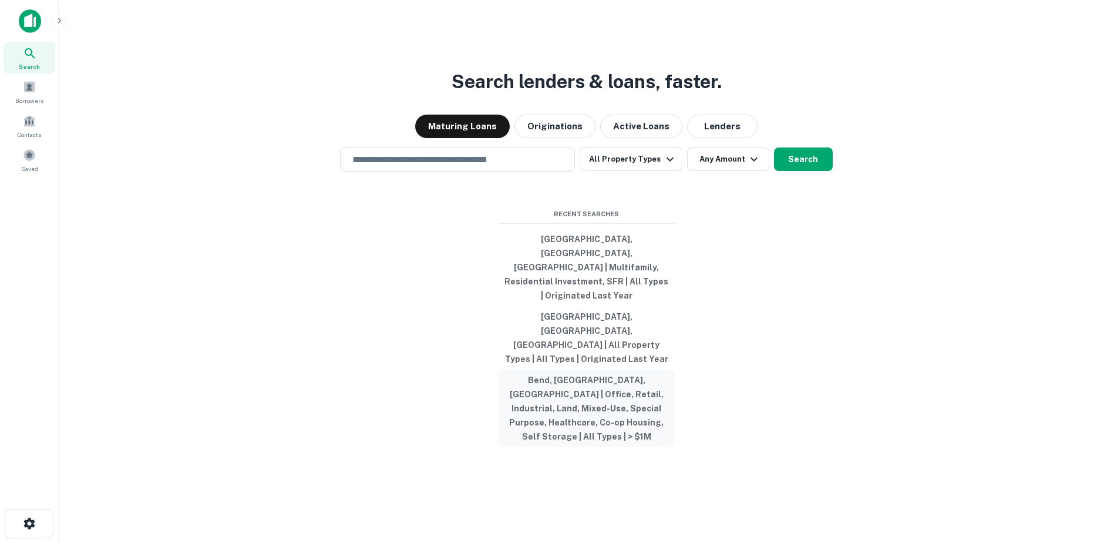
click at [613, 369] on button "Bend, [GEOGRAPHIC_DATA], [GEOGRAPHIC_DATA] | Office, Retail, Industrial, Land, …" at bounding box center [587, 408] width 176 height 78
type input "**********"
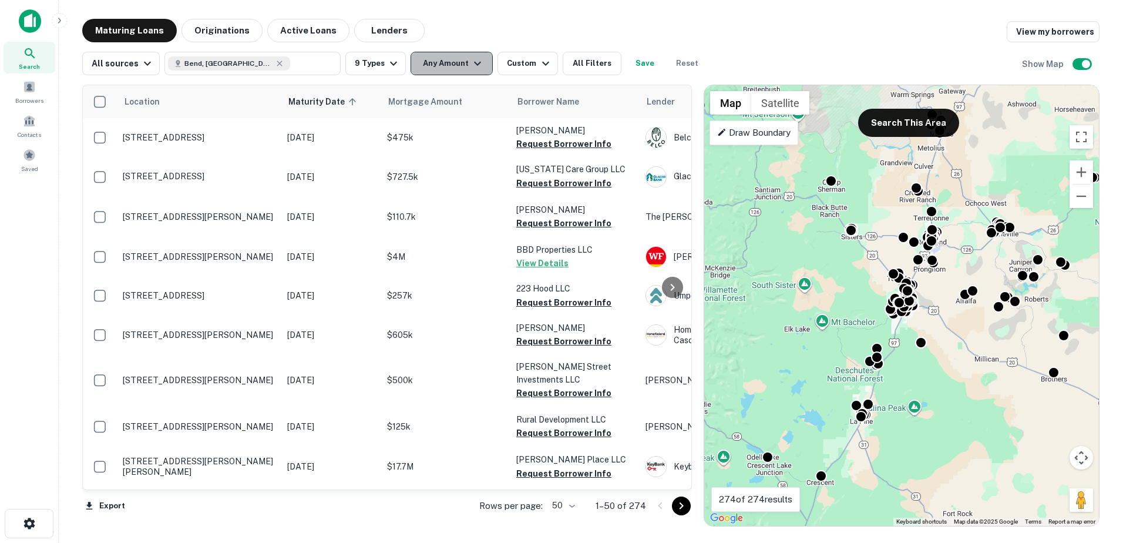
click at [470, 60] on icon "button" at bounding box center [477, 63] width 14 height 14
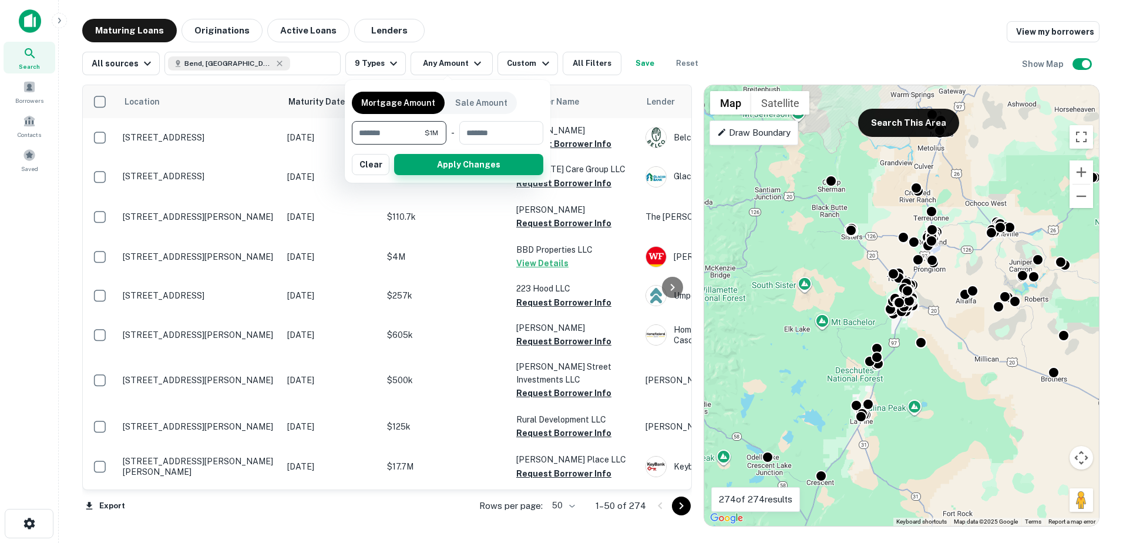
type input "*******"
click at [472, 169] on button "Apply Changes" at bounding box center [468, 164] width 149 height 21
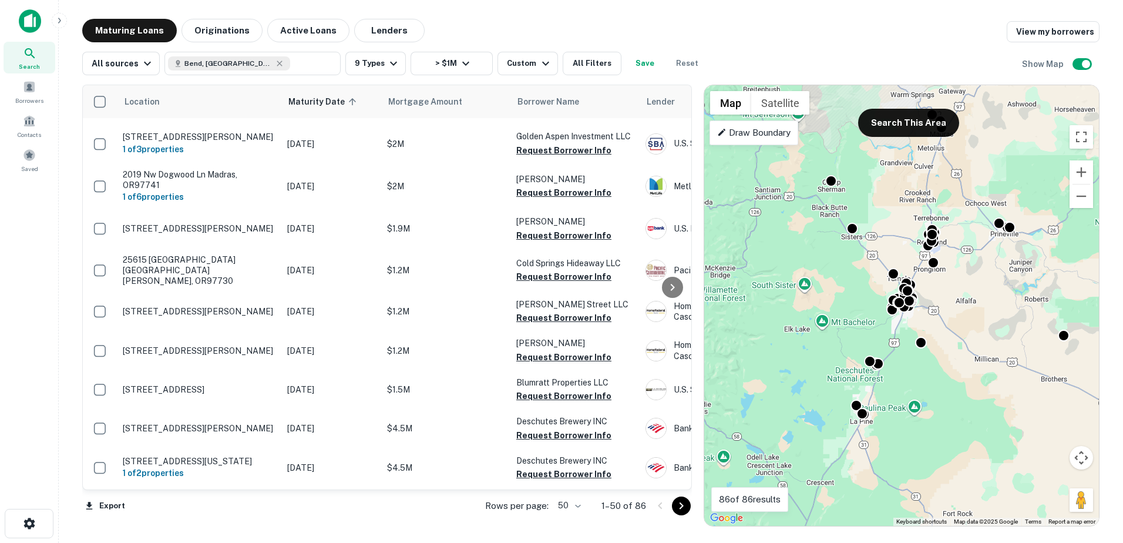
scroll to position [1685, 0]
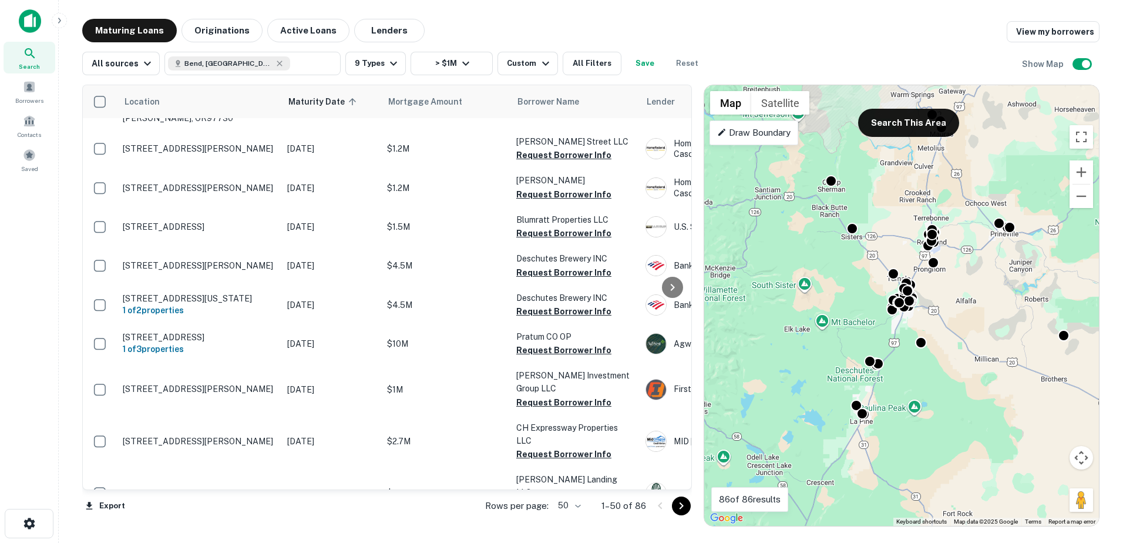
click at [684, 504] on icon "Go to next page" at bounding box center [681, 506] width 14 height 14
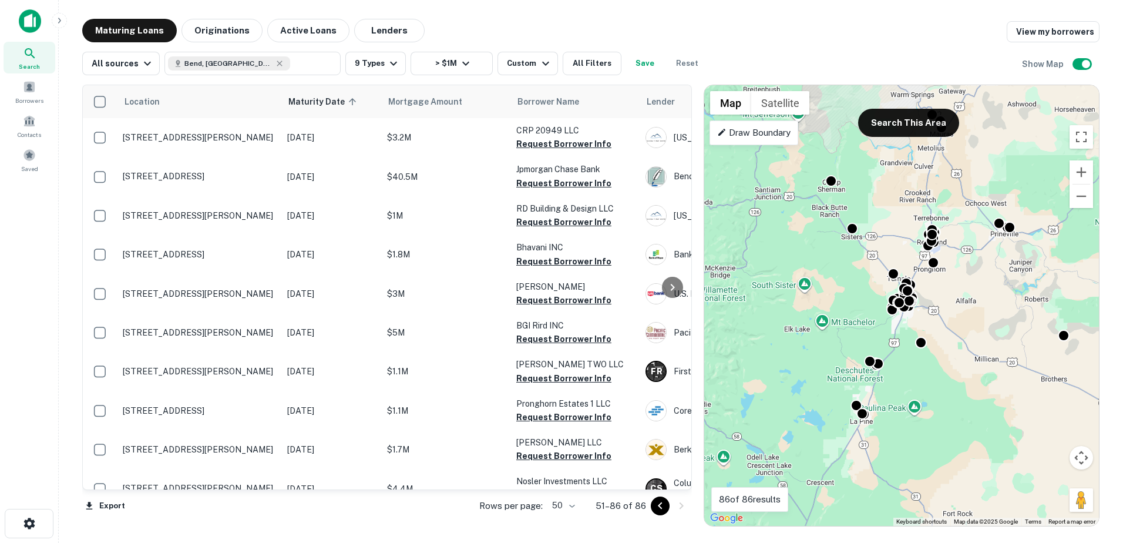
click at [652, 509] on button "Go to previous page" at bounding box center [660, 505] width 19 height 19
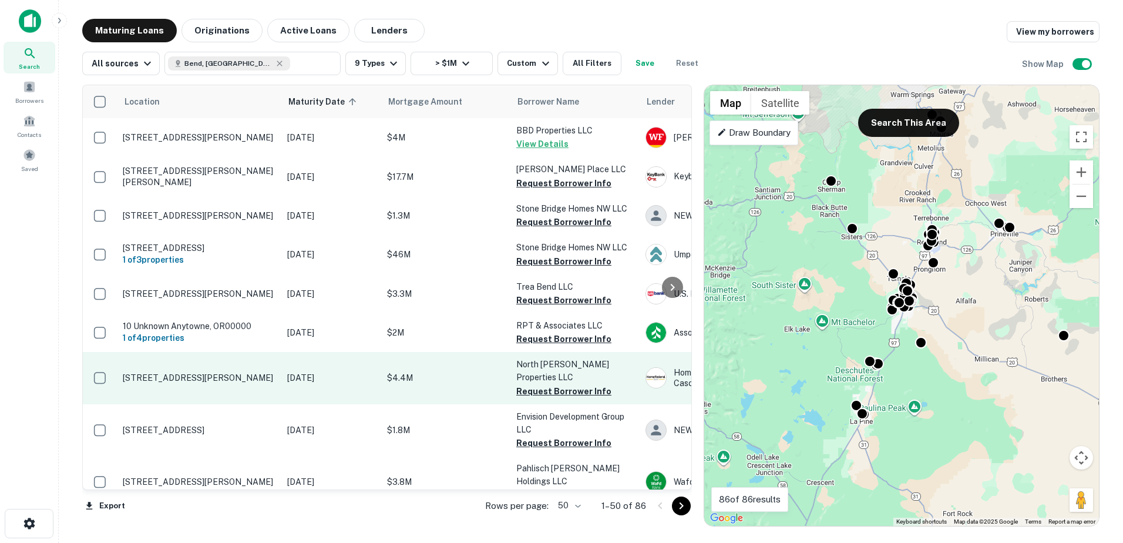
click at [182, 382] on p "1847 Nw 6th St Redmond, OR97756" at bounding box center [199, 377] width 153 height 11
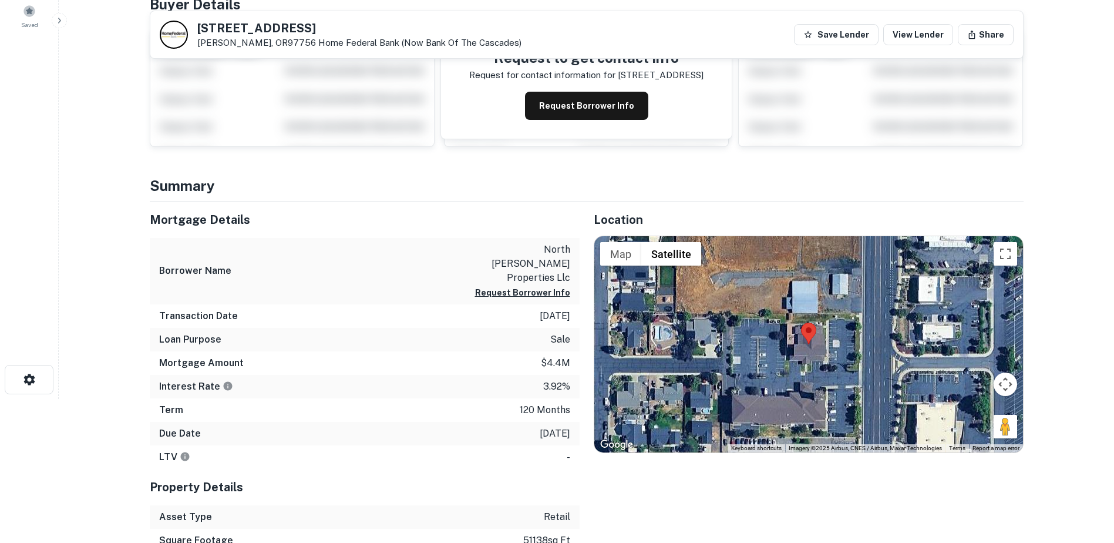
scroll to position [144, 0]
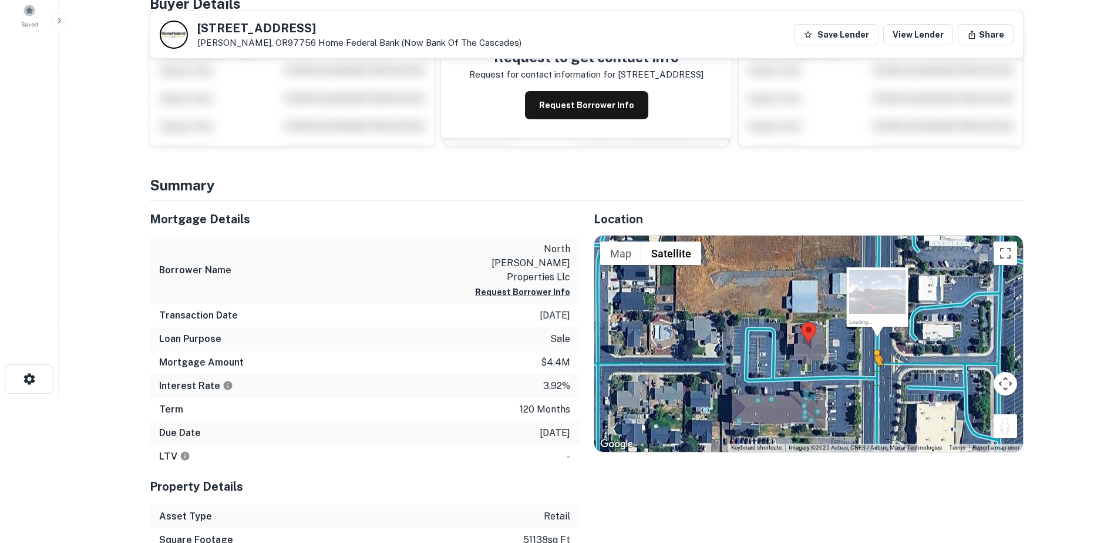
drag, startPoint x: 1008, startPoint y: 424, endPoint x: 866, endPoint y: 378, distance: 148.9
click at [866, 378] on div "To activate drag with keyboard, press Alt + Enter. Once in keyboard drag state,…" at bounding box center [808, 344] width 429 height 216
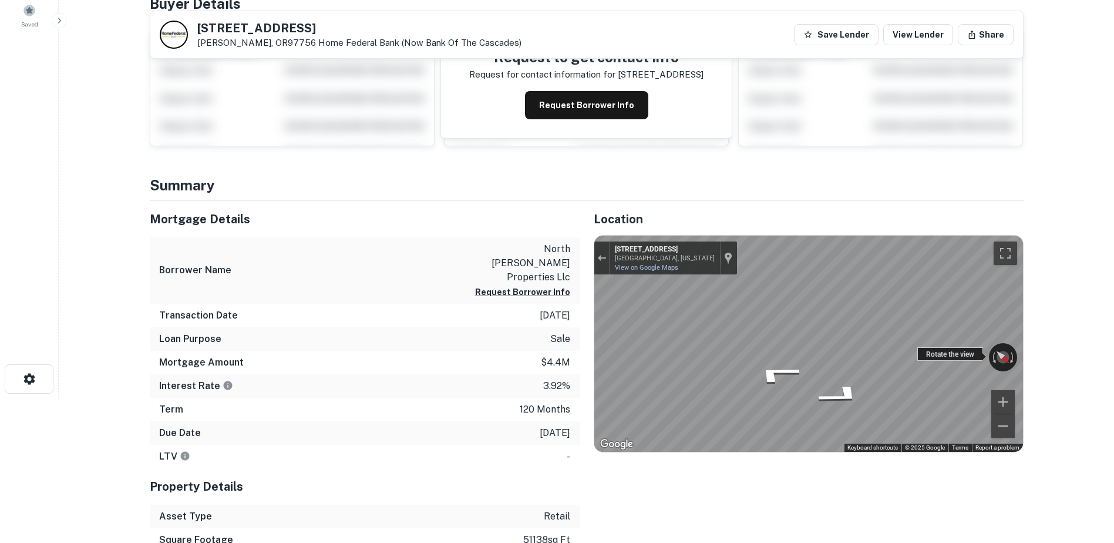
click at [709, 329] on div "← Move left → Move right ↑ Move up ↓ Move down + Zoom in - Zoom out 1847 NW 6th…" at bounding box center [808, 344] width 429 height 216
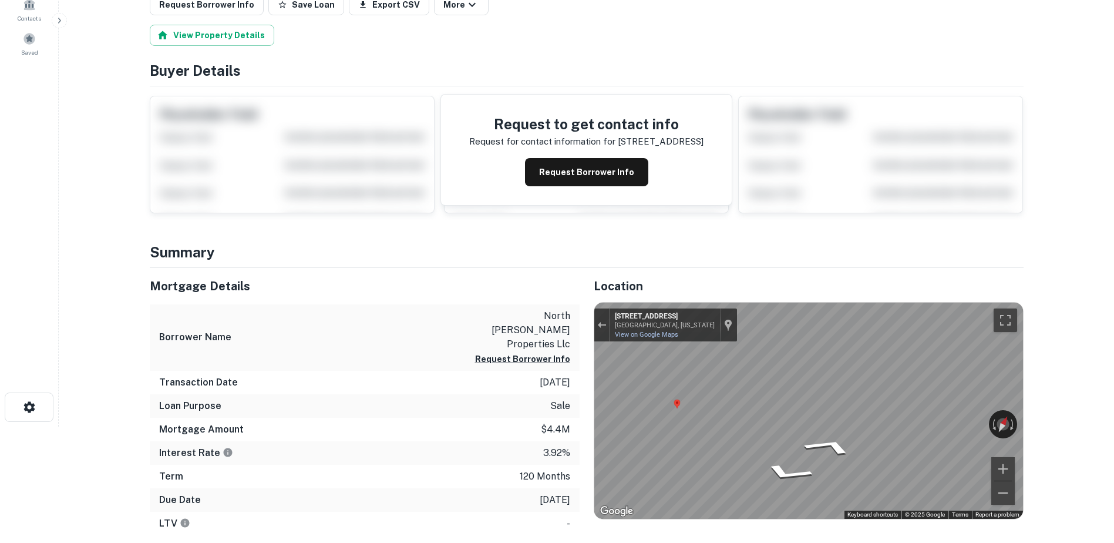
scroll to position [116, 0]
click at [605, 323] on div "Exit the Street View" at bounding box center [601, 325] width 9 height 7
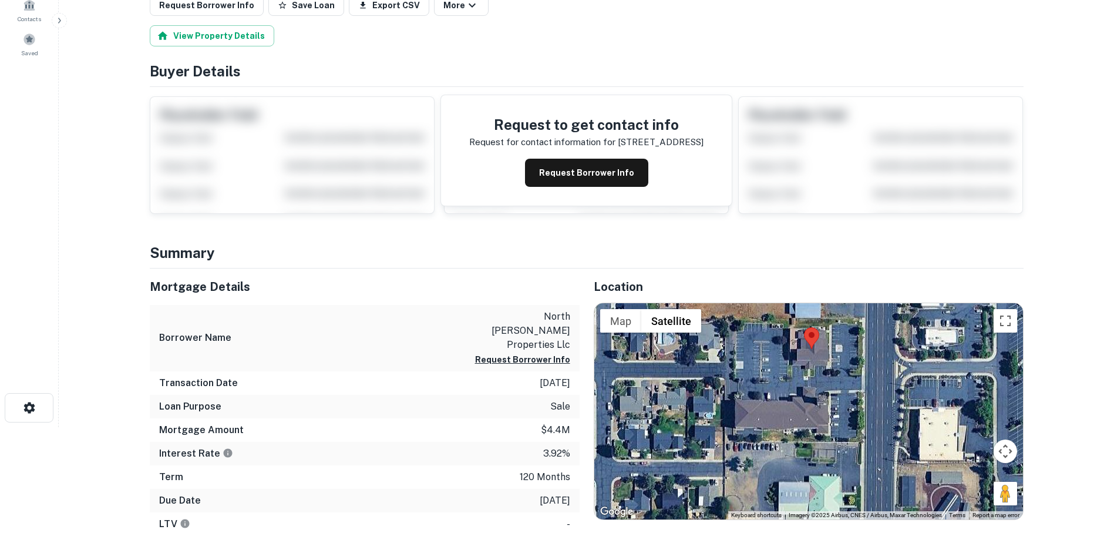
drag, startPoint x: 863, startPoint y: 463, endPoint x: 864, endPoint y: 391, distance: 72.8
click at [864, 391] on div "Loading..." at bounding box center [808, 411] width 429 height 216
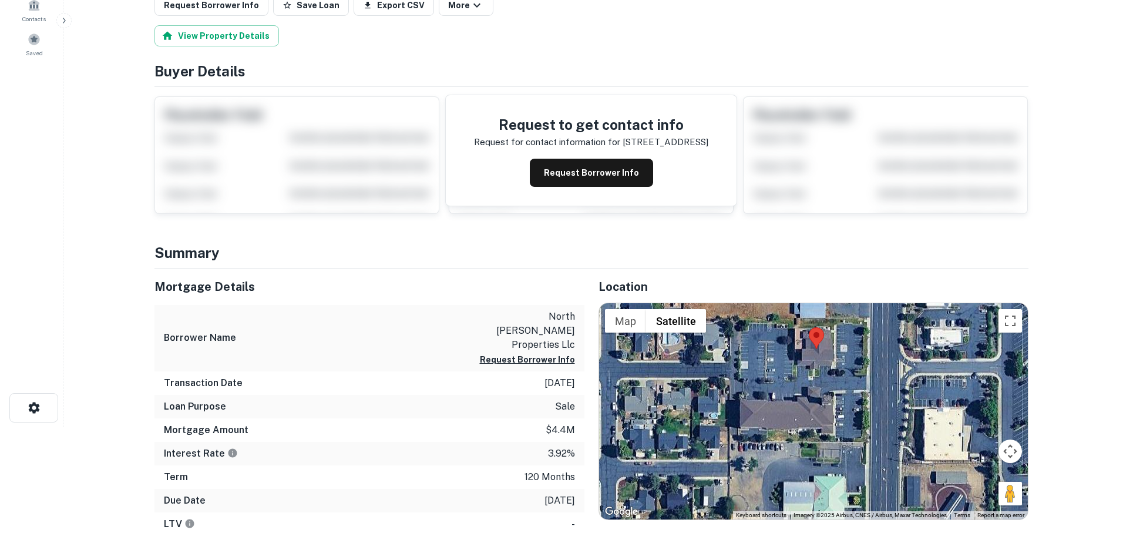
scroll to position [0, 0]
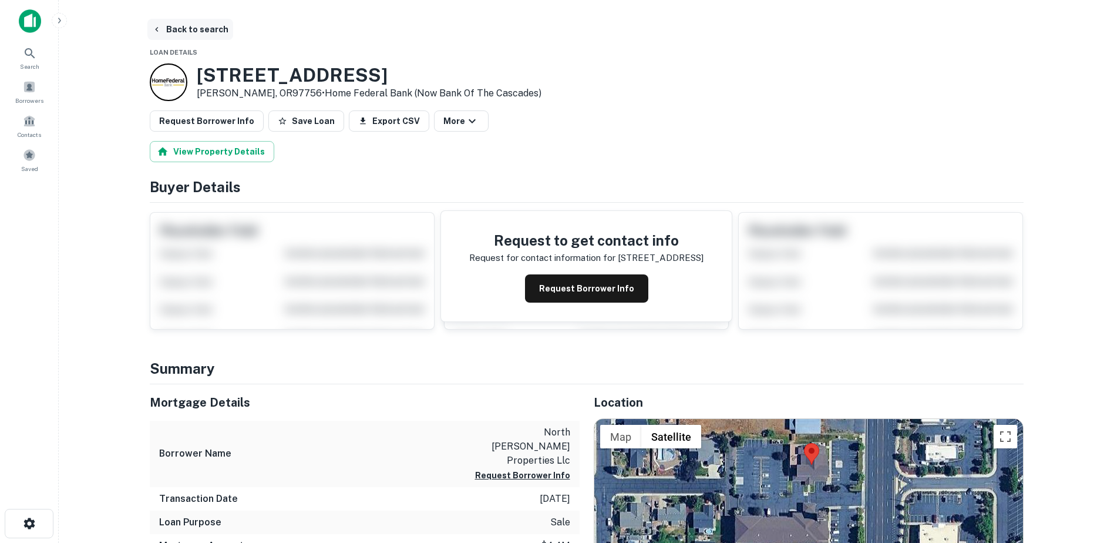
click at [180, 25] on button "Back to search" at bounding box center [190, 29] width 86 height 21
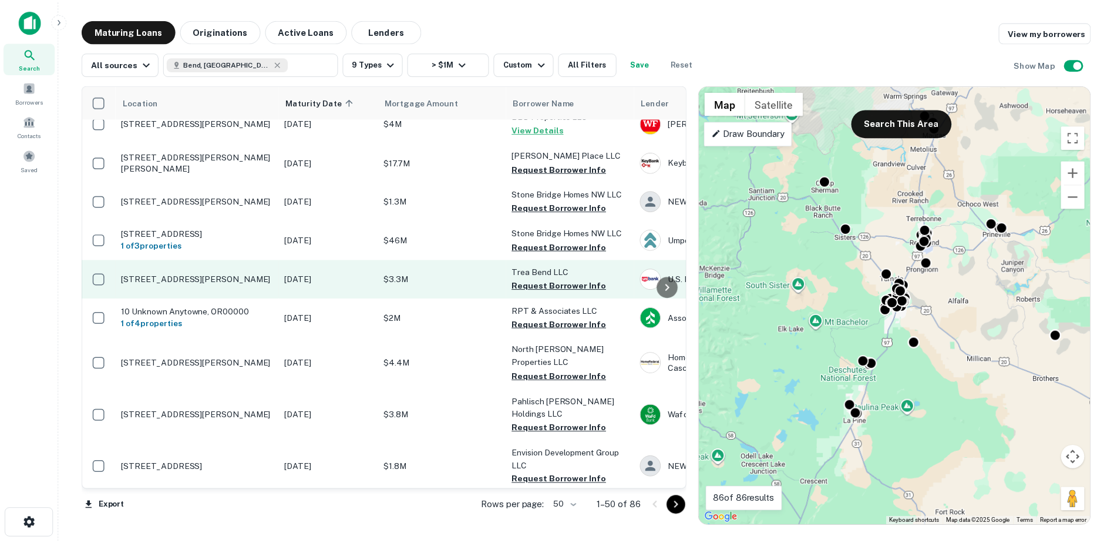
scroll to position [15, 1]
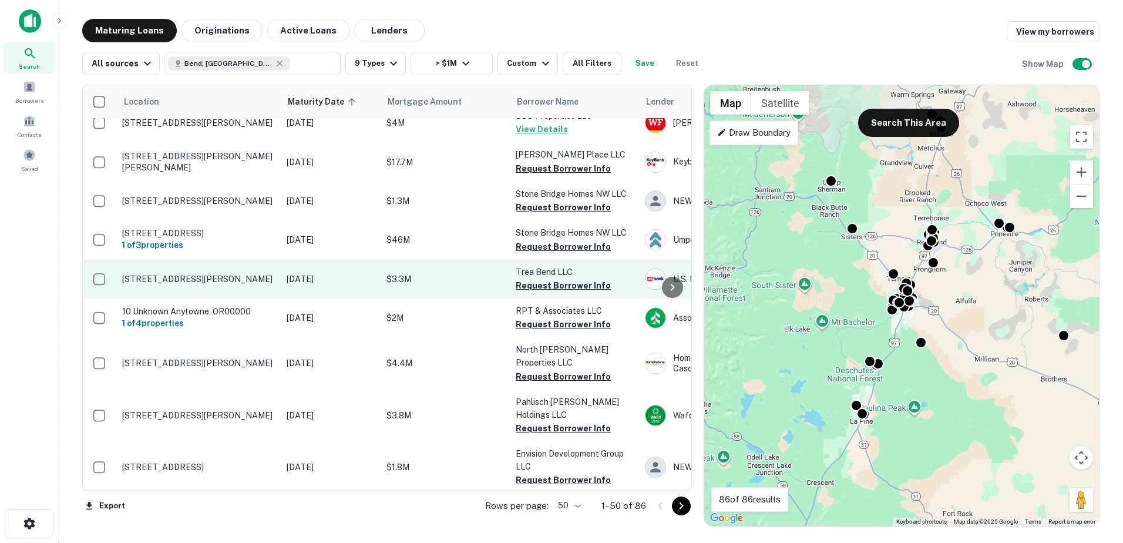
click at [214, 284] on p "62980 Boyd Acres Rd Bend, OR97701" at bounding box center [198, 279] width 153 height 11
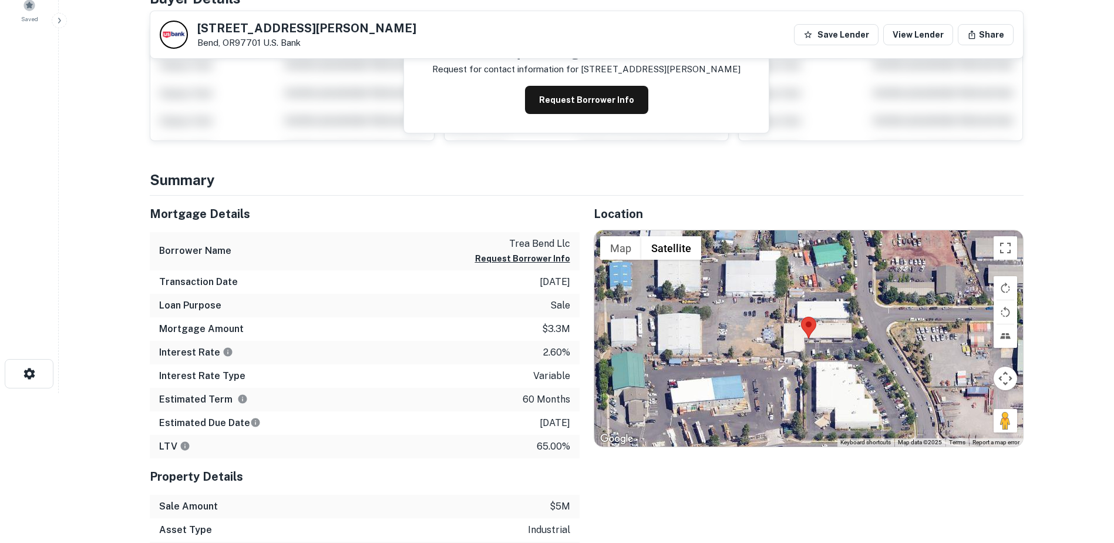
scroll to position [150, 0]
drag, startPoint x: 1005, startPoint y: 414, endPoint x: 879, endPoint y: 331, distance: 150.5
click at [879, 331] on div "To activate drag with keyboard, press Alt + Enter. Once in keyboard drag state,…" at bounding box center [808, 338] width 429 height 216
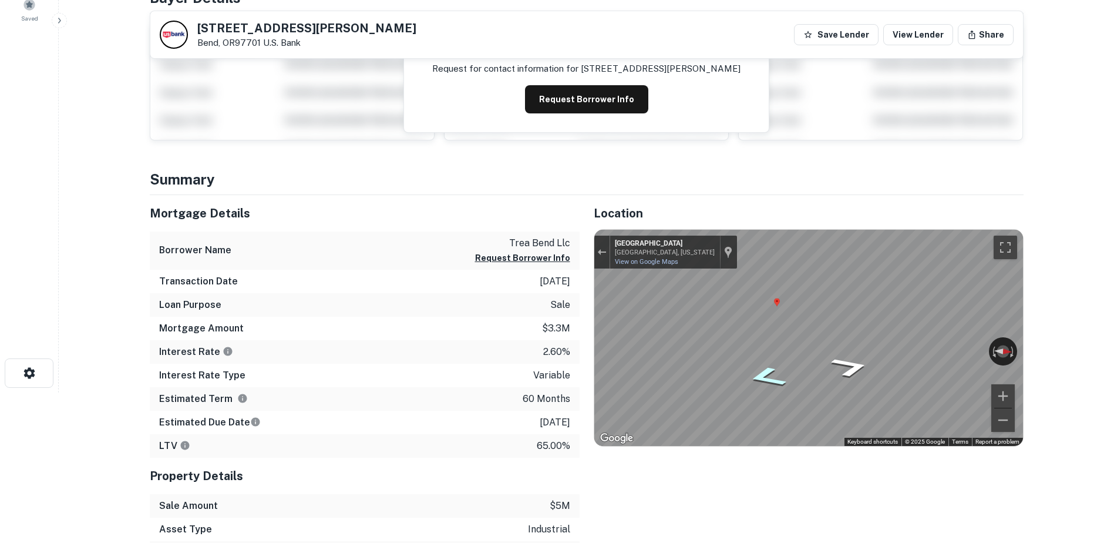
click at [772, 377] on icon "Go South, Plateau Dr" at bounding box center [767, 376] width 72 height 31
click at [768, 378] on icon "Go South, Plateau Dr" at bounding box center [767, 376] width 72 height 31
click at [630, 262] on link "View on Google Maps" at bounding box center [646, 262] width 63 height 8
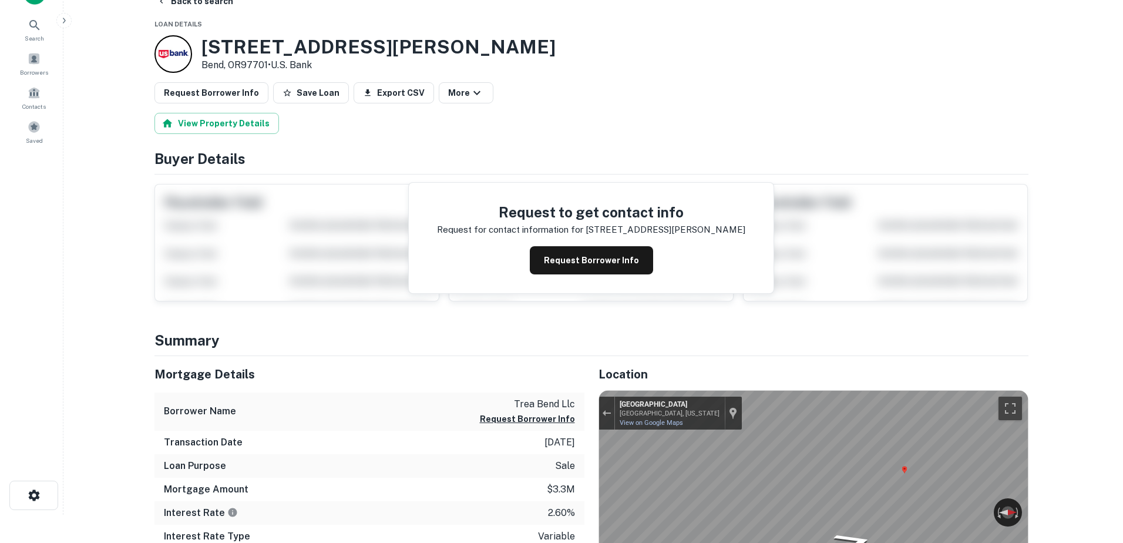
scroll to position [0, 0]
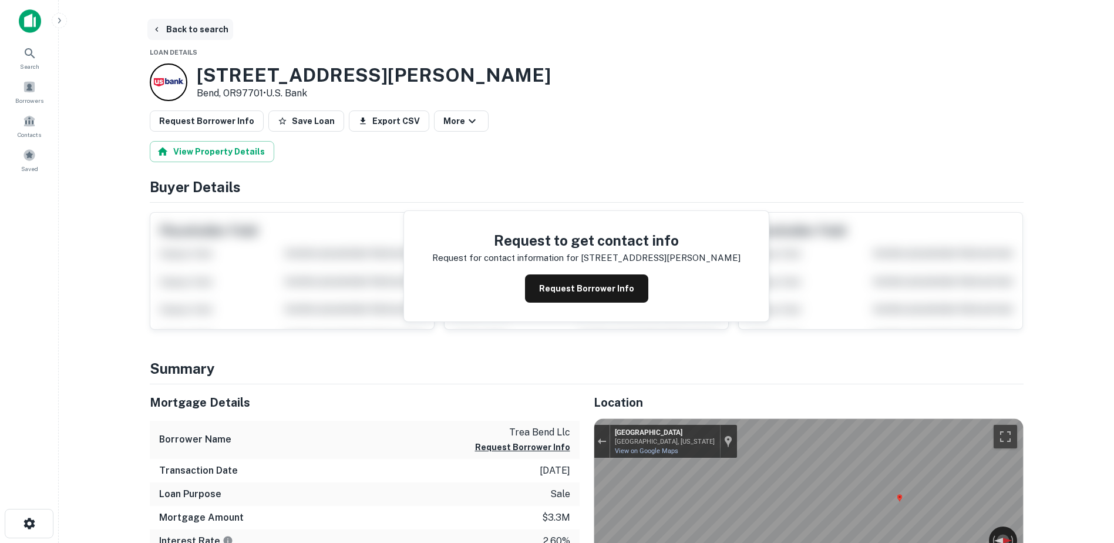
click at [172, 26] on button "Back to search" at bounding box center [190, 29] width 86 height 21
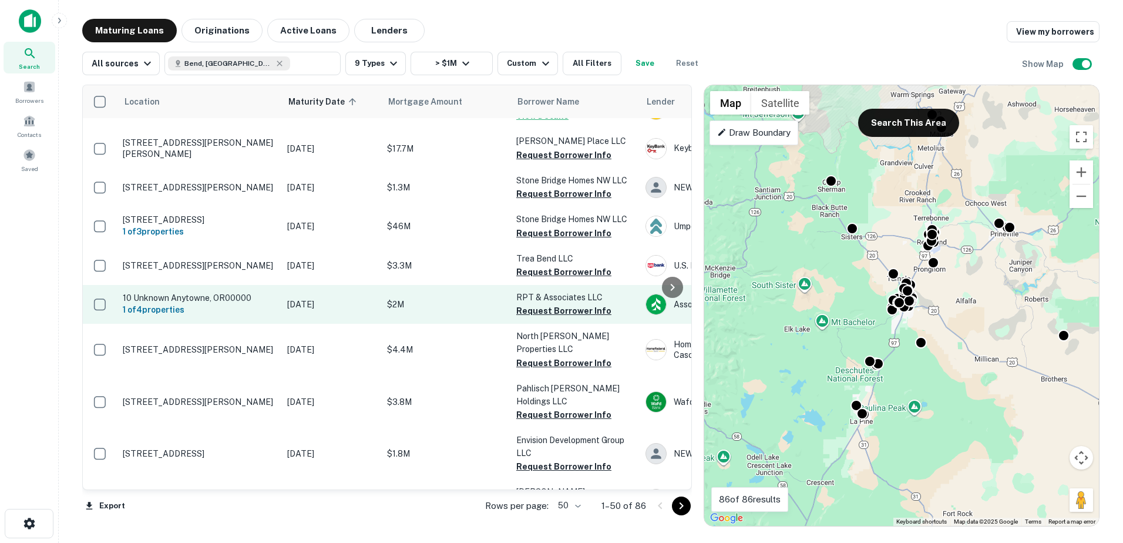
scroll to position [29, 0]
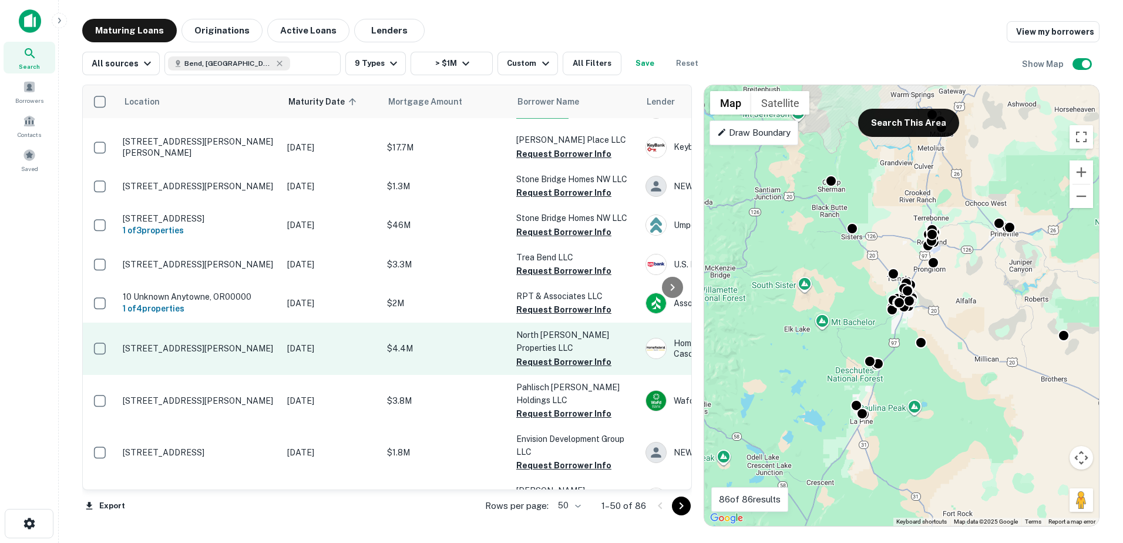
click at [235, 352] on p "1847 Nw 6th St Redmond, OR97756" at bounding box center [199, 348] width 153 height 11
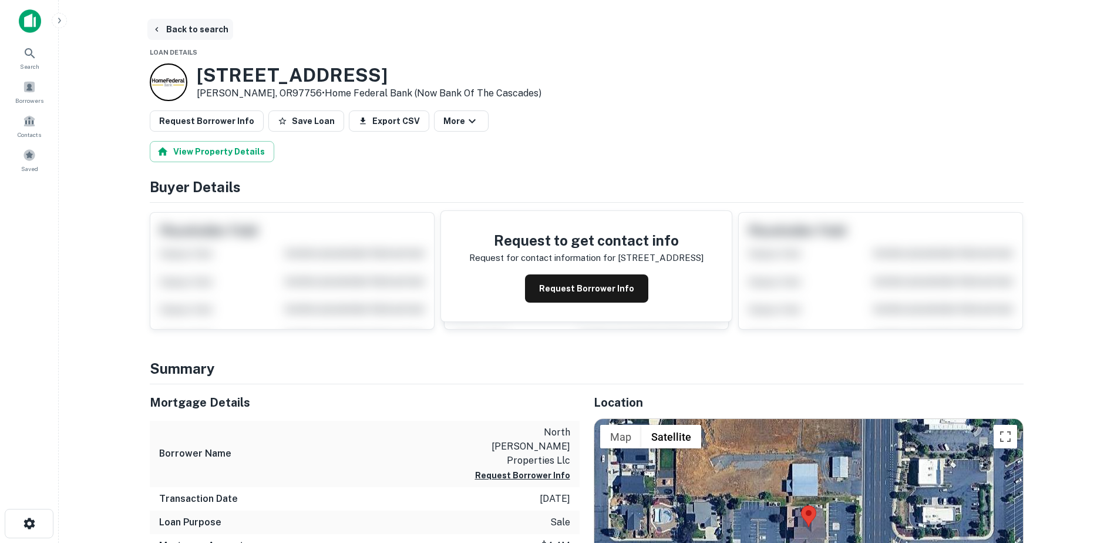
click at [157, 23] on button "Back to search" at bounding box center [190, 29] width 86 height 21
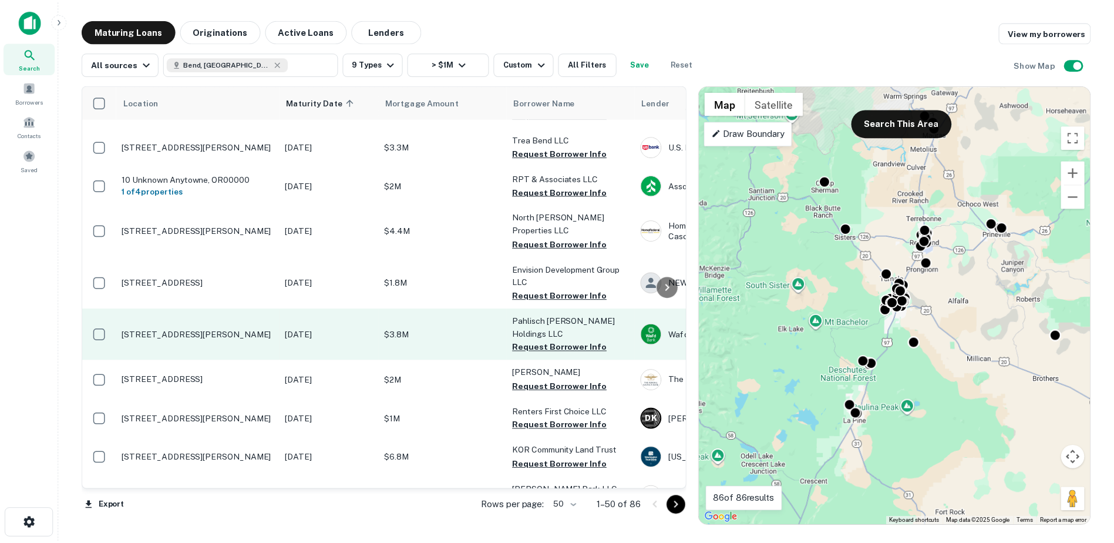
scroll to position [148, 0]
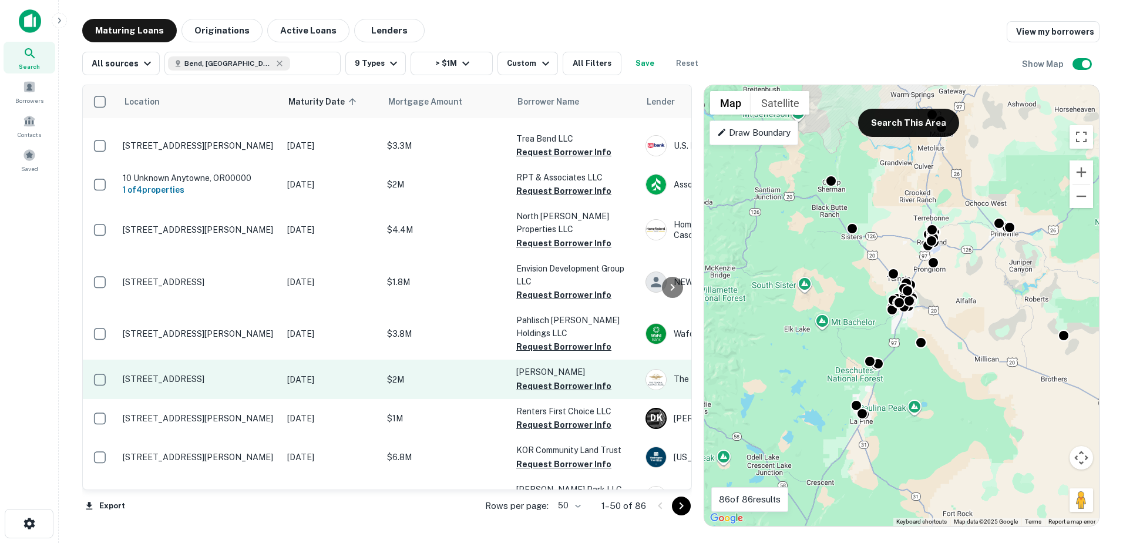
click at [152, 374] on p "56318 Meadowwood Ln Bend, OR97707" at bounding box center [199, 379] width 153 height 11
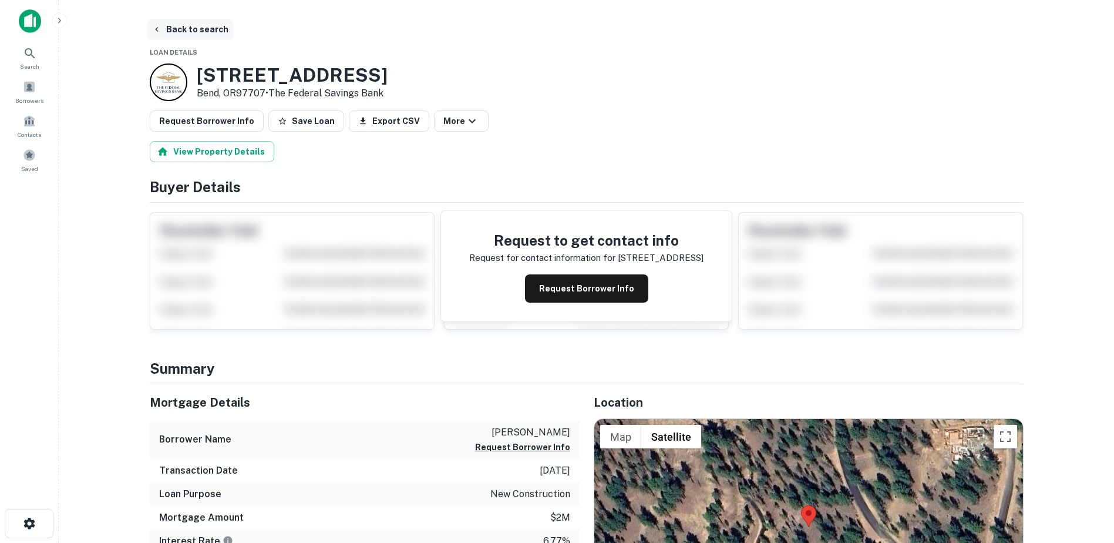
click at [172, 32] on button "Back to search" at bounding box center [190, 29] width 86 height 21
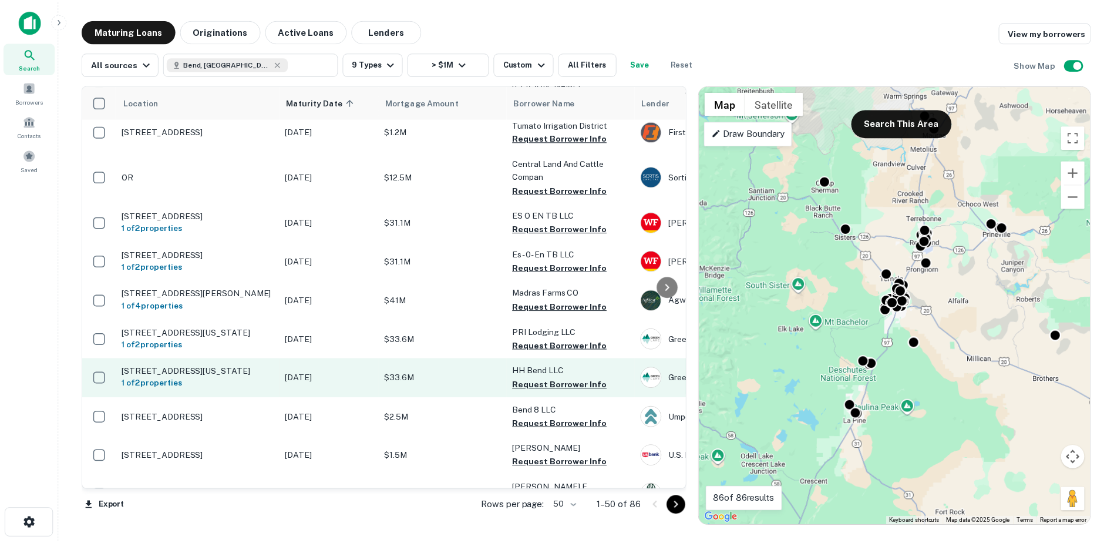
scroll to position [594, 0]
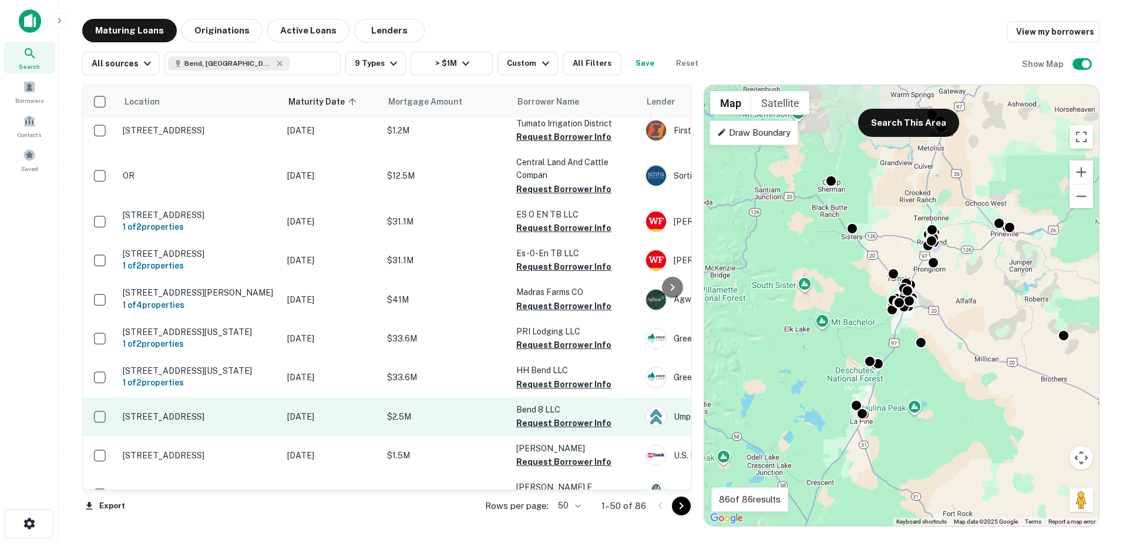
click at [211, 411] on p "1275 Se 3rd St Bend, OR97702" at bounding box center [199, 416] width 153 height 11
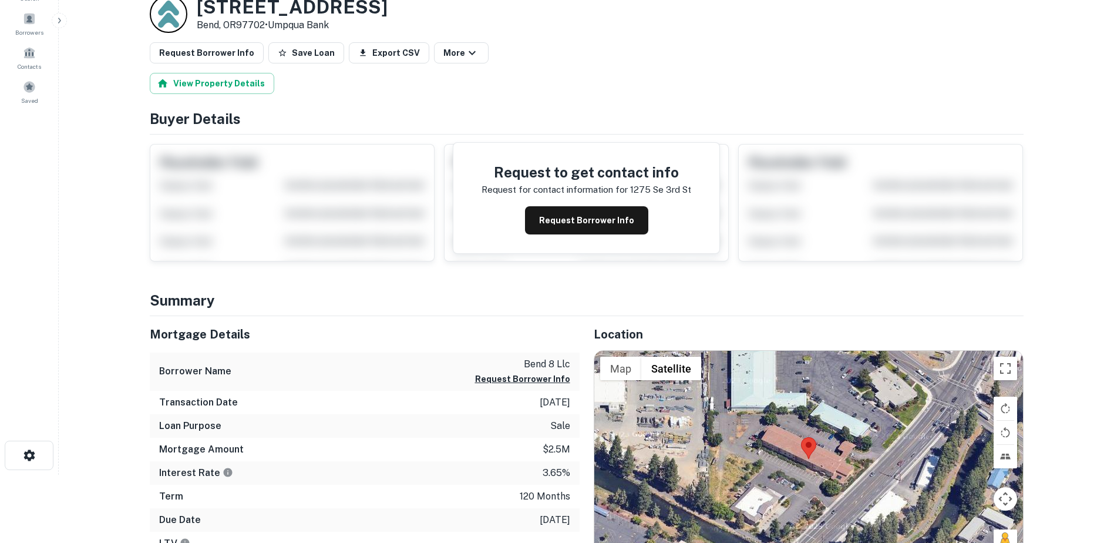
scroll to position [117, 0]
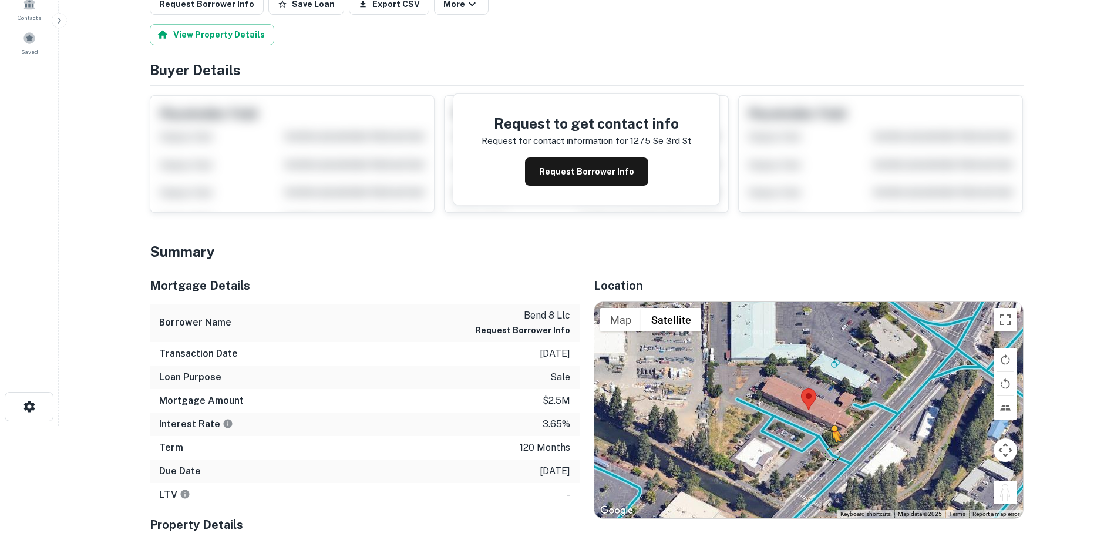
drag, startPoint x: 1004, startPoint y: 494, endPoint x: 828, endPoint y: 451, distance: 180.8
click at [828, 451] on div "To activate drag with keyboard, press Alt + Enter. Once in keyboard drag state,…" at bounding box center [808, 410] width 429 height 216
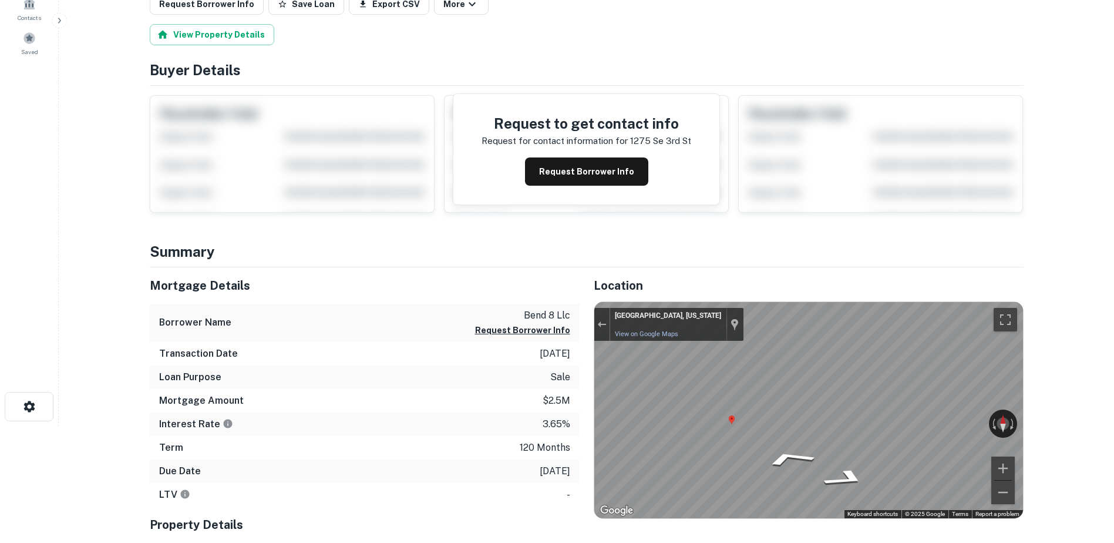
scroll to position [0, 0]
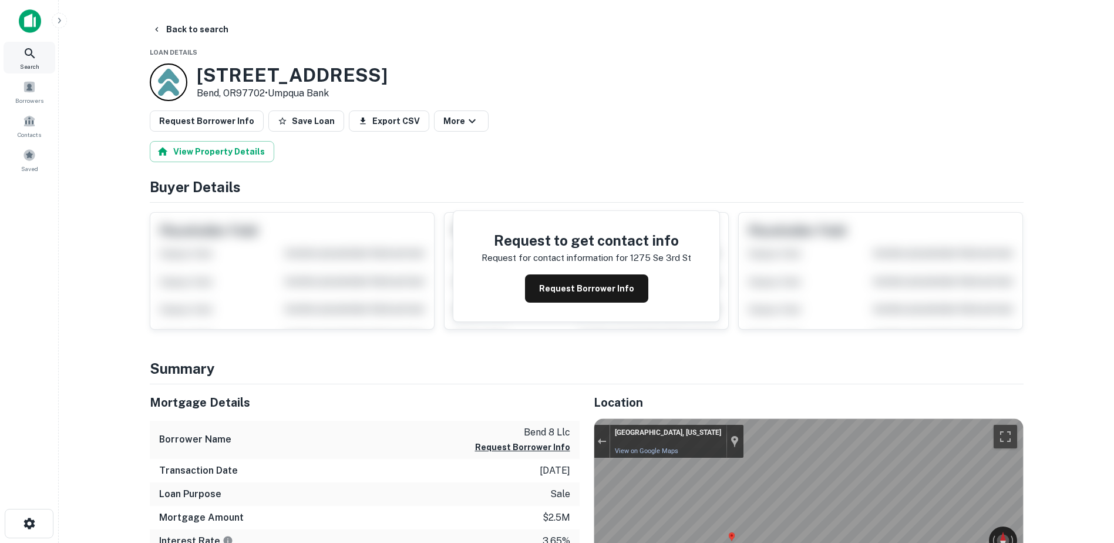
click at [26, 52] on icon at bounding box center [30, 53] width 14 height 14
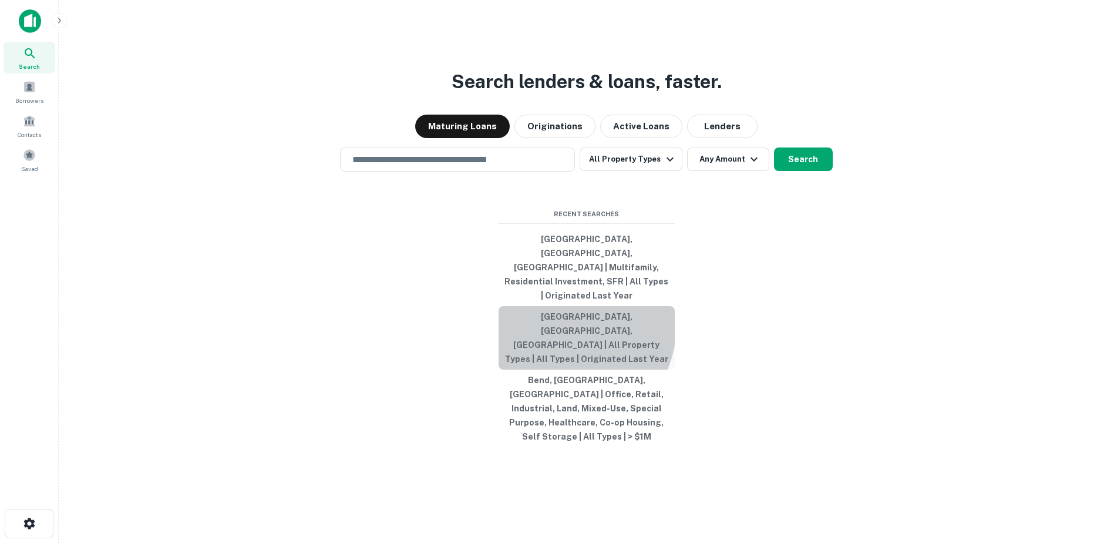
click at [559, 331] on button "[GEOGRAPHIC_DATA], [GEOGRAPHIC_DATA], [GEOGRAPHIC_DATA] | All Property Types | …" at bounding box center [587, 337] width 176 height 63
type input "**********"
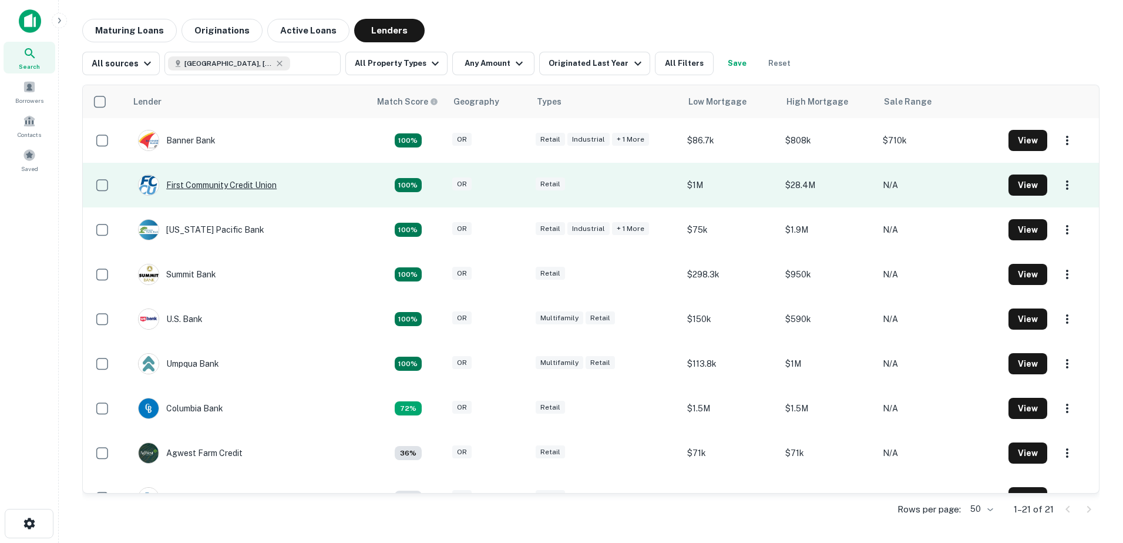
click at [174, 186] on div "First Community Credit Union" at bounding box center [207, 184] width 139 height 21
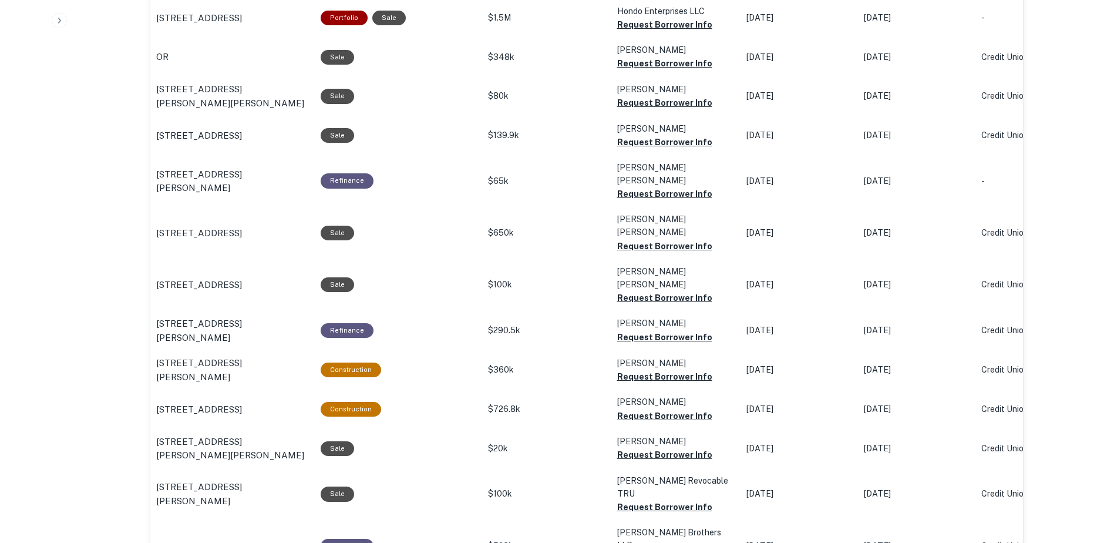
scroll to position [1106, 0]
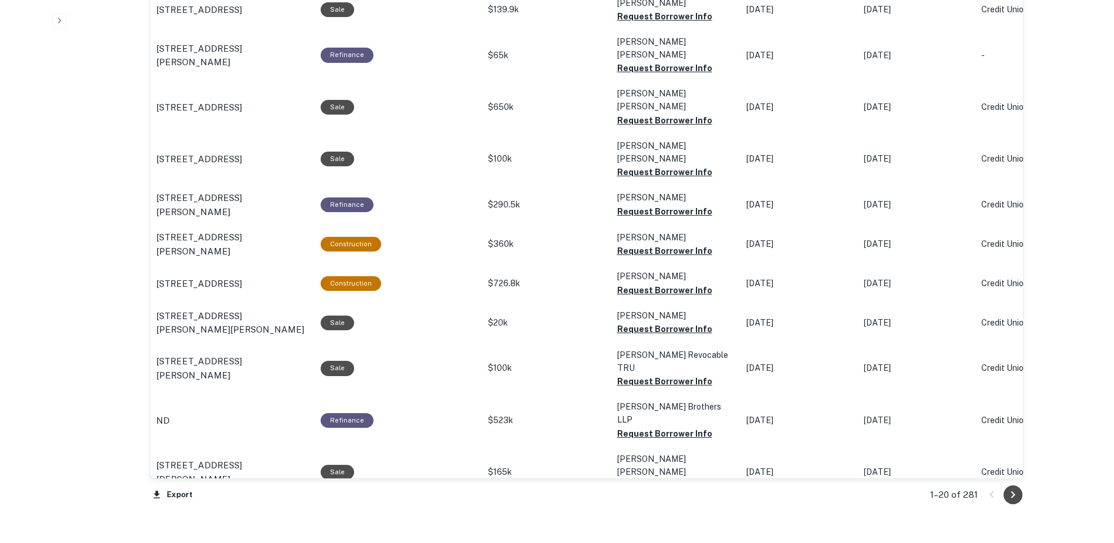
click at [1007, 492] on icon "Go to next page" at bounding box center [1013, 494] width 14 height 14
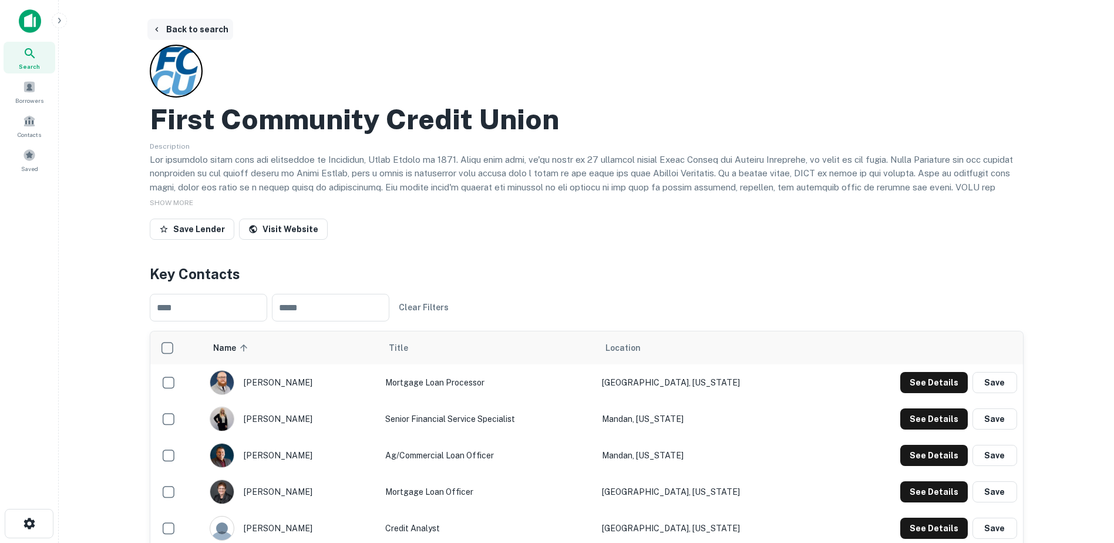
click at [153, 28] on icon "button" at bounding box center [156, 29] width 9 height 9
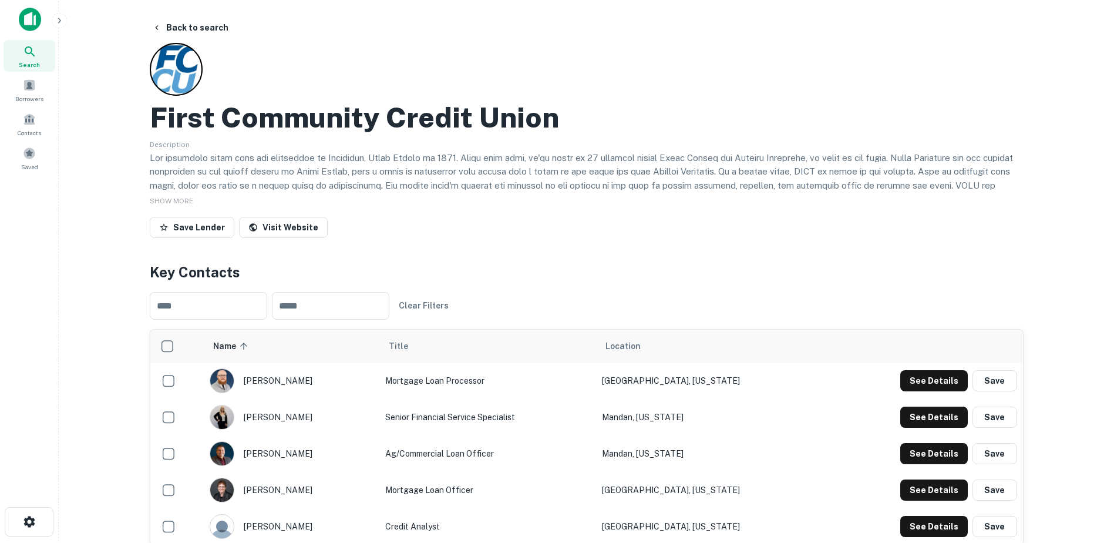
scroll to position [2, 0]
click at [162, 26] on button "Back to search" at bounding box center [190, 26] width 86 height 21
